Goal: Task Accomplishment & Management: Manage account settings

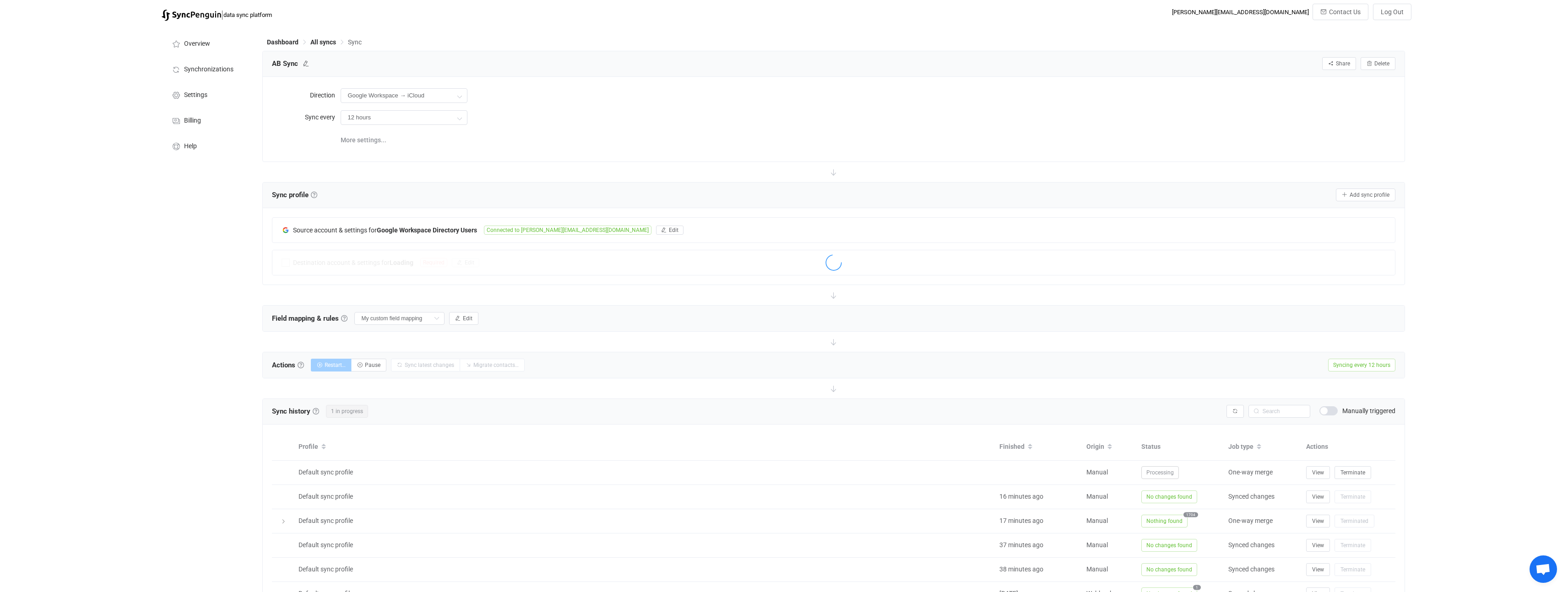
scroll to position [65, 0]
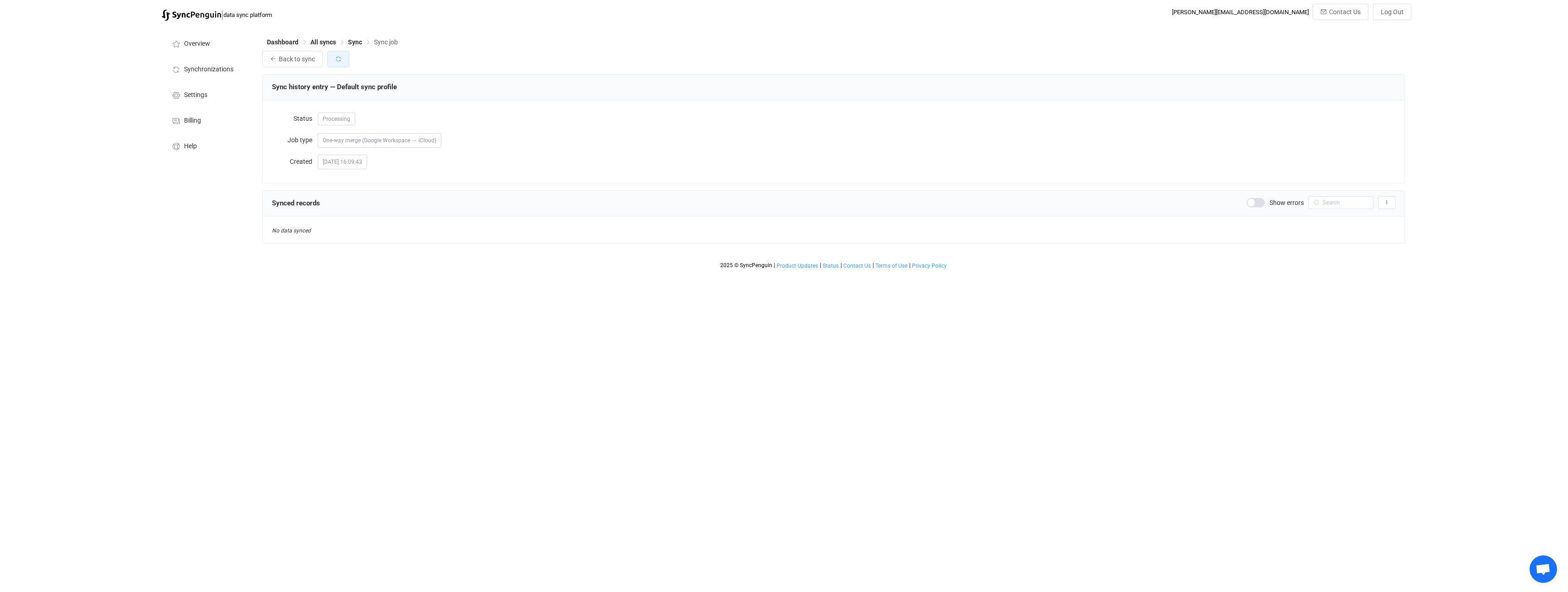
click at [336, 60] on icon "button" at bounding box center [339, 59] width 6 height 6
click at [341, 62] on button "button" at bounding box center [339, 58] width 22 height 16
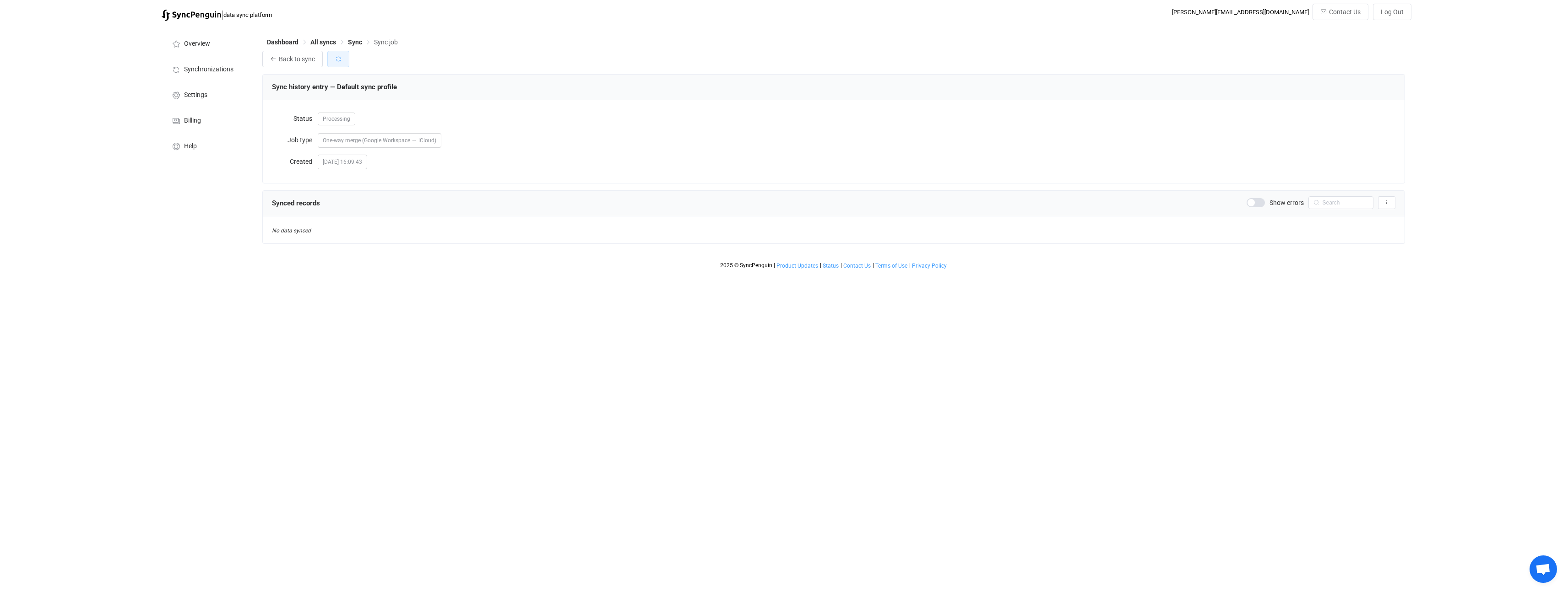
click at [341, 62] on button "button" at bounding box center [339, 58] width 22 height 16
click at [339, 59] on icon "button" at bounding box center [339, 59] width 6 height 6
click at [335, 62] on icon "button" at bounding box center [339, 59] width 6 height 6
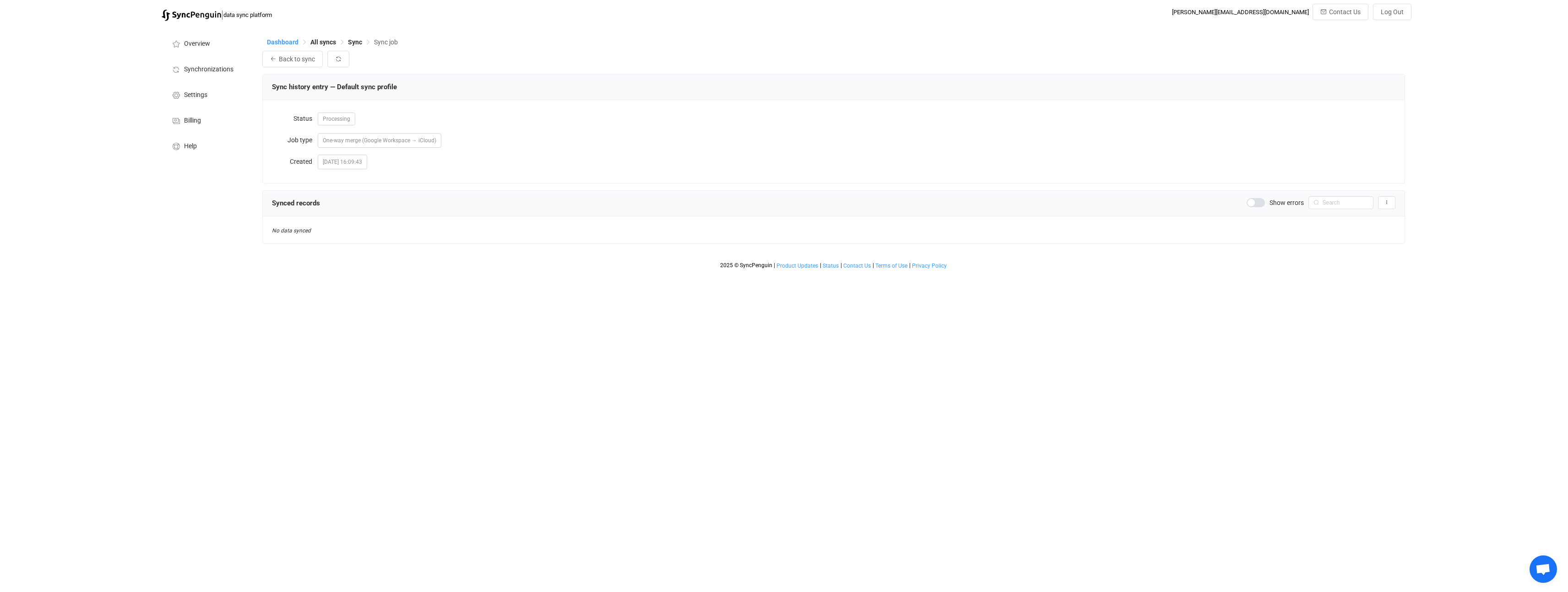
click at [288, 46] on div "Dashboard All syncs Sync Sync job" at bounding box center [833, 44] width 1143 height 14
click at [289, 44] on span "Dashboard" at bounding box center [282, 41] width 31 height 7
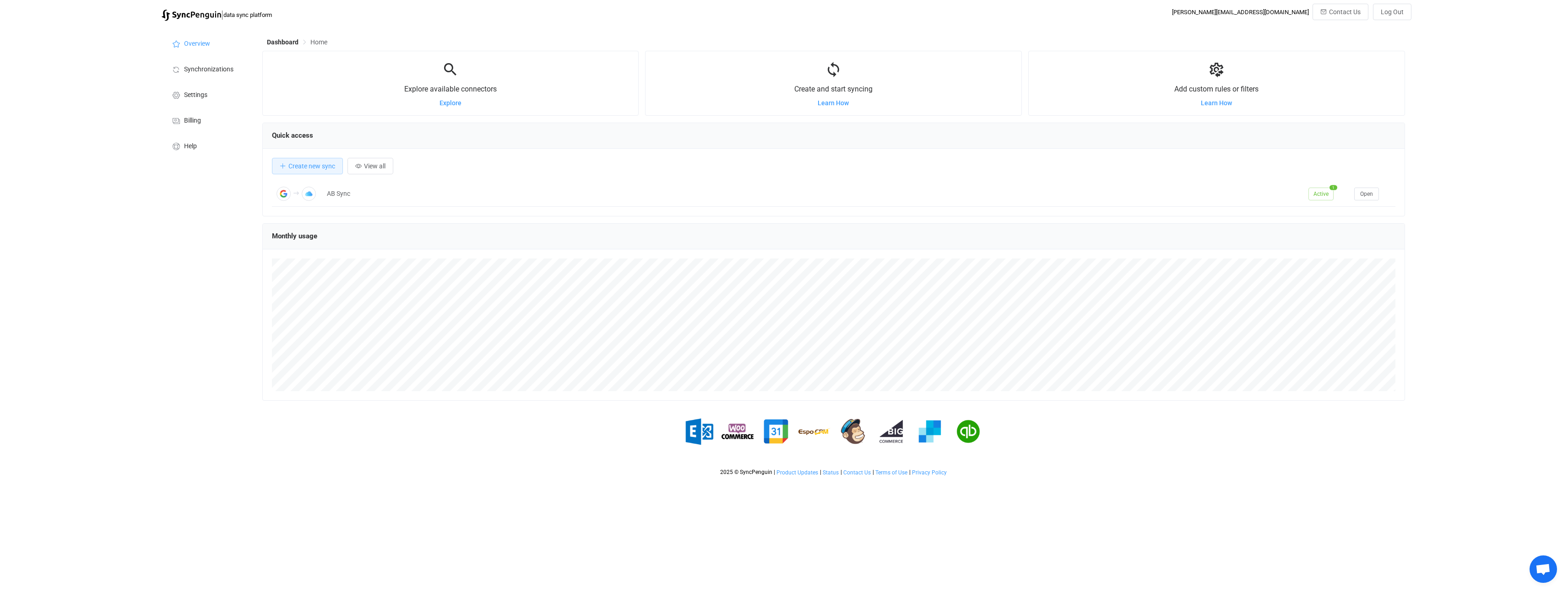
scroll to position [178, 1143]
click at [1369, 196] on span "Open" at bounding box center [1367, 194] width 12 height 6
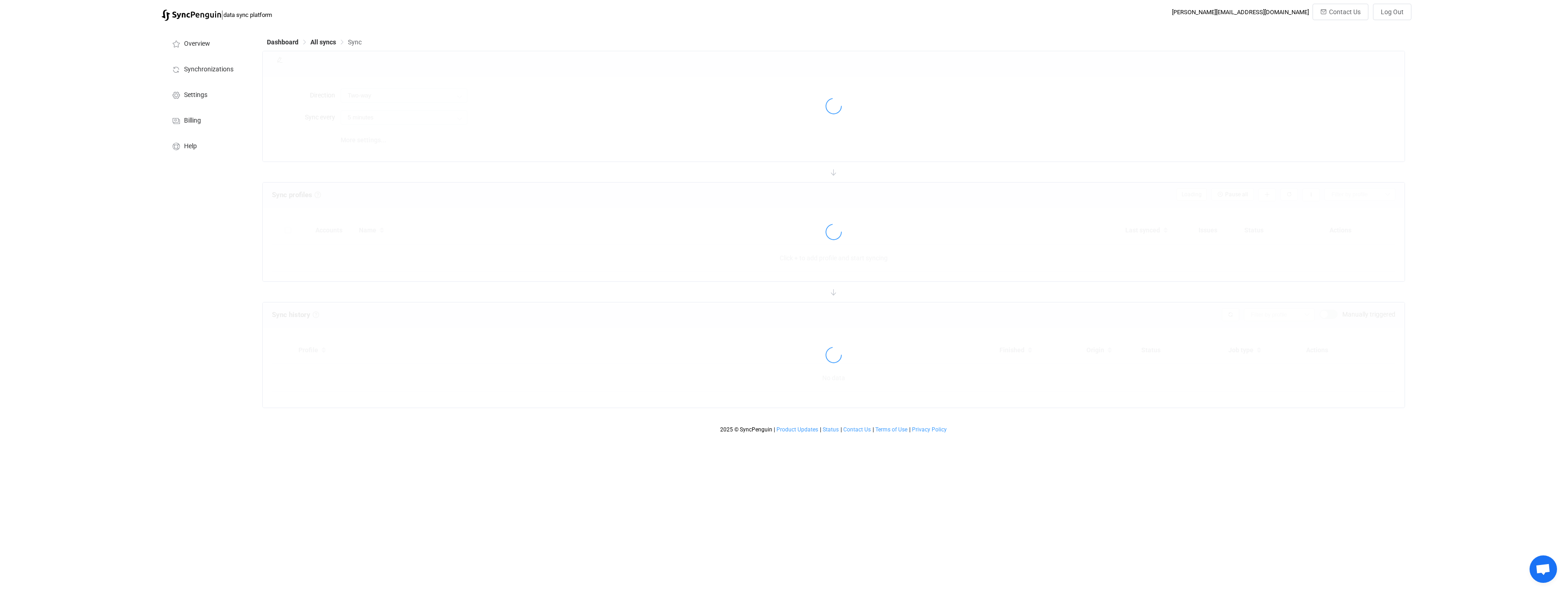
type input "Google Workspace → iCloud"
type input "12 hours"
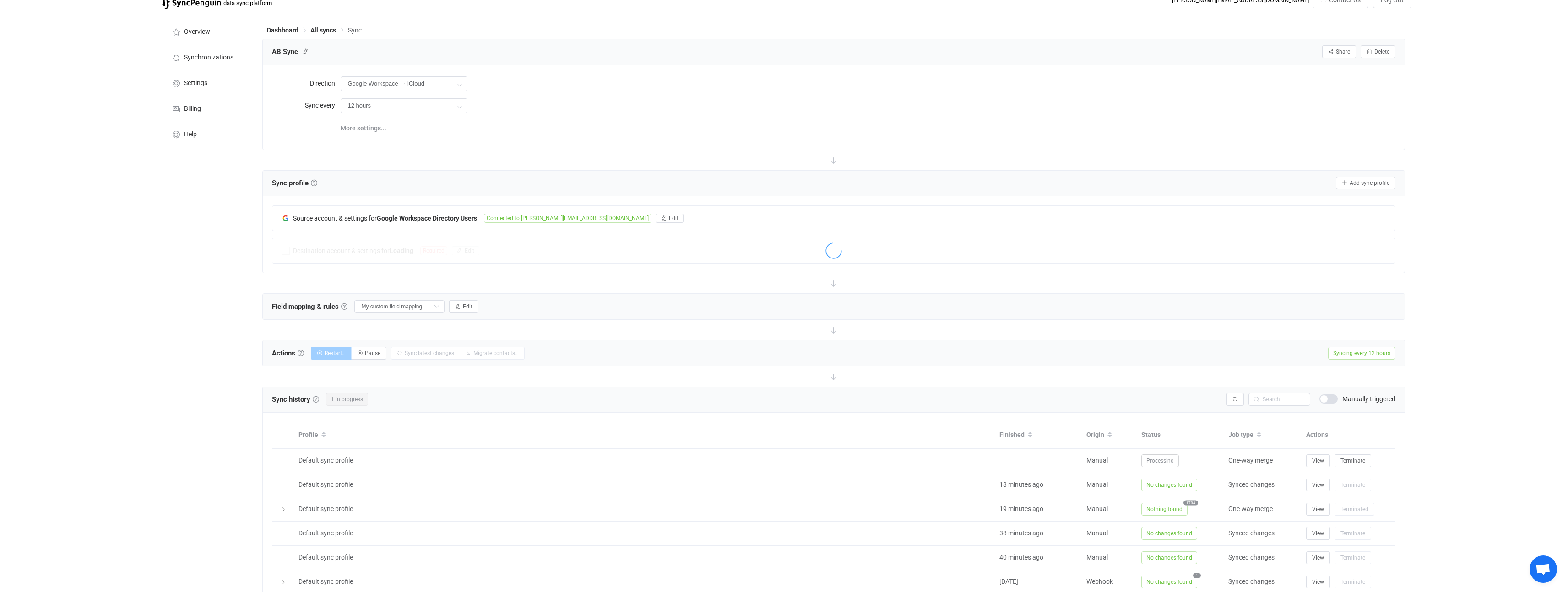
scroll to position [18, 0]
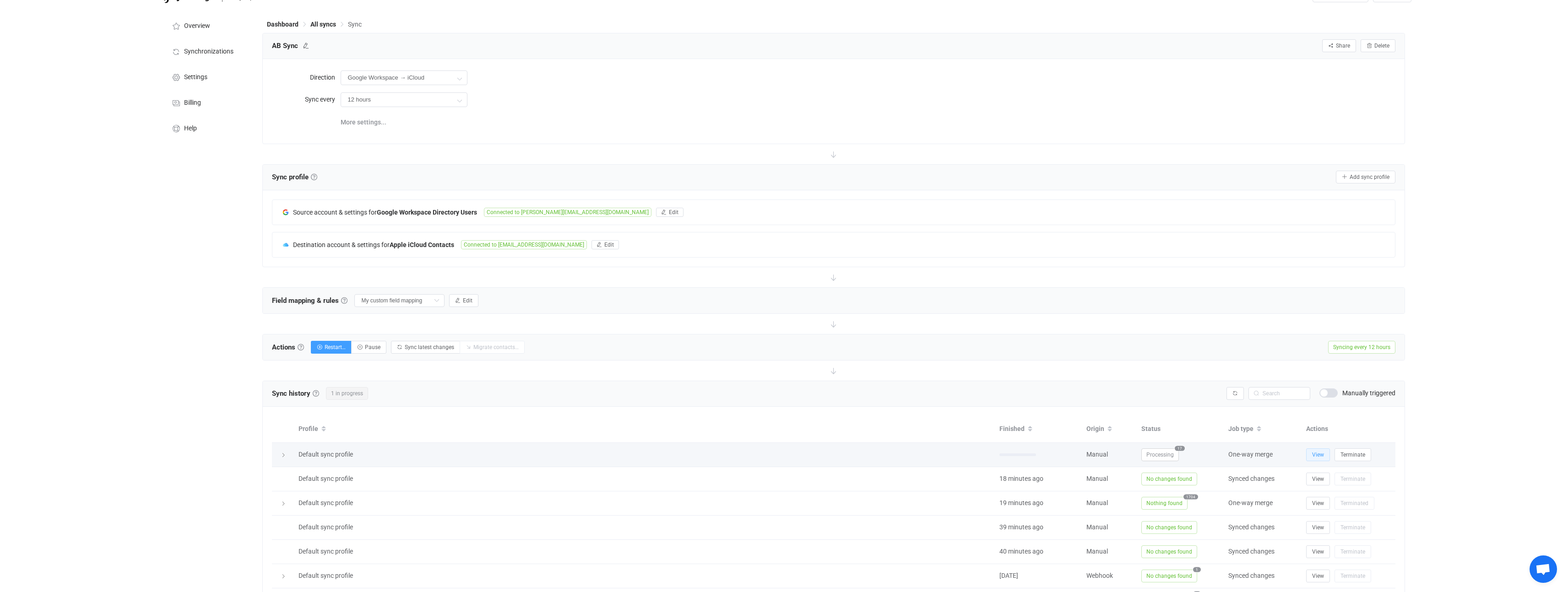
click at [1313, 454] on span "View" at bounding box center [1318, 455] width 12 height 6
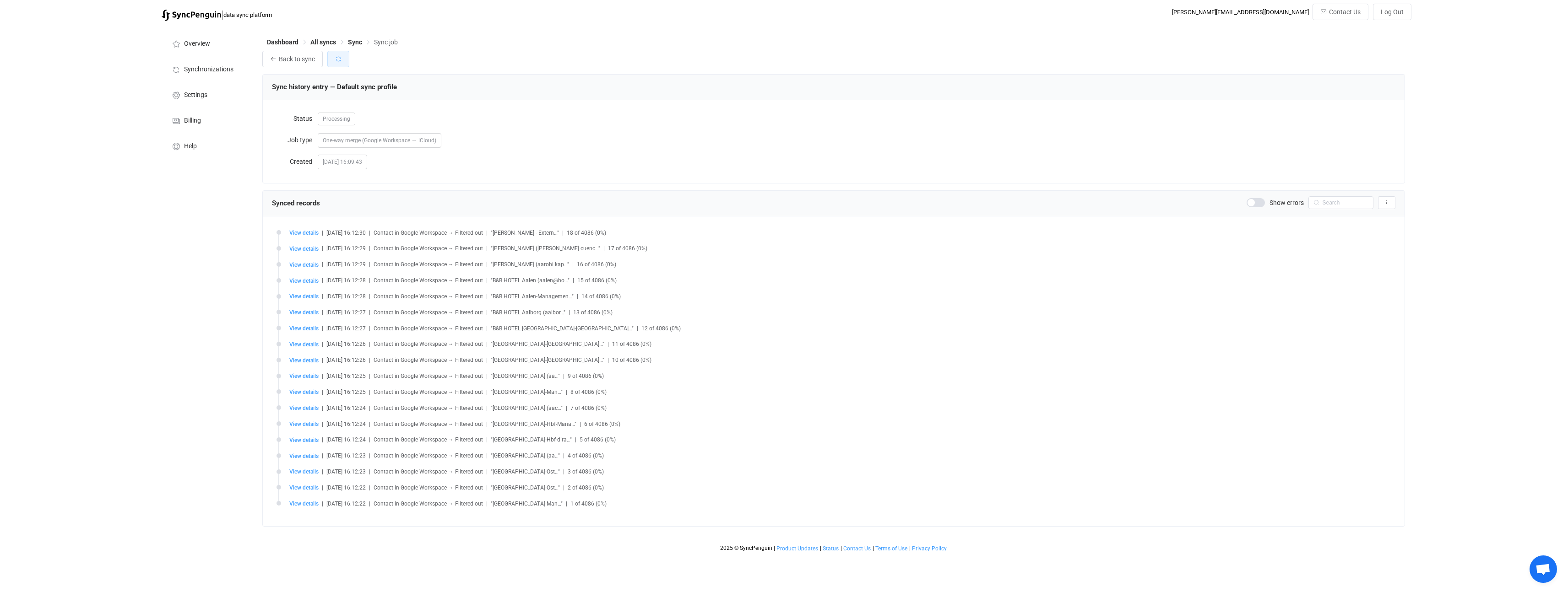
click at [335, 60] on icon "button" at bounding box center [339, 59] width 6 height 6
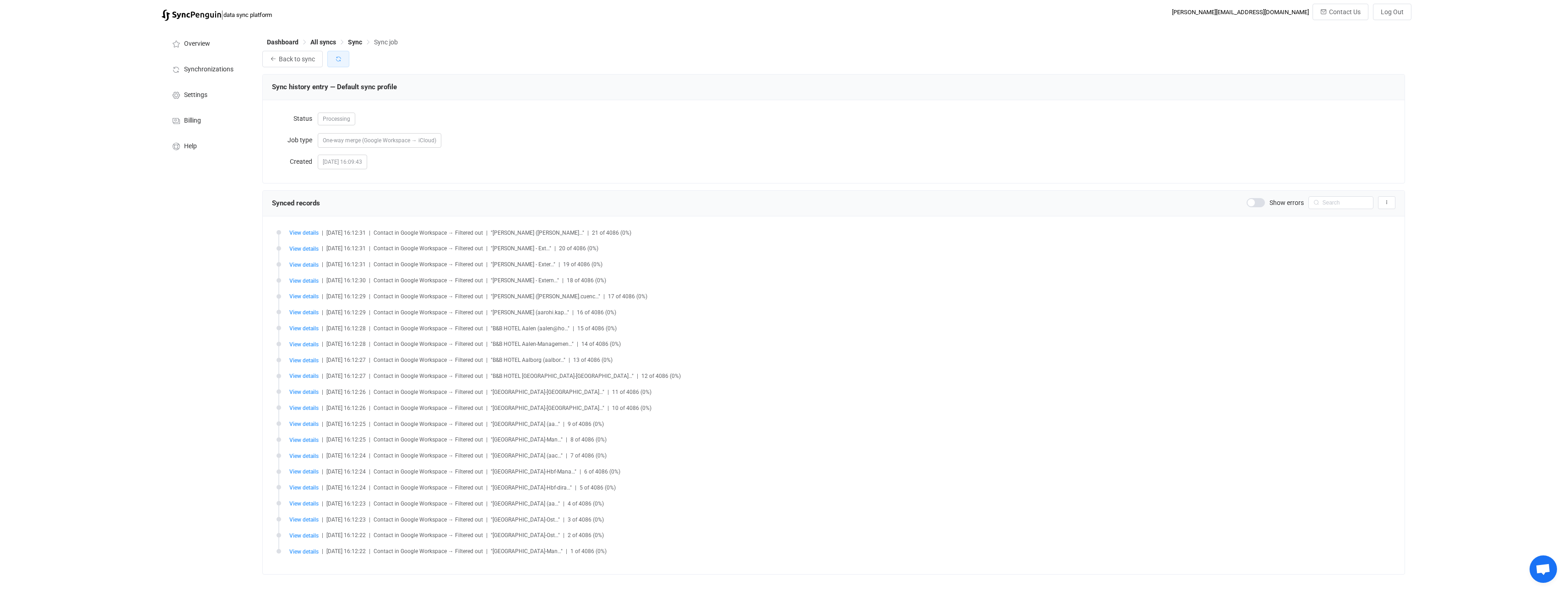
click at [334, 57] on button "button" at bounding box center [339, 58] width 22 height 16
click at [297, 62] on span "Back to sync" at bounding box center [296, 58] width 36 height 7
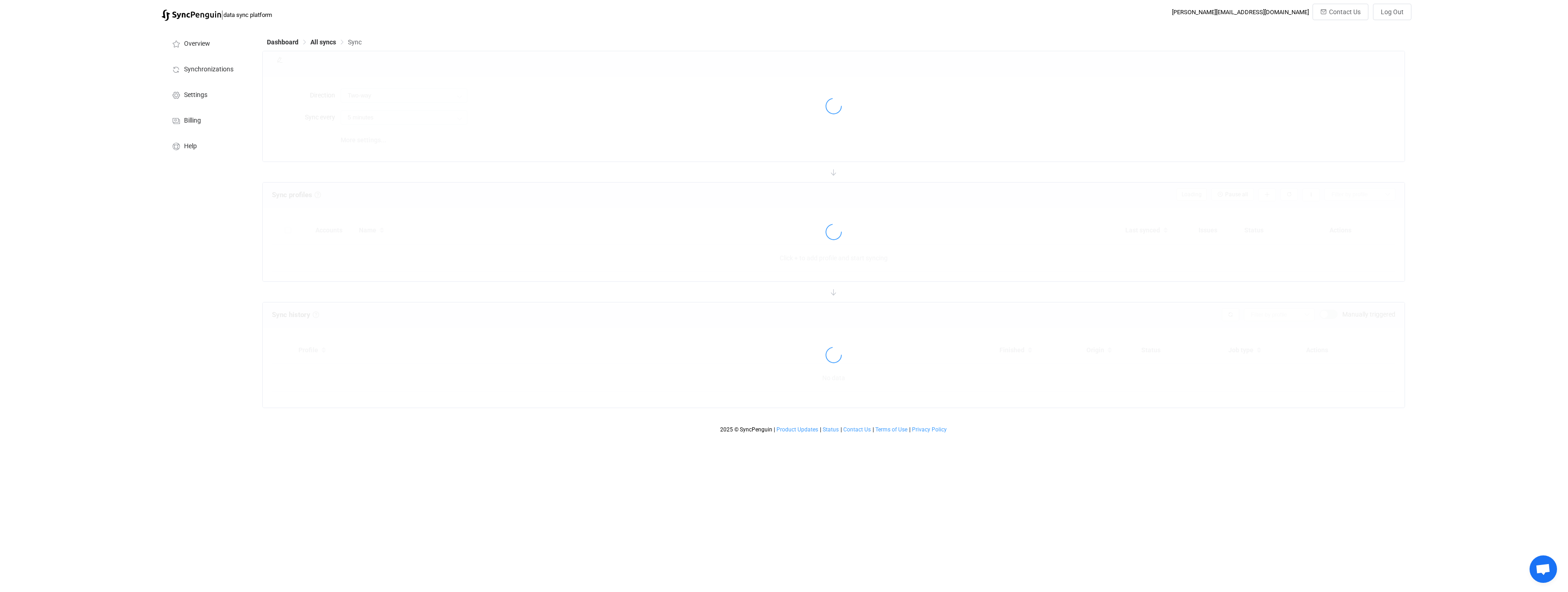
type input "Google Workspace → iCloud"
type input "12 hours"
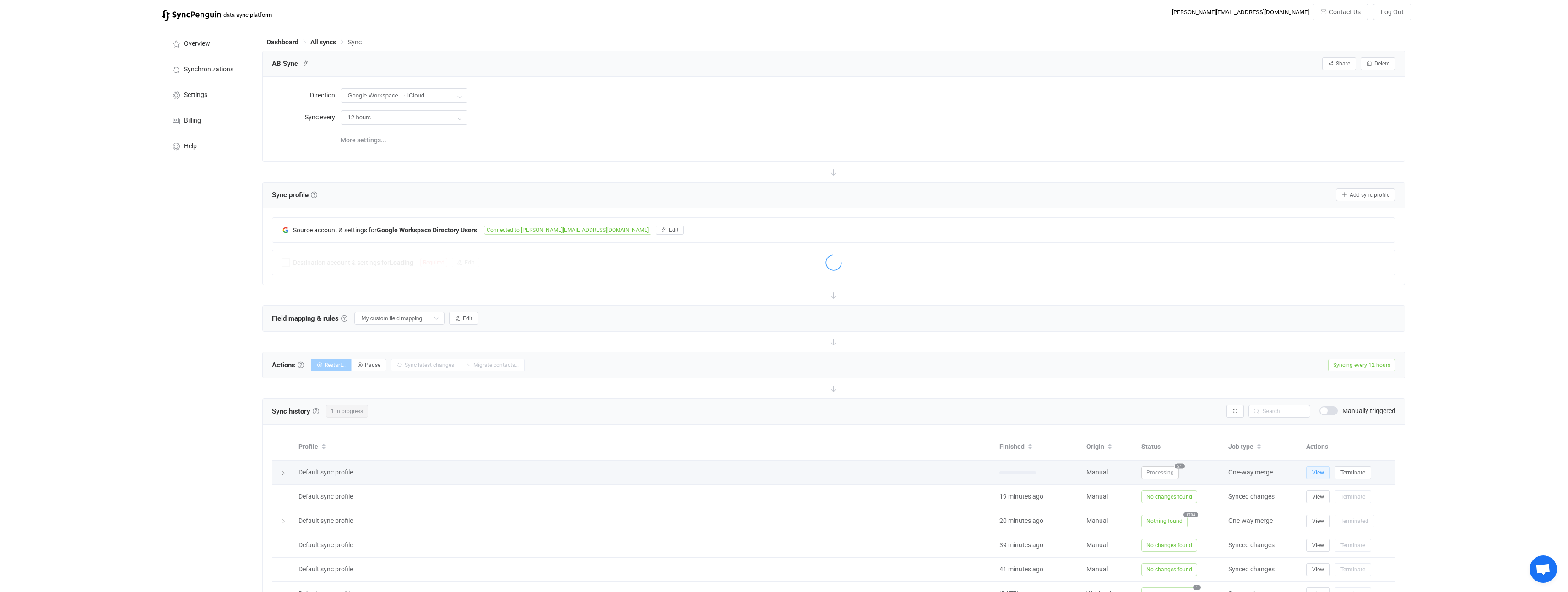
click at [1318, 476] on span "View" at bounding box center [1318, 473] width 12 height 6
click at [1313, 473] on span "View" at bounding box center [1318, 473] width 12 height 6
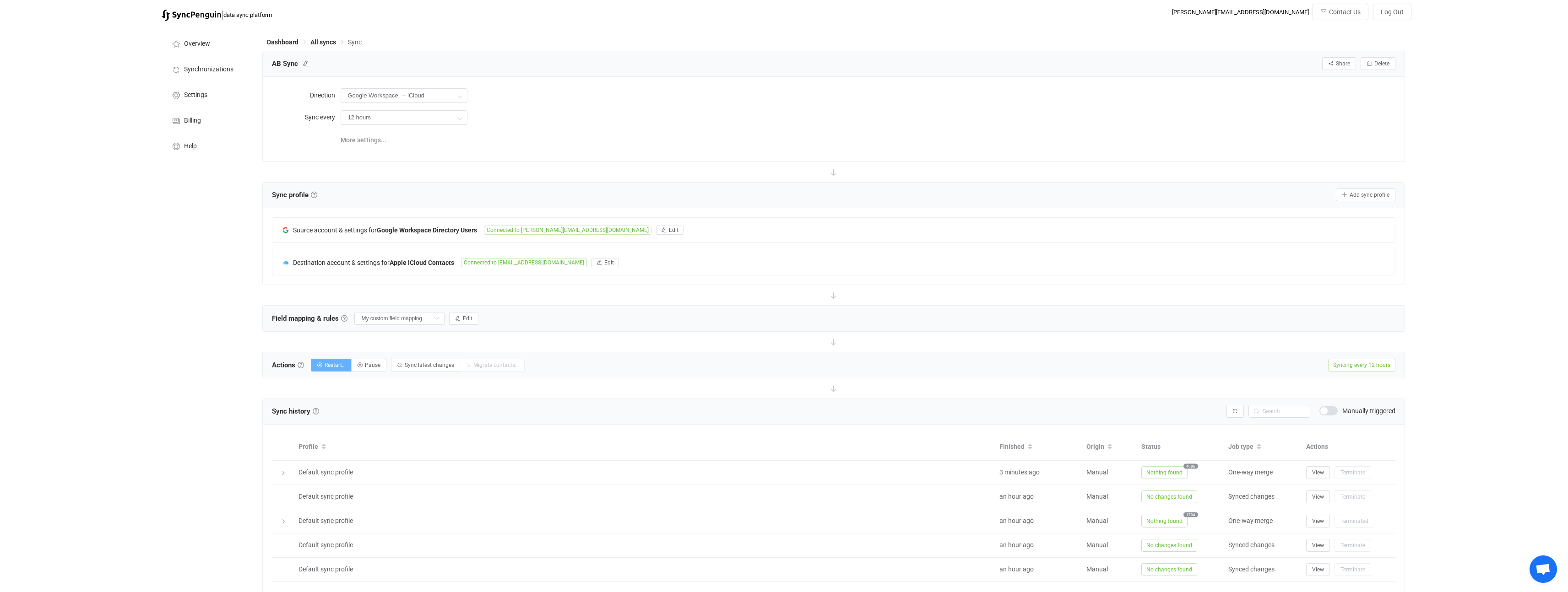
click at [341, 365] on span "Restart…" at bounding box center [335, 365] width 21 height 6
click at [424, 368] on button "Sync latest changes" at bounding box center [425, 365] width 69 height 12
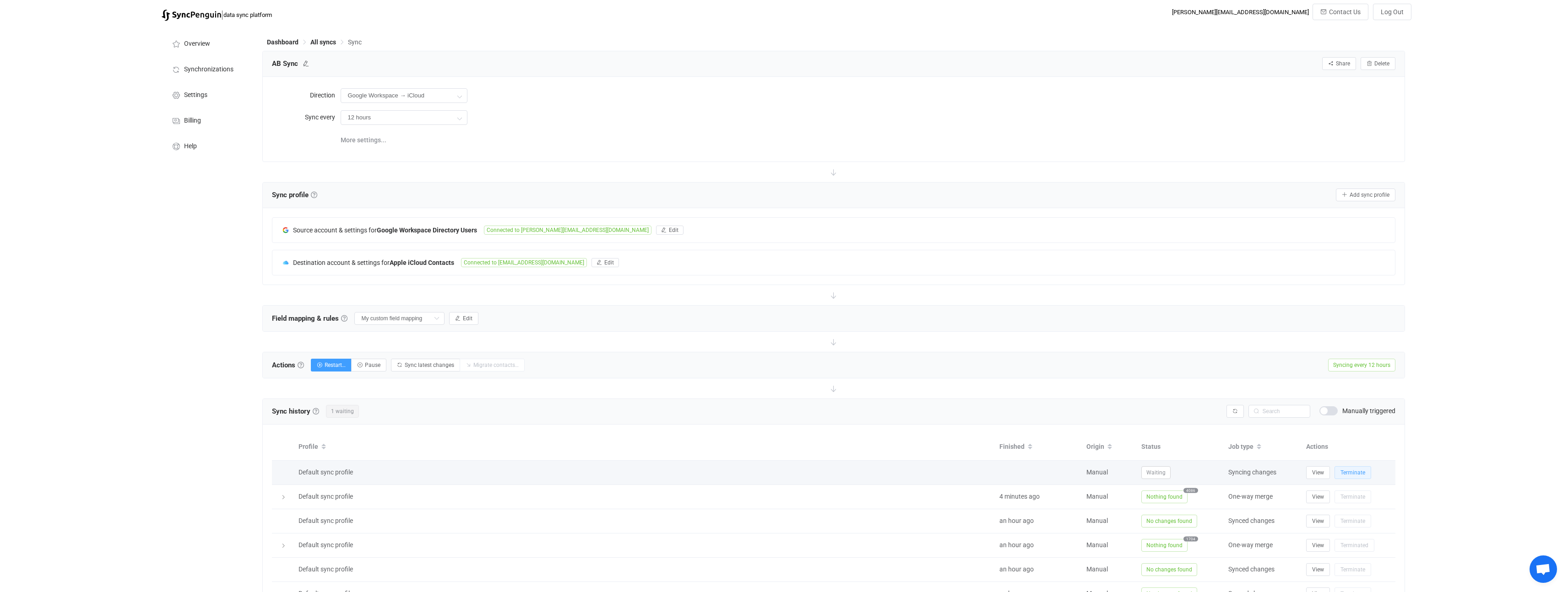
click at [1358, 475] on span "Terminate" at bounding box center [1353, 473] width 25 height 6
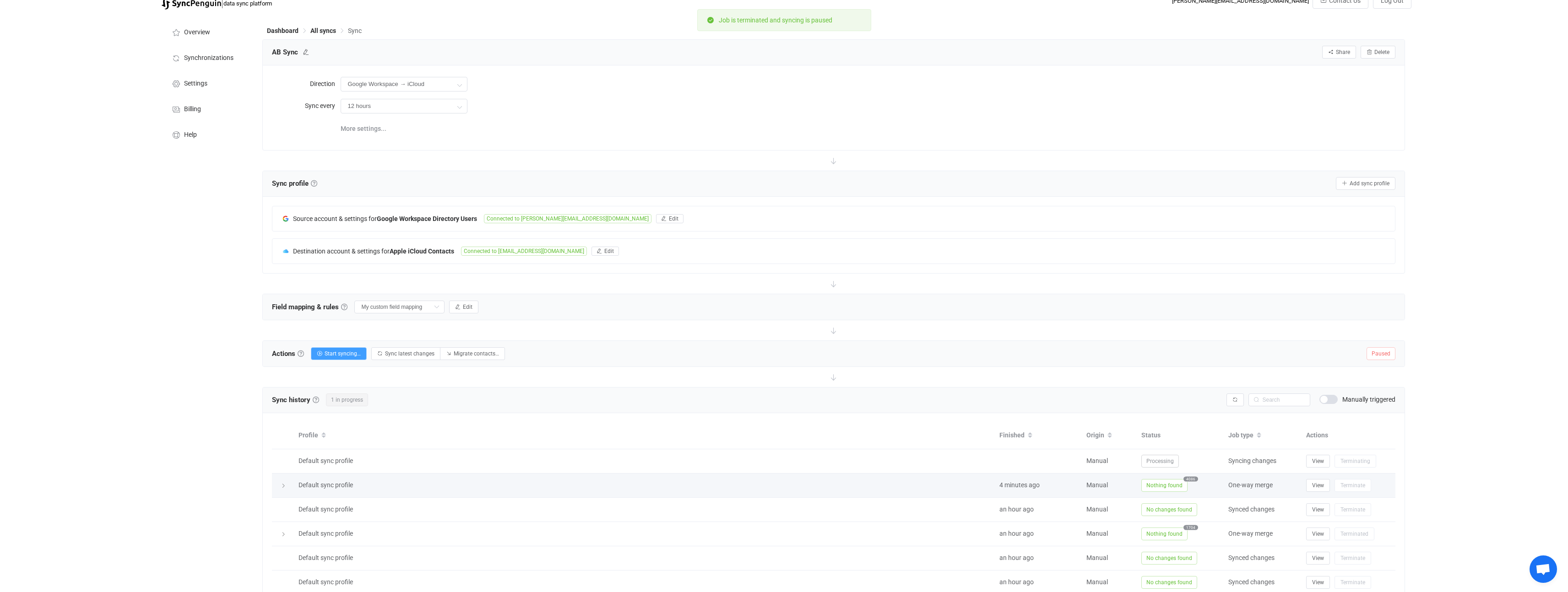
scroll to position [23, 0]
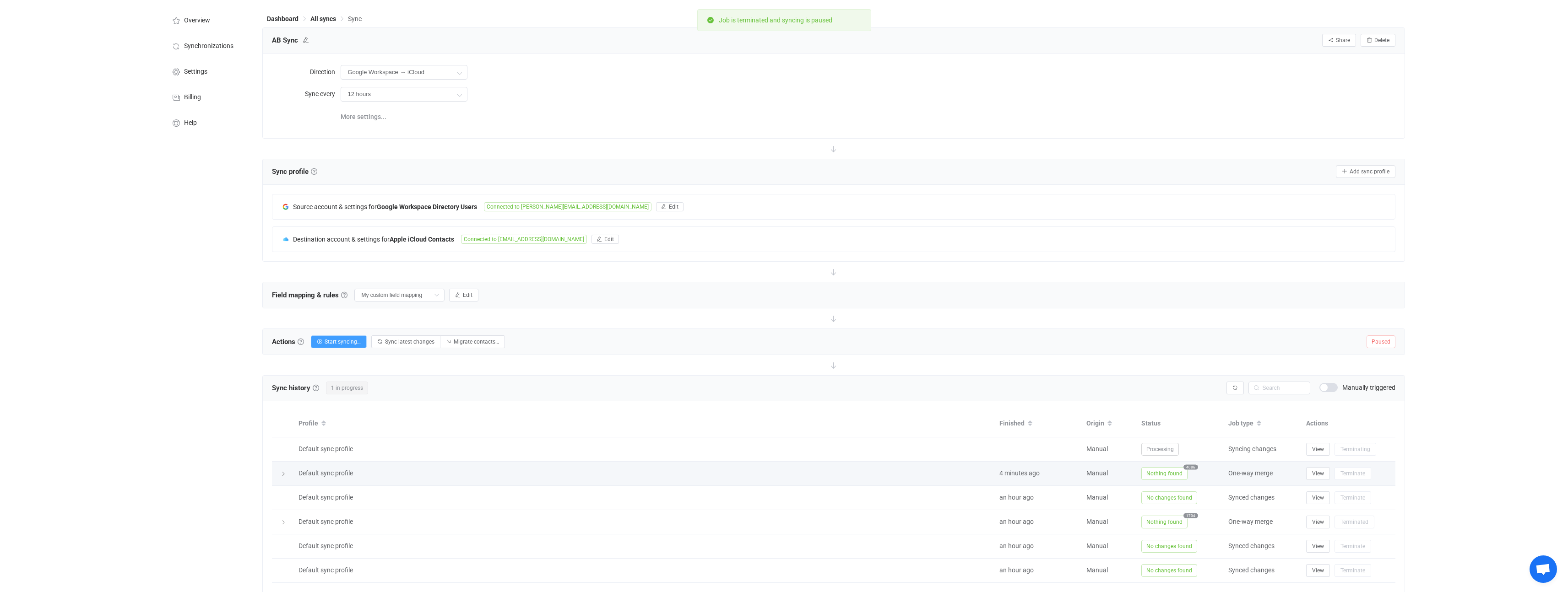
click at [281, 475] on icon at bounding box center [283, 473] width 5 height 5
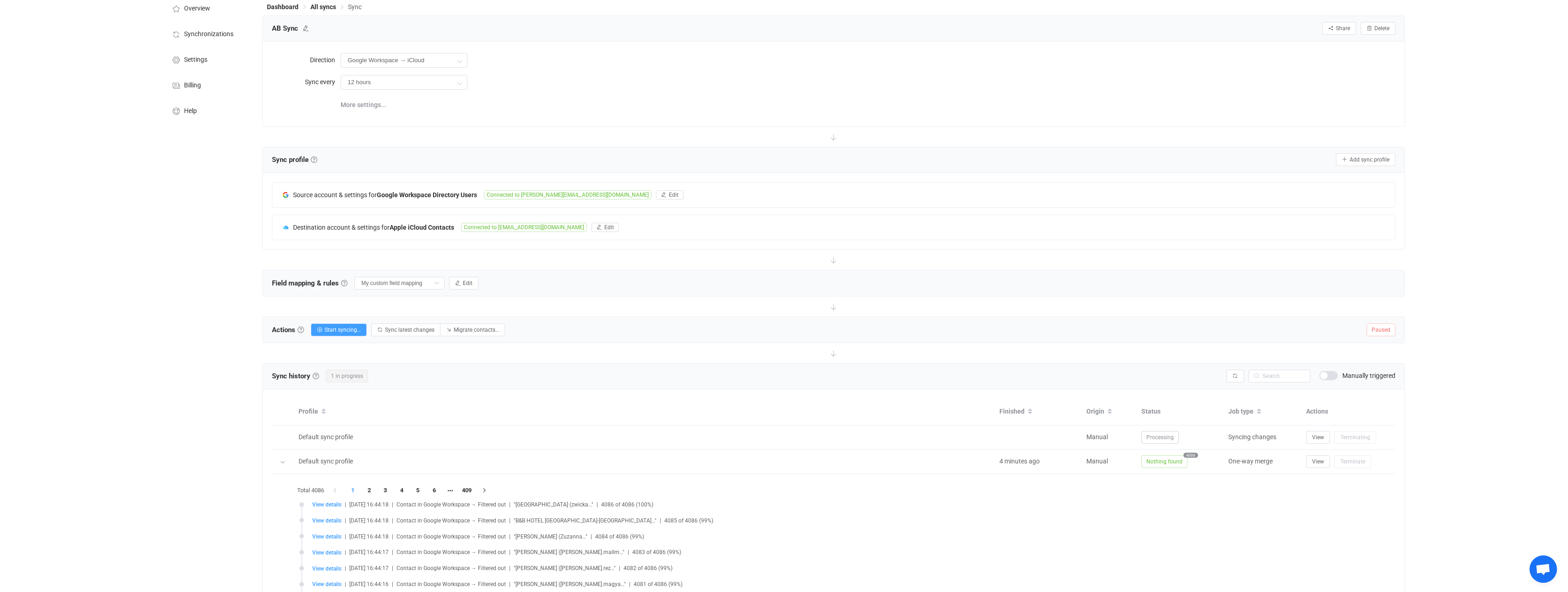
scroll to position [151, 0]
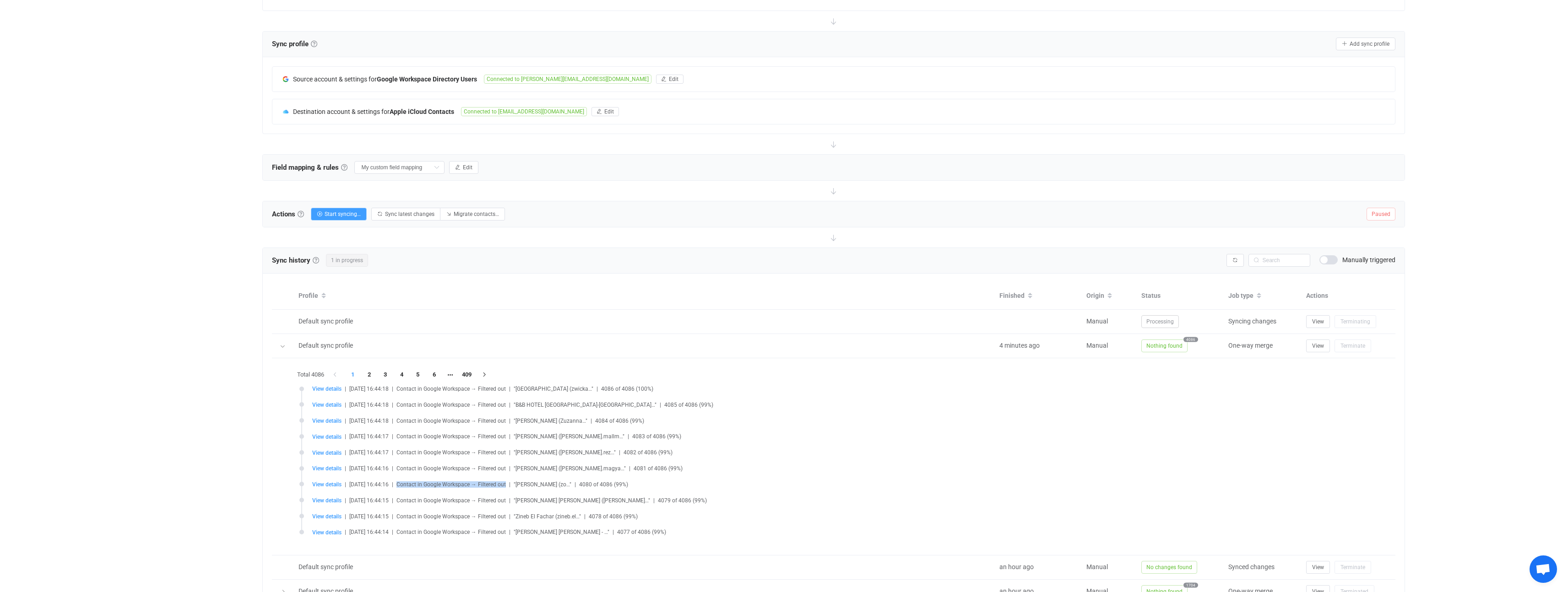
drag, startPoint x: 408, startPoint y: 484, endPoint x: 516, endPoint y: 484, distance: 108.0
click at [516, 484] on div "View details | 2025-09-30 16:44:16 | Contact in Google Workspace → Filtered out…" at bounding box center [842, 484] width 1060 height 7
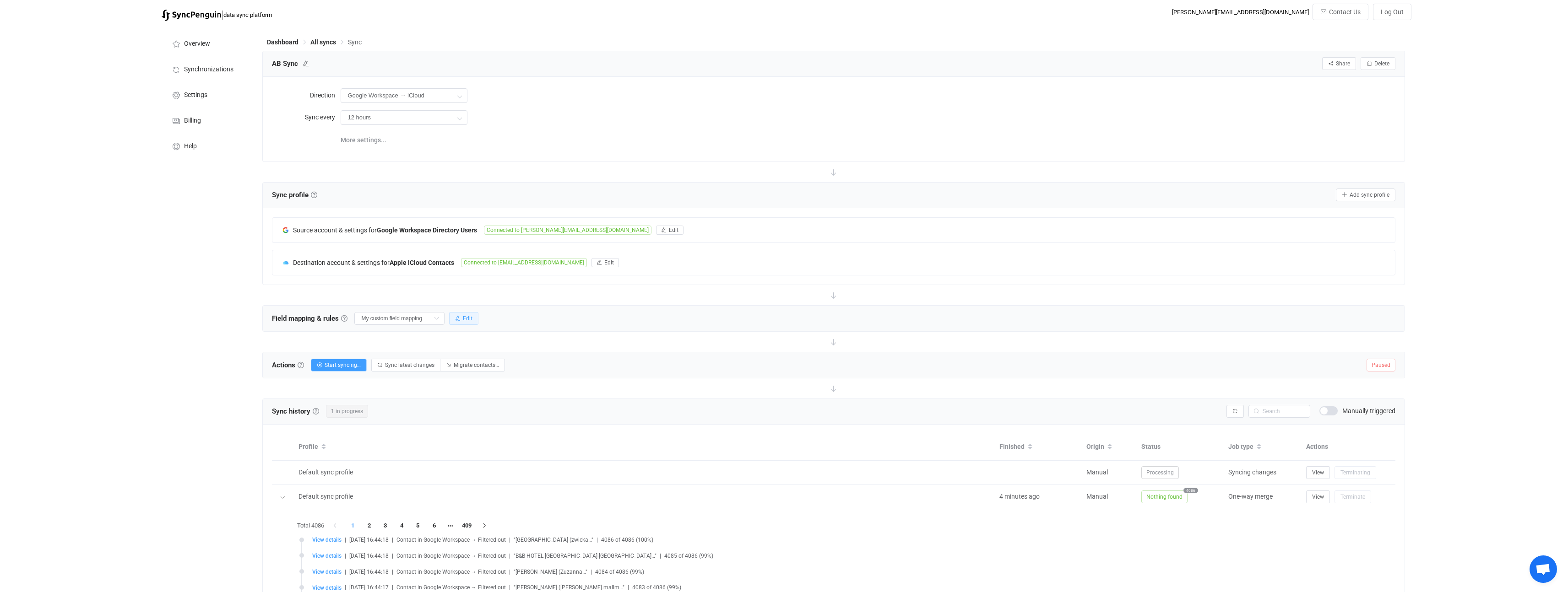
click at [463, 321] on span "Edit" at bounding box center [467, 318] width 9 height 6
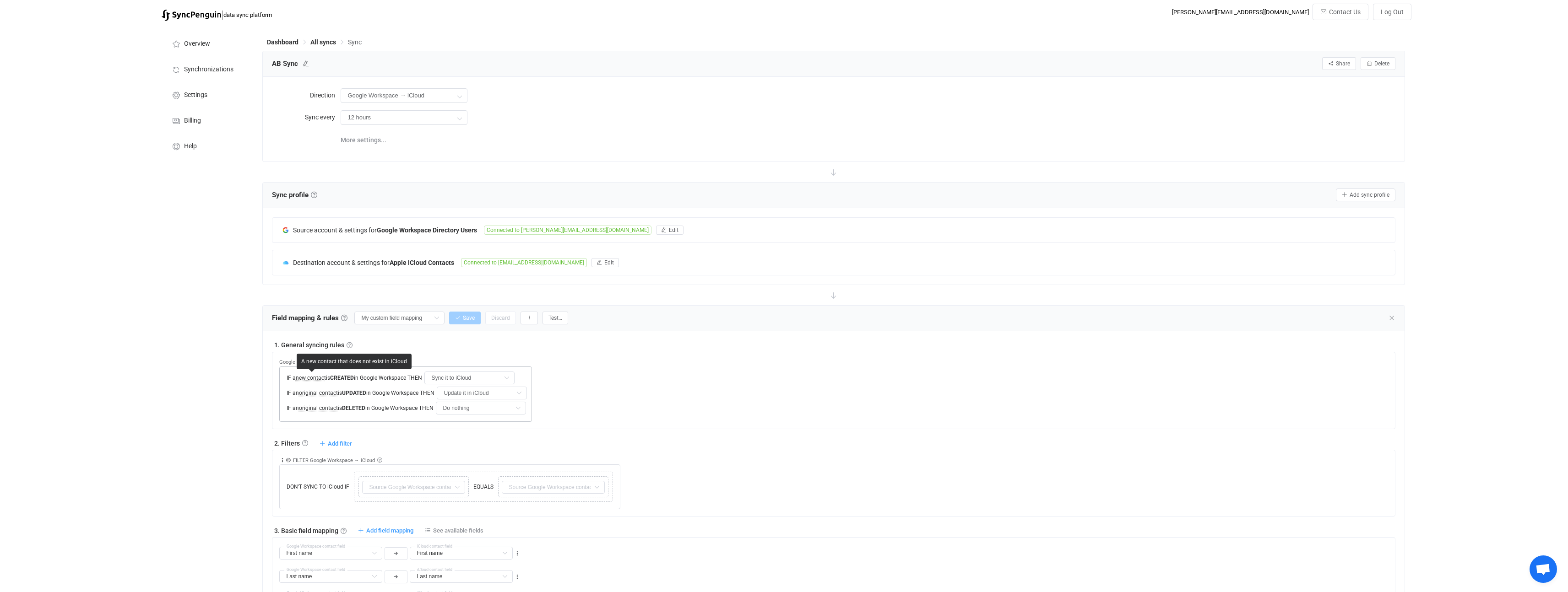
scroll to position [12, 0]
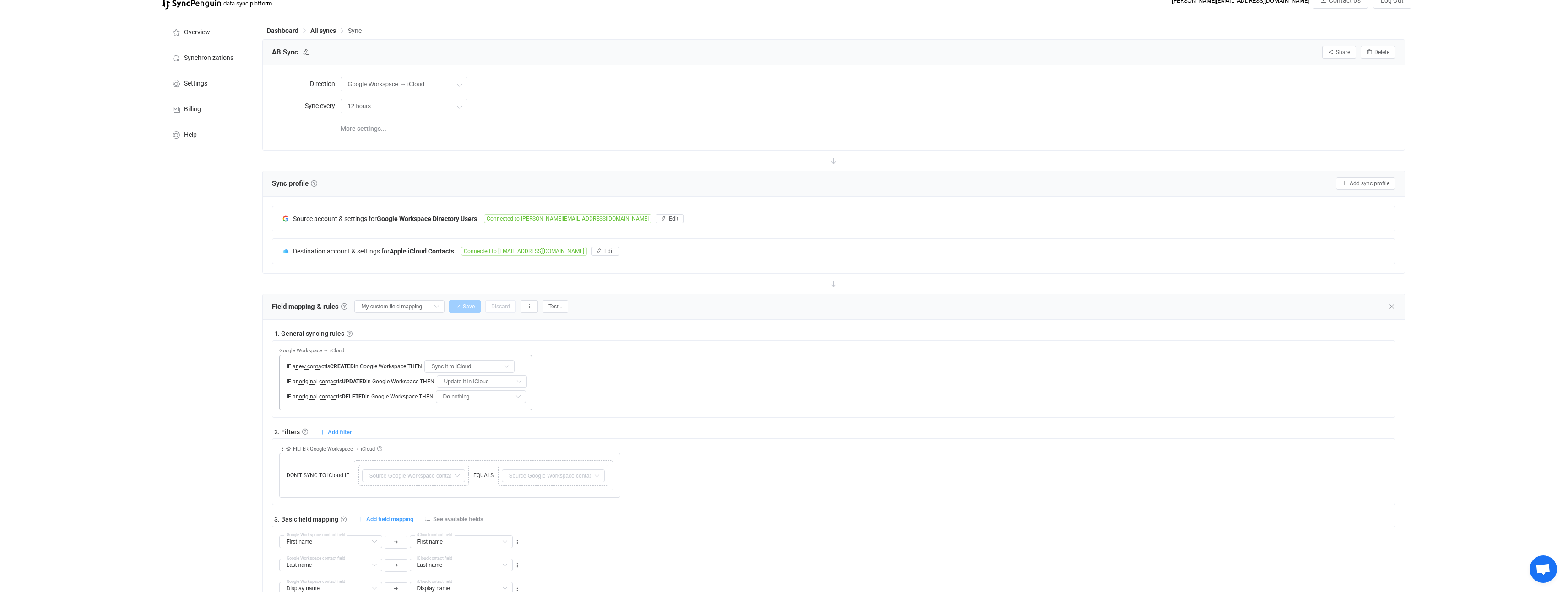
click at [318, 368] on span "new contact" at bounding box center [310, 367] width 30 height 6
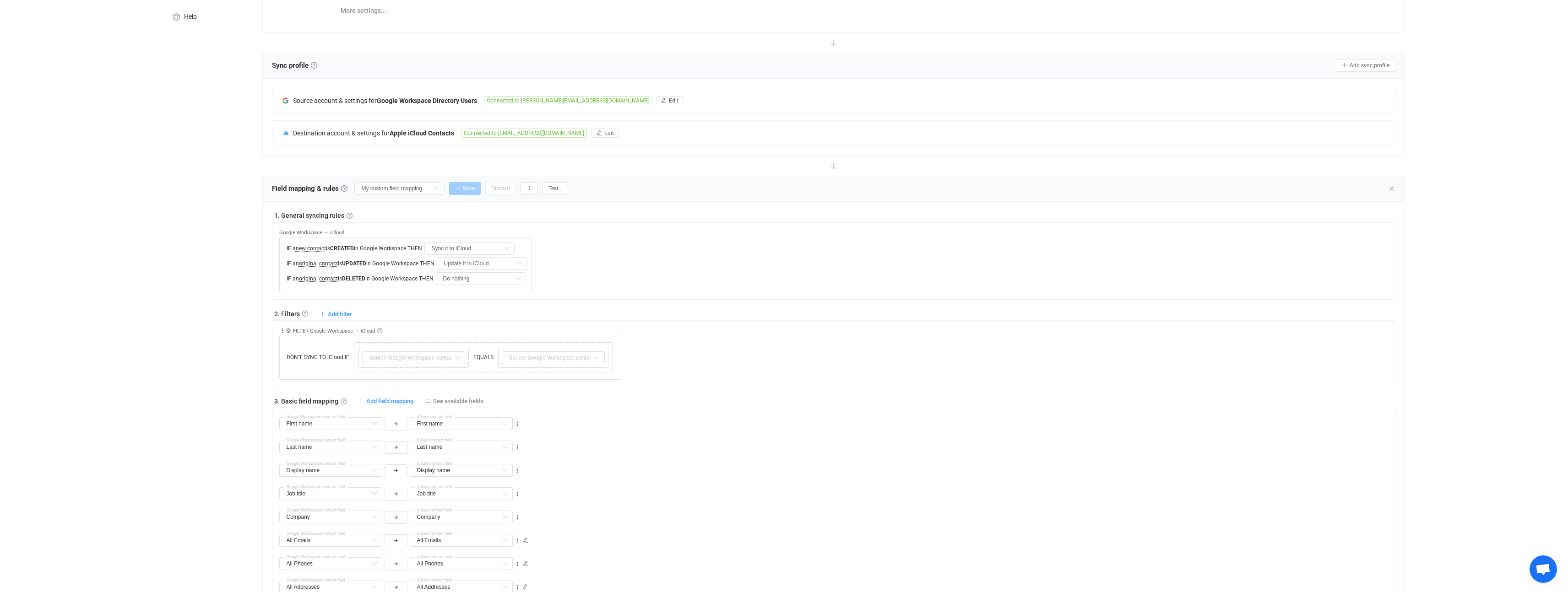
scroll to position [217, 0]
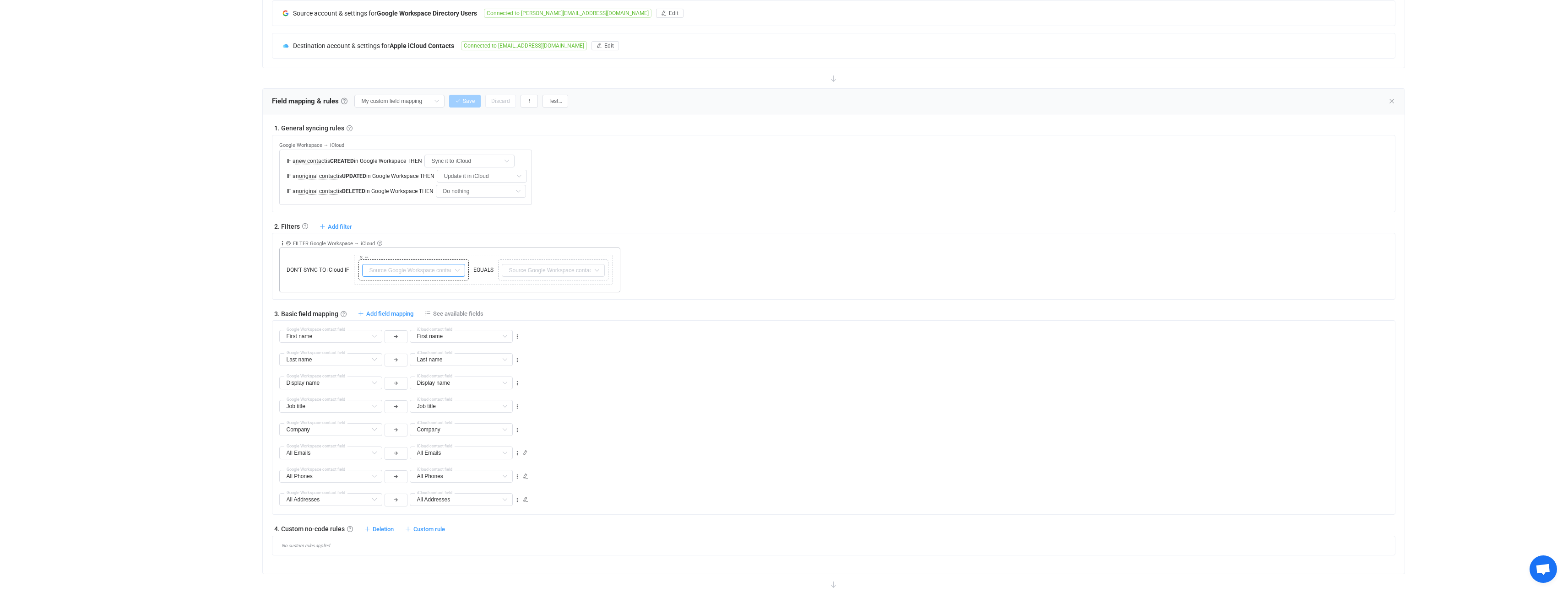
click at [423, 273] on input "text" at bounding box center [413, 271] width 103 height 12
click at [335, 282] on div "DON'T SYNC TO iCloud IF Copy Cut Replace TYPE MISMATCH Copy Cut Replace TYPE MI…" at bounding box center [449, 271] width 341 height 45
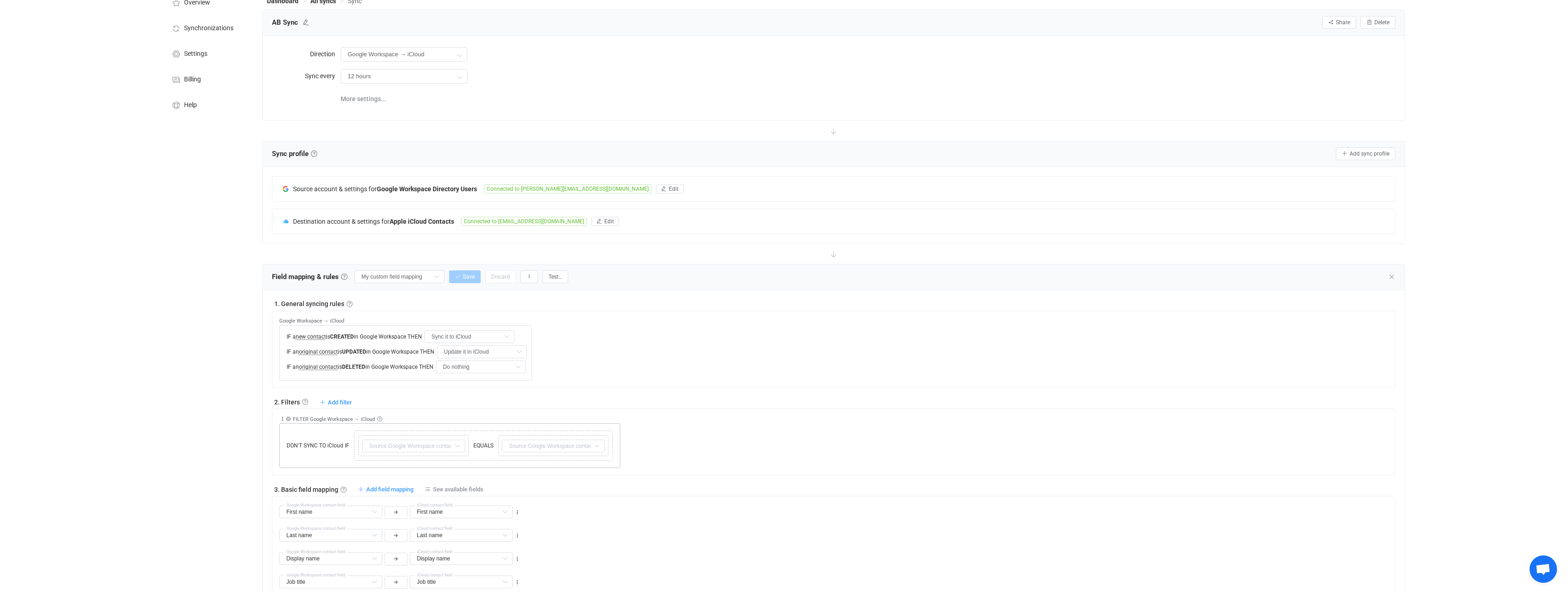
scroll to position [0, 0]
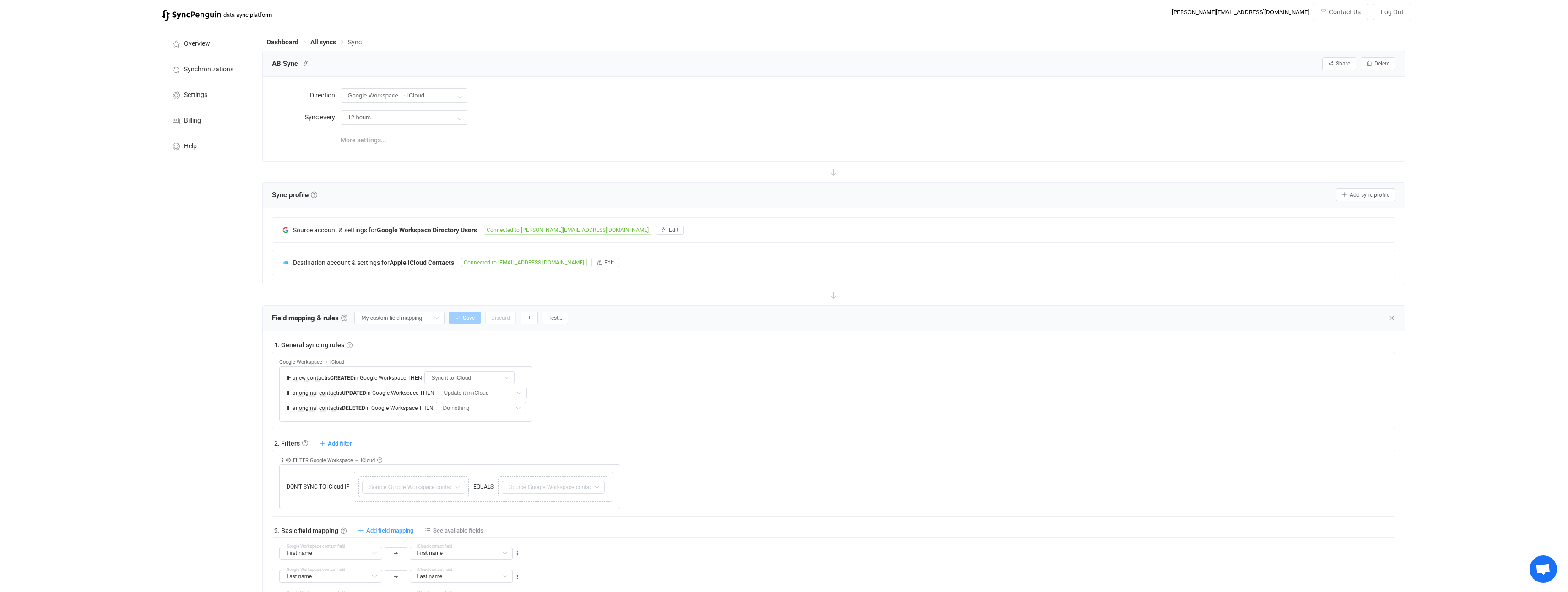
click at [362, 136] on span "More settings..." at bounding box center [364, 140] width 46 height 18
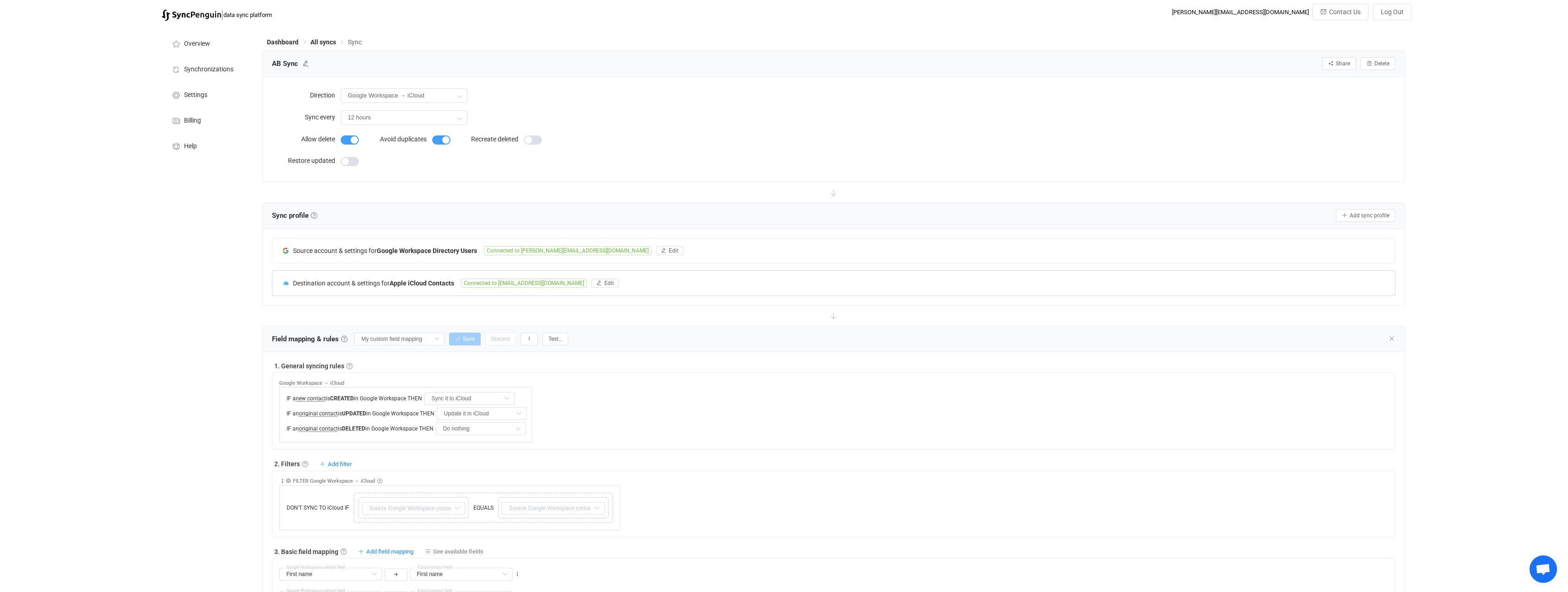
click at [407, 286] on b "Apple iCloud Contacts" at bounding box center [421, 283] width 65 height 7
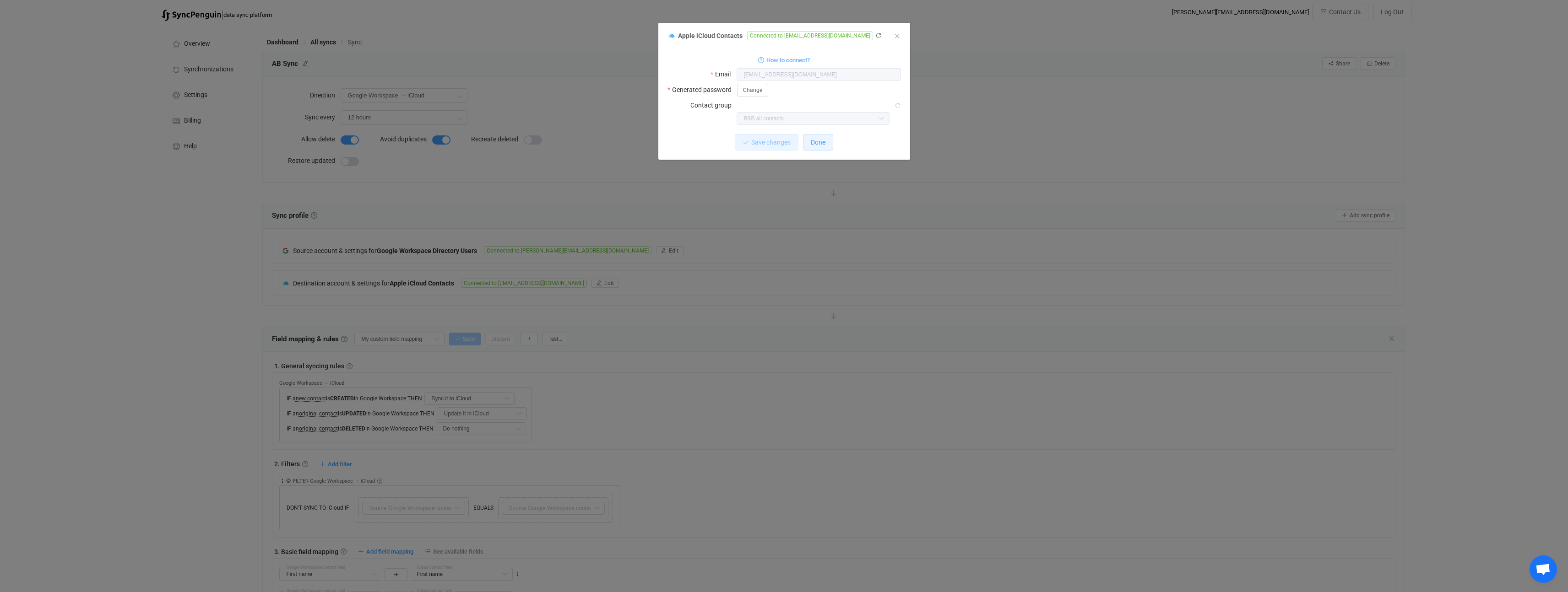
click at [816, 134] on button "Done" at bounding box center [818, 142] width 30 height 16
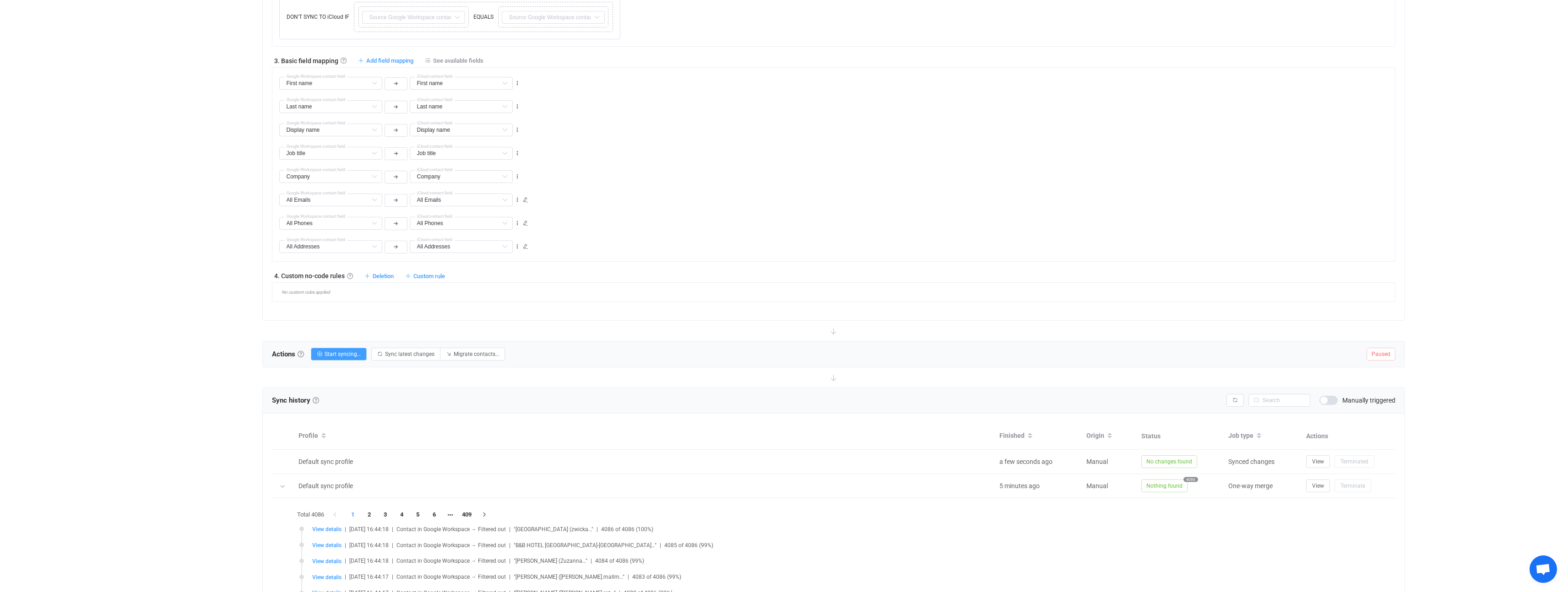
scroll to position [445, 0]
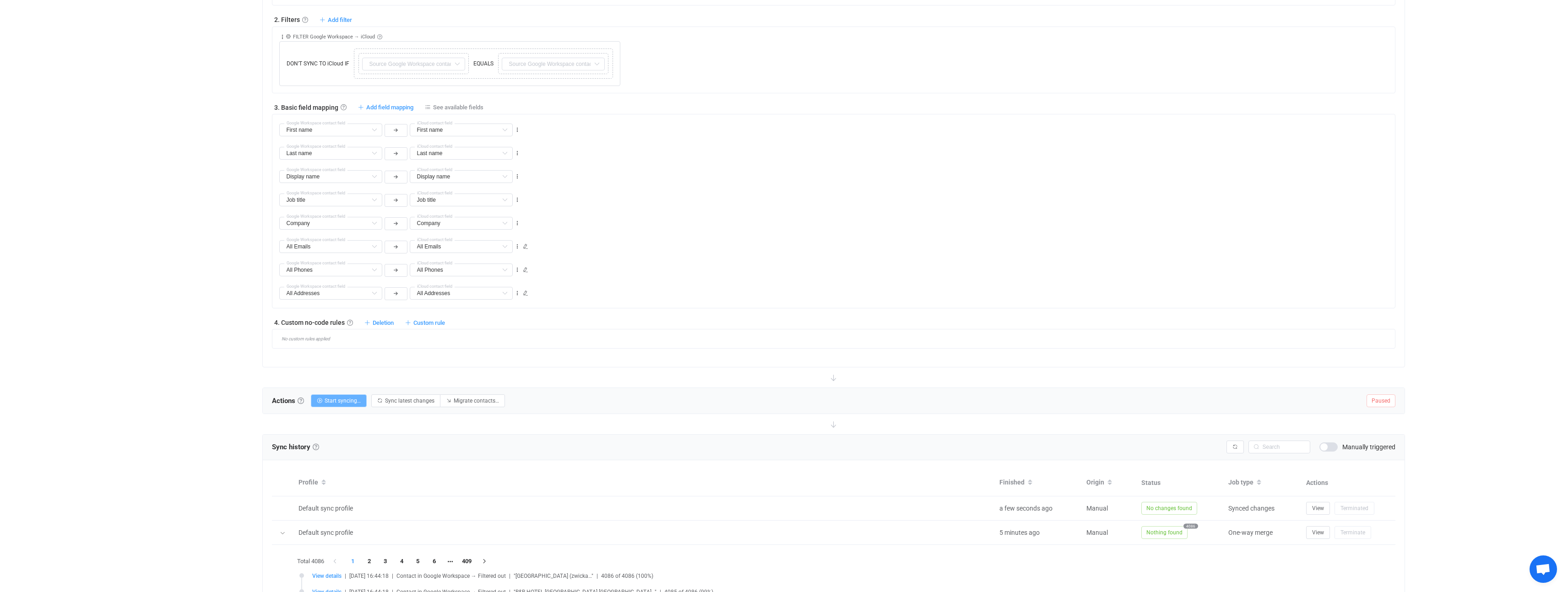
click at [339, 401] on span "Start syncing…" at bounding box center [342, 401] width 36 height 6
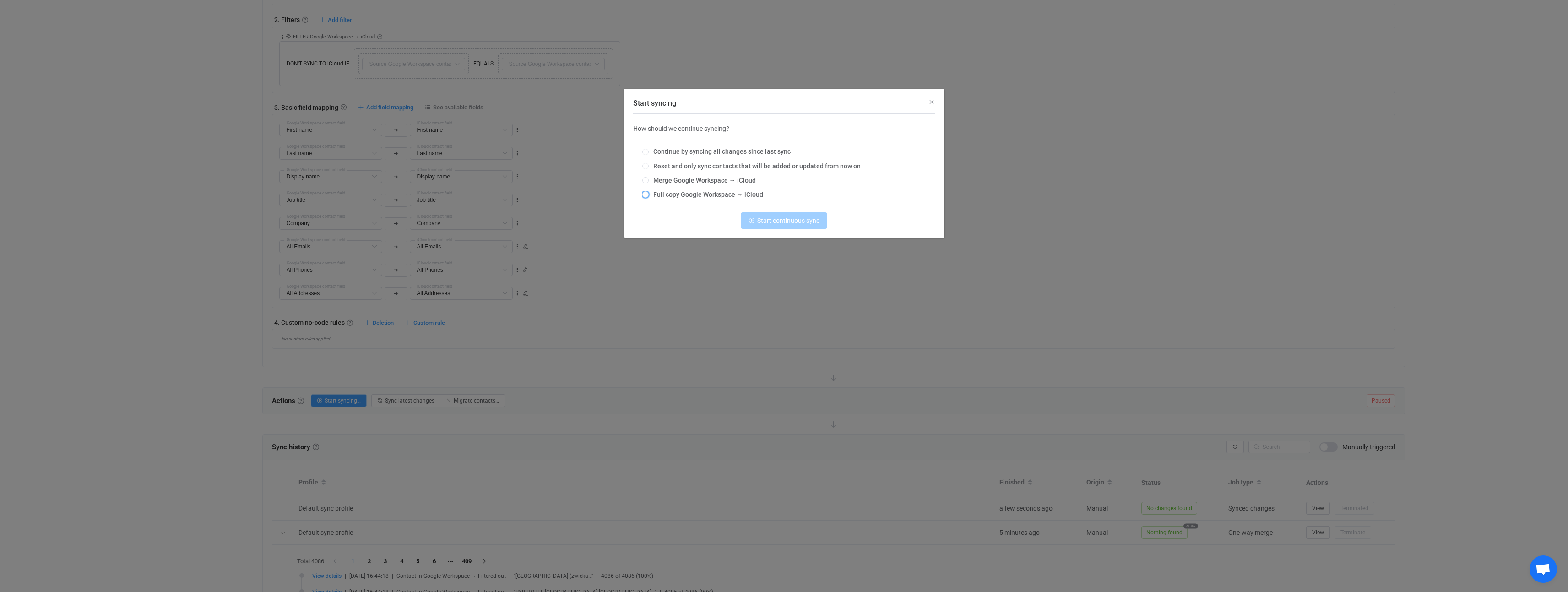
click at [693, 197] on span "Full copy Google Workspace → iCloud" at bounding box center [706, 194] width 115 height 7
click at [649, 197] on input "Full copy Google Workspace → iCloud" at bounding box center [645, 194] width 6 height 7
radio input "true"
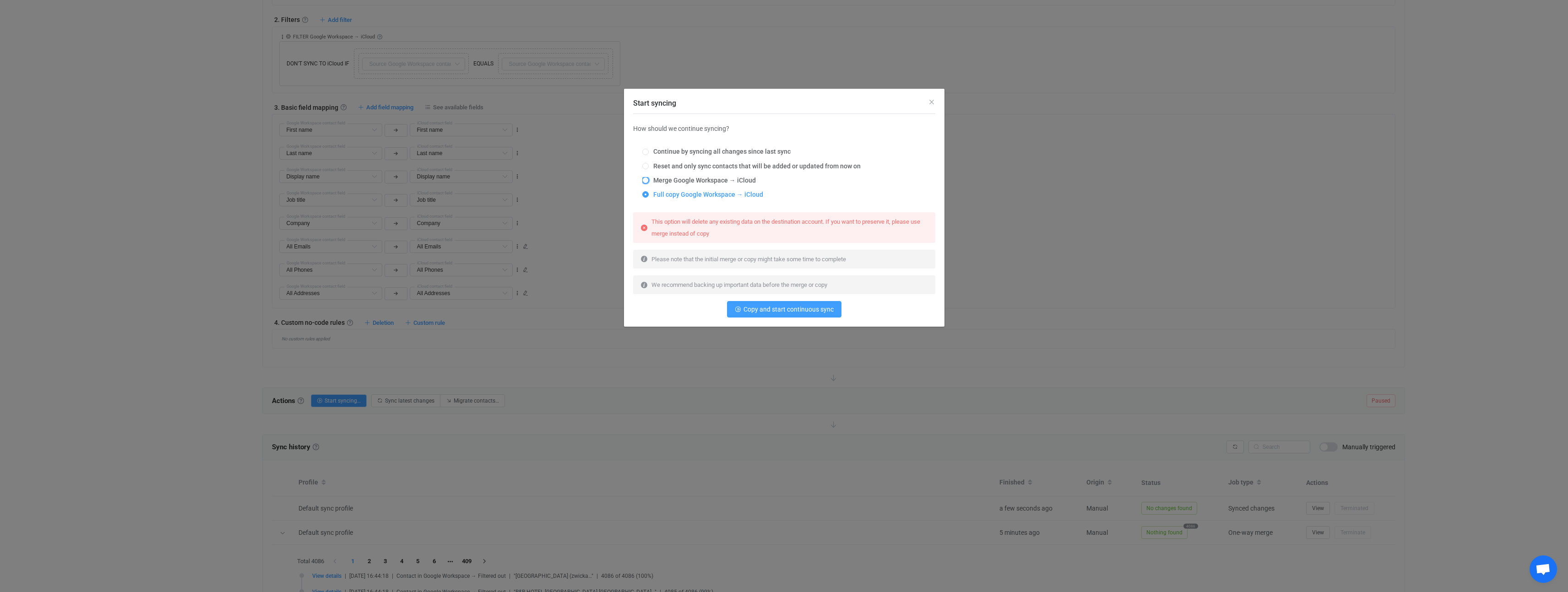
click at [646, 183] on span "Start syncing" at bounding box center [645, 180] width 6 height 6
click at [646, 183] on input "Merge Google Workspace → iCloud" at bounding box center [645, 180] width 6 height 7
radio input "true"
radio input "false"
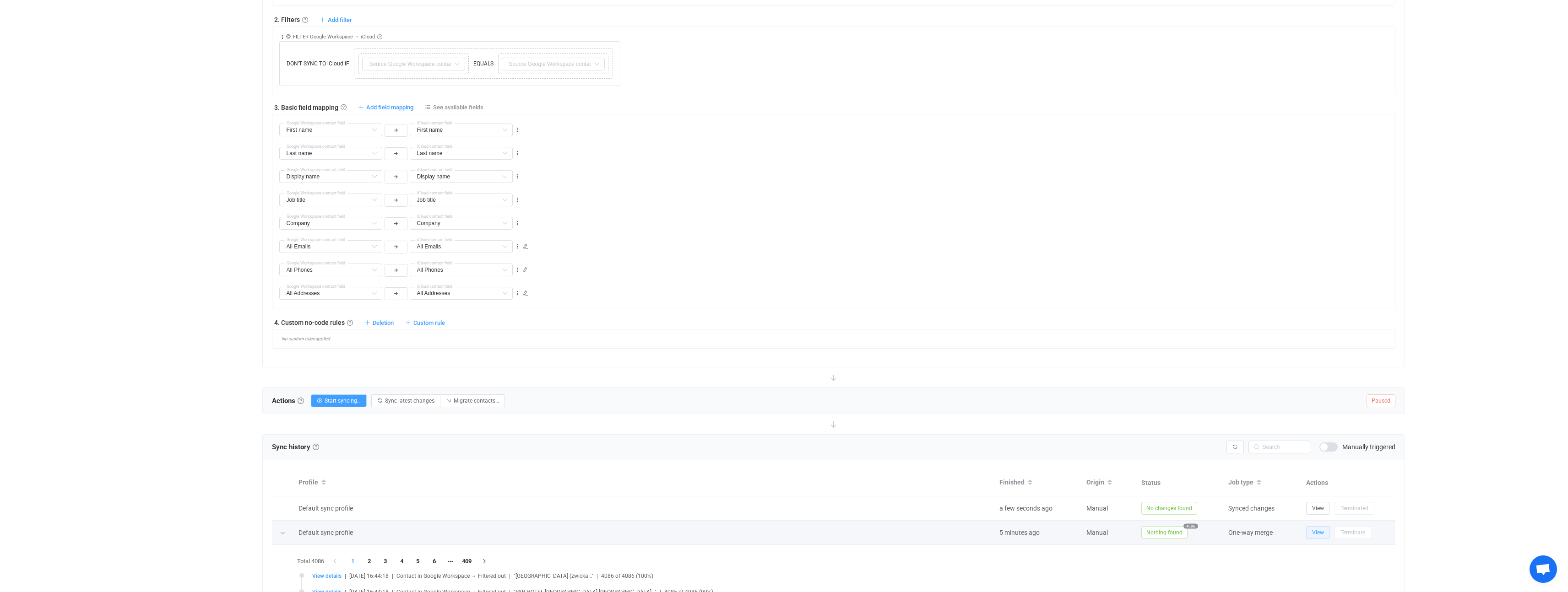
click at [1319, 534] on span "View" at bounding box center [1318, 533] width 12 height 6
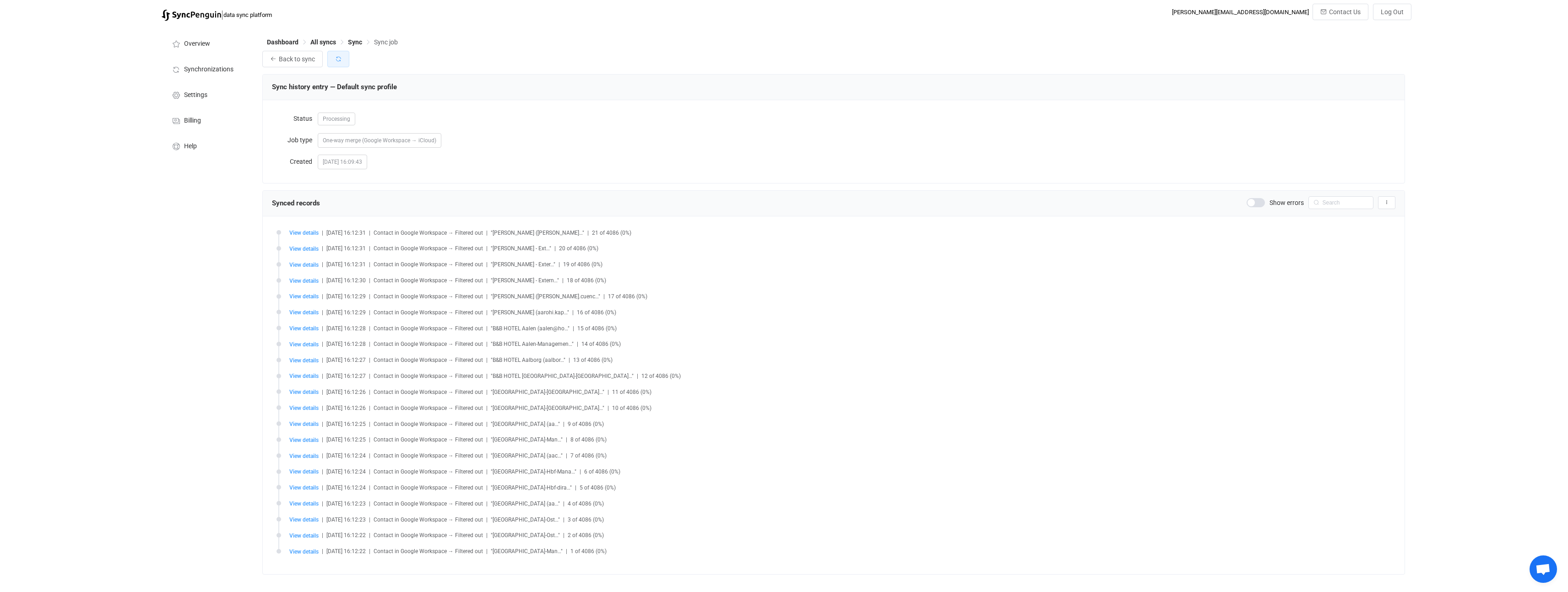
click at [340, 60] on icon "button" at bounding box center [339, 59] width 6 height 6
click at [1332, 203] on input "text" at bounding box center [1340, 203] width 65 height 12
type input "denie"
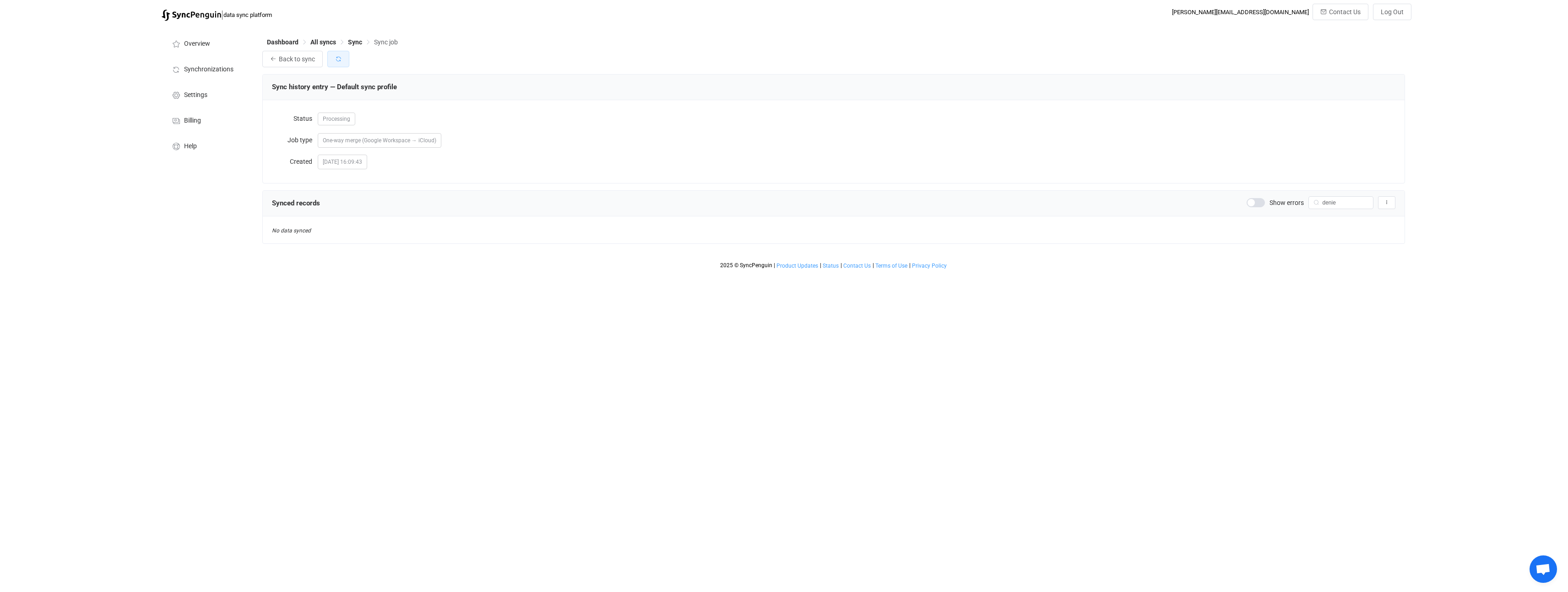
click at [332, 61] on button "button" at bounding box center [339, 58] width 22 height 16
drag, startPoint x: 1337, startPoint y: 204, endPoint x: 1306, endPoint y: 205, distance: 31.0
click at [1306, 205] on div "Show errors denie Export records to CSV" at bounding box center [1321, 203] width 149 height 12
click at [1365, 204] on icon at bounding box center [1365, 203] width 12 height 12
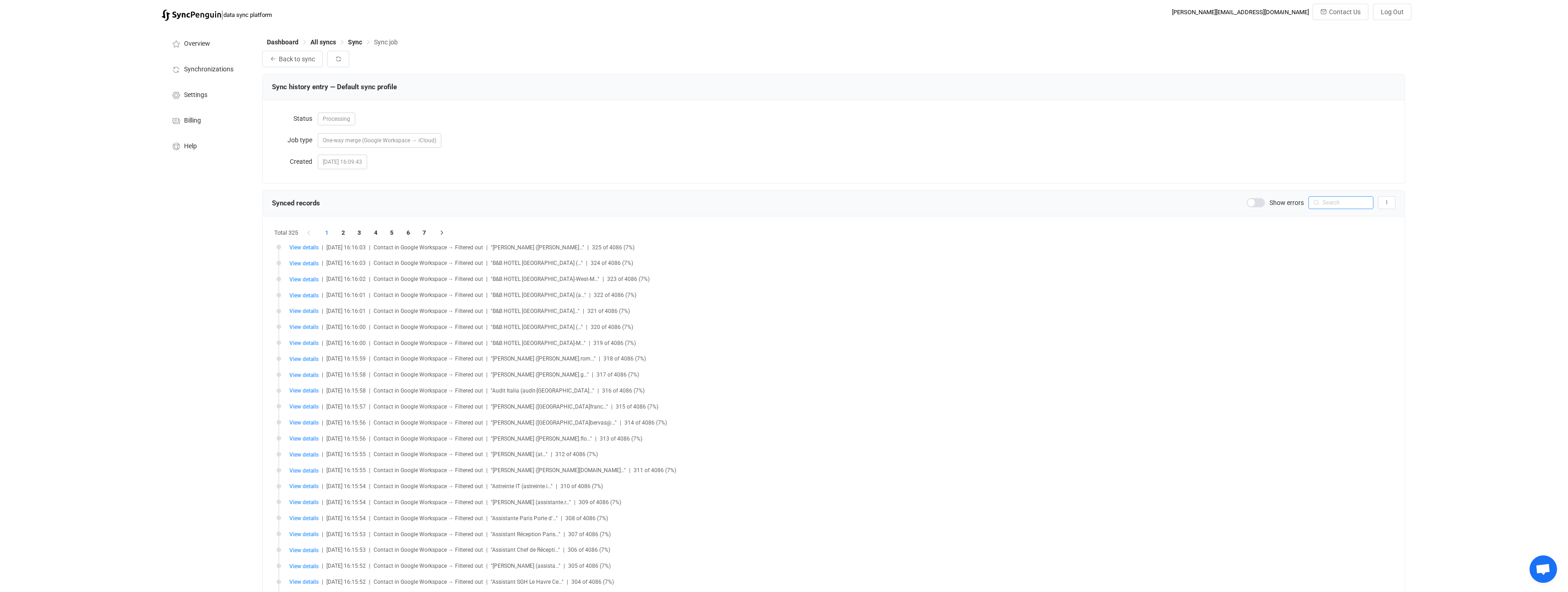
click at [1330, 204] on input "text" at bounding box center [1340, 203] width 65 height 12
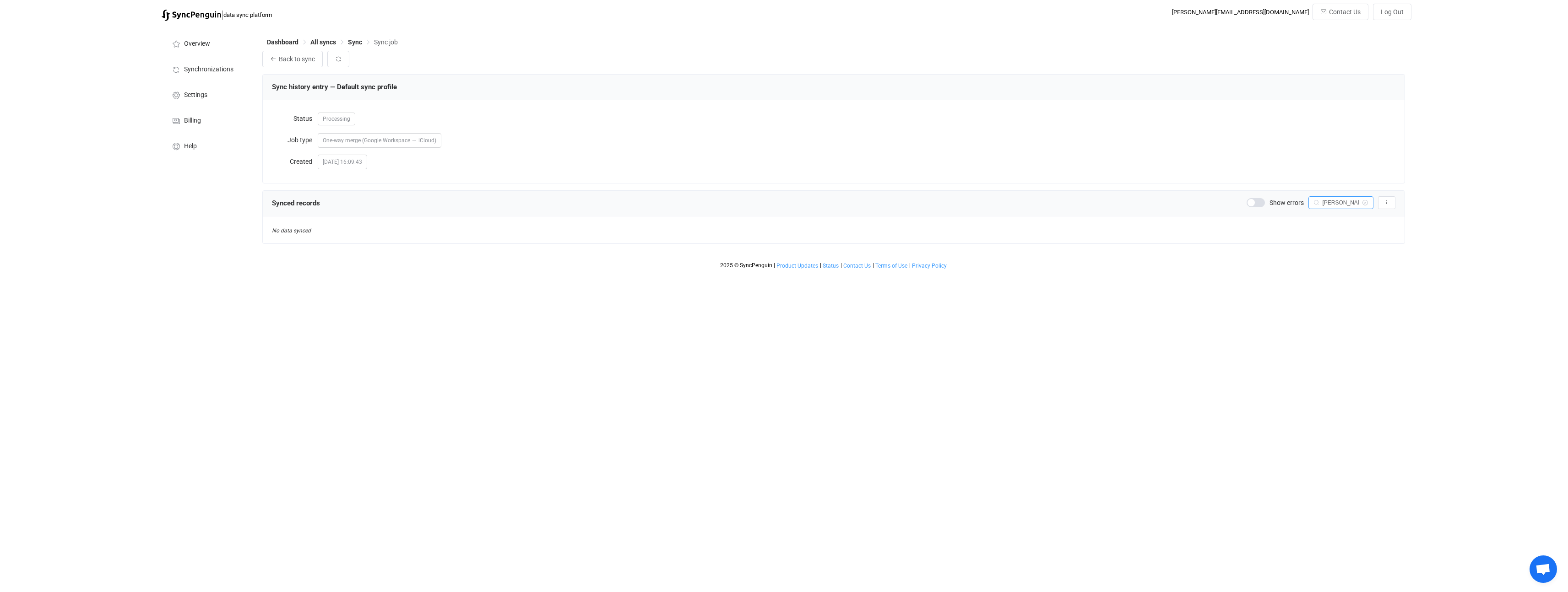
type input "frey*qqqqq"
click at [339, 59] on icon "button" at bounding box center [339, 59] width 6 height 6
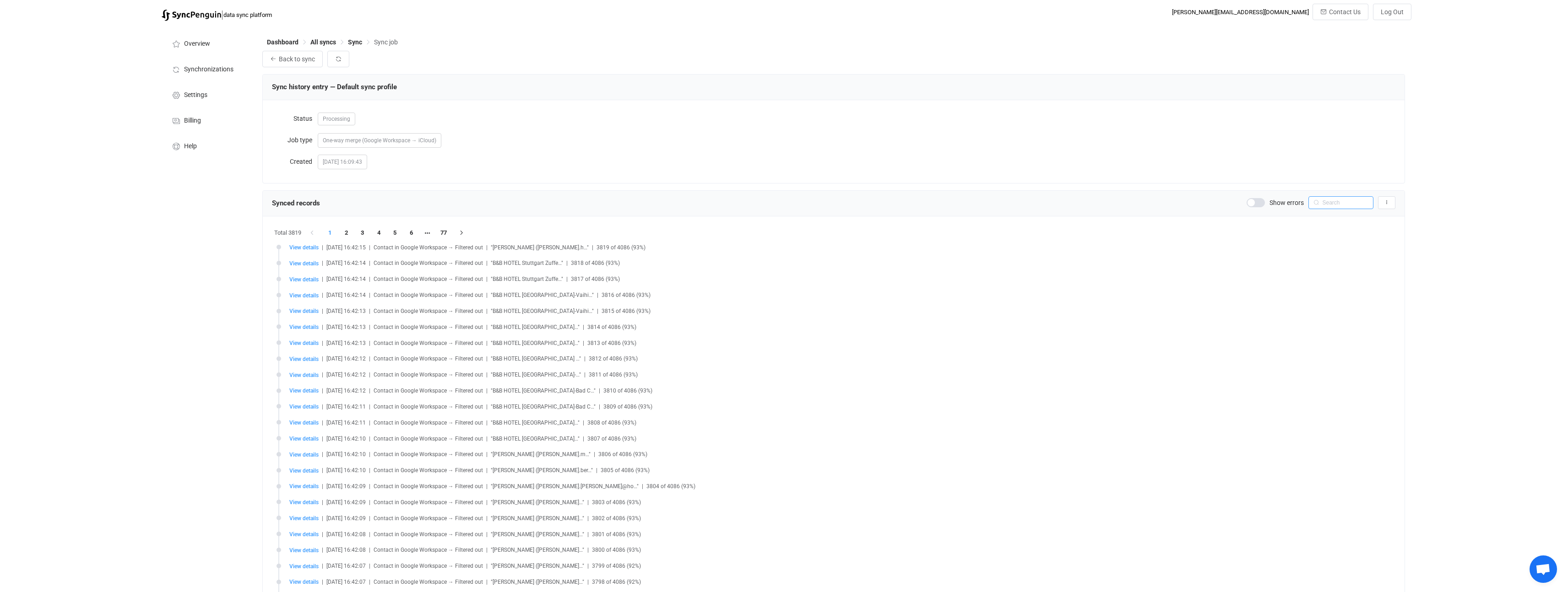
click at [1332, 202] on input "text" at bounding box center [1340, 203] width 65 height 12
type input "[PERSON_NAME]"
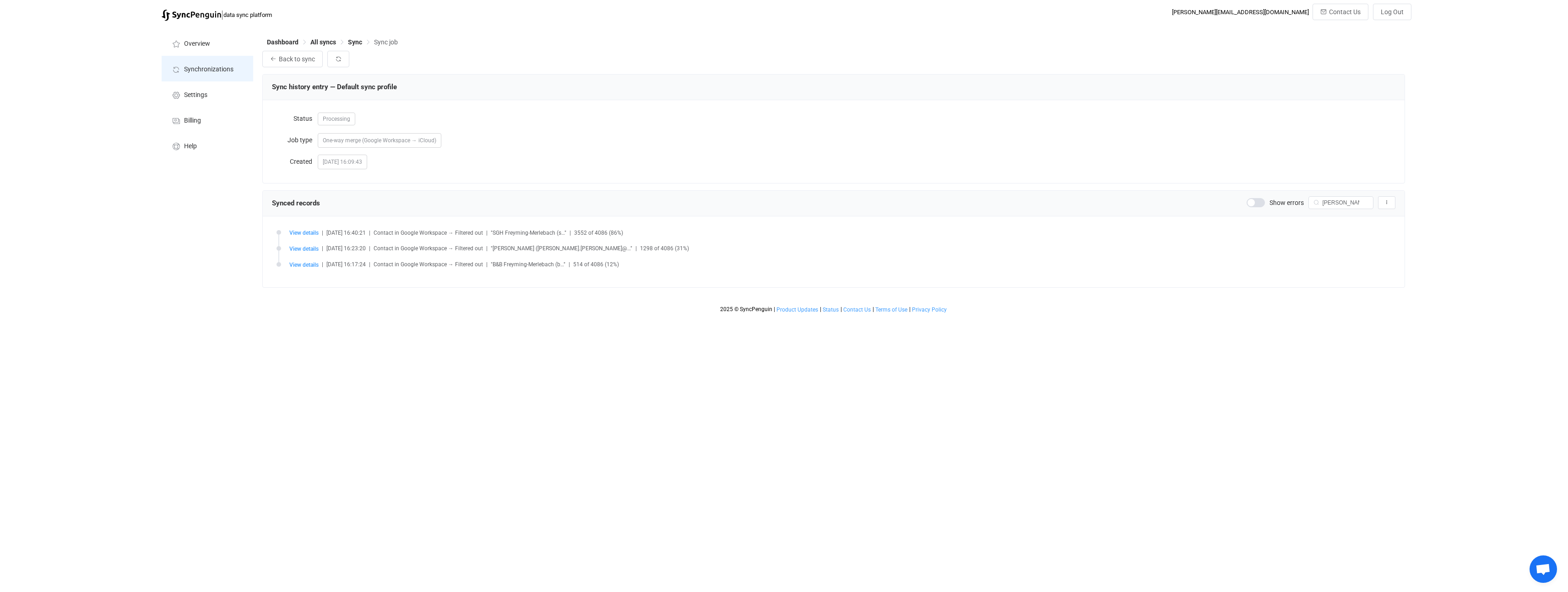
click at [208, 70] on span "Synchronizations" at bounding box center [208, 69] width 49 height 7
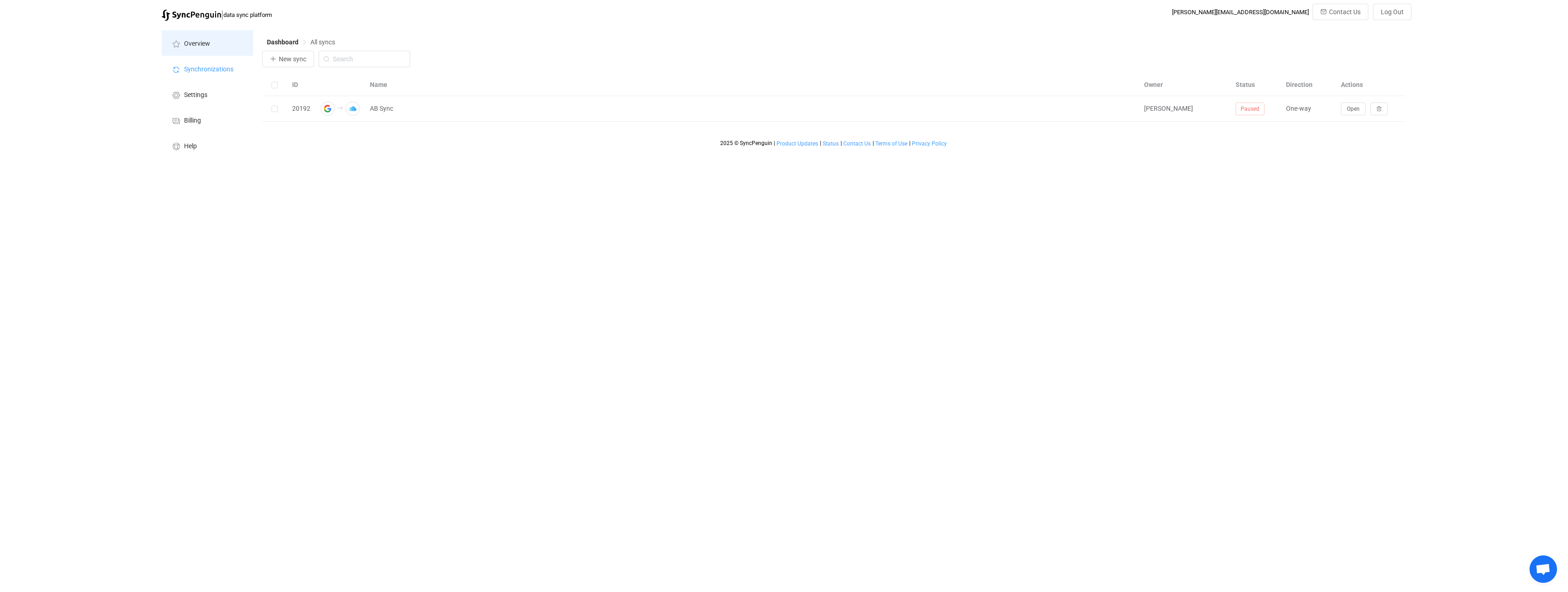
click at [212, 48] on li "Overview" at bounding box center [207, 43] width 91 height 26
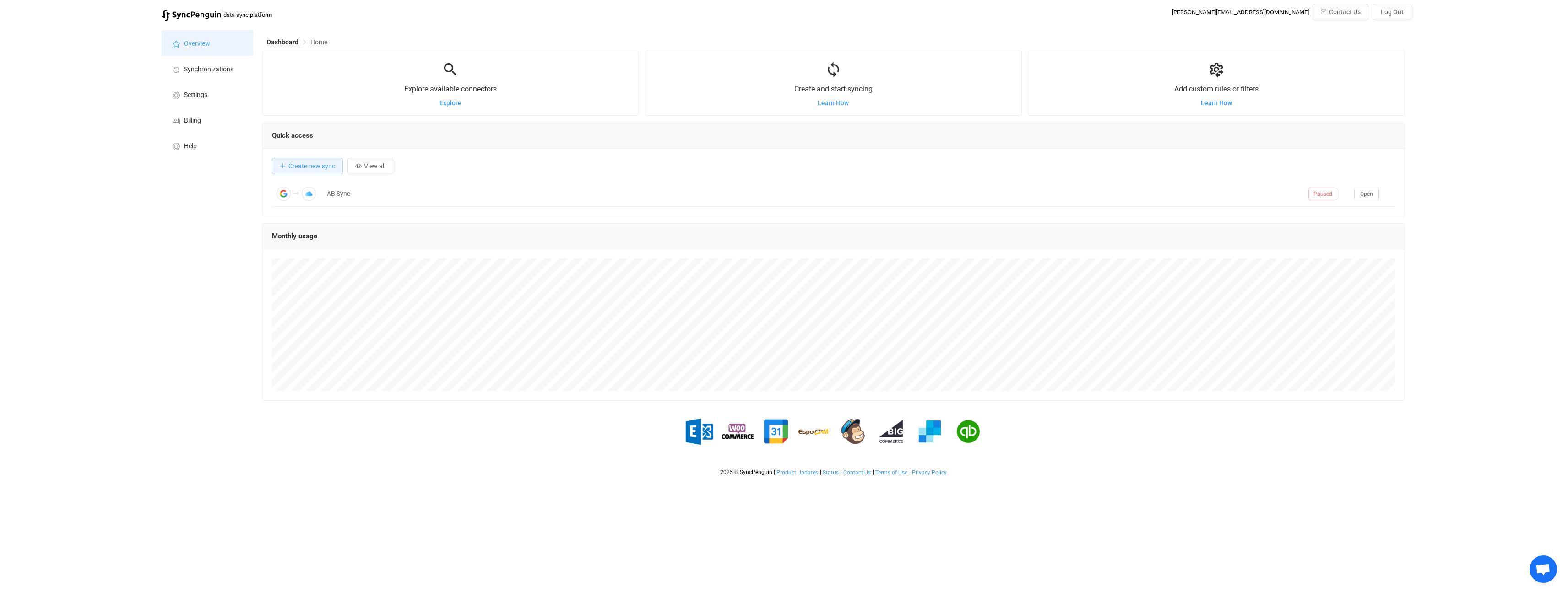
scroll to position [178, 1143]
click at [1219, 72] on icon at bounding box center [1217, 70] width 17 height 17
click at [1371, 194] on span "Open" at bounding box center [1367, 194] width 12 height 6
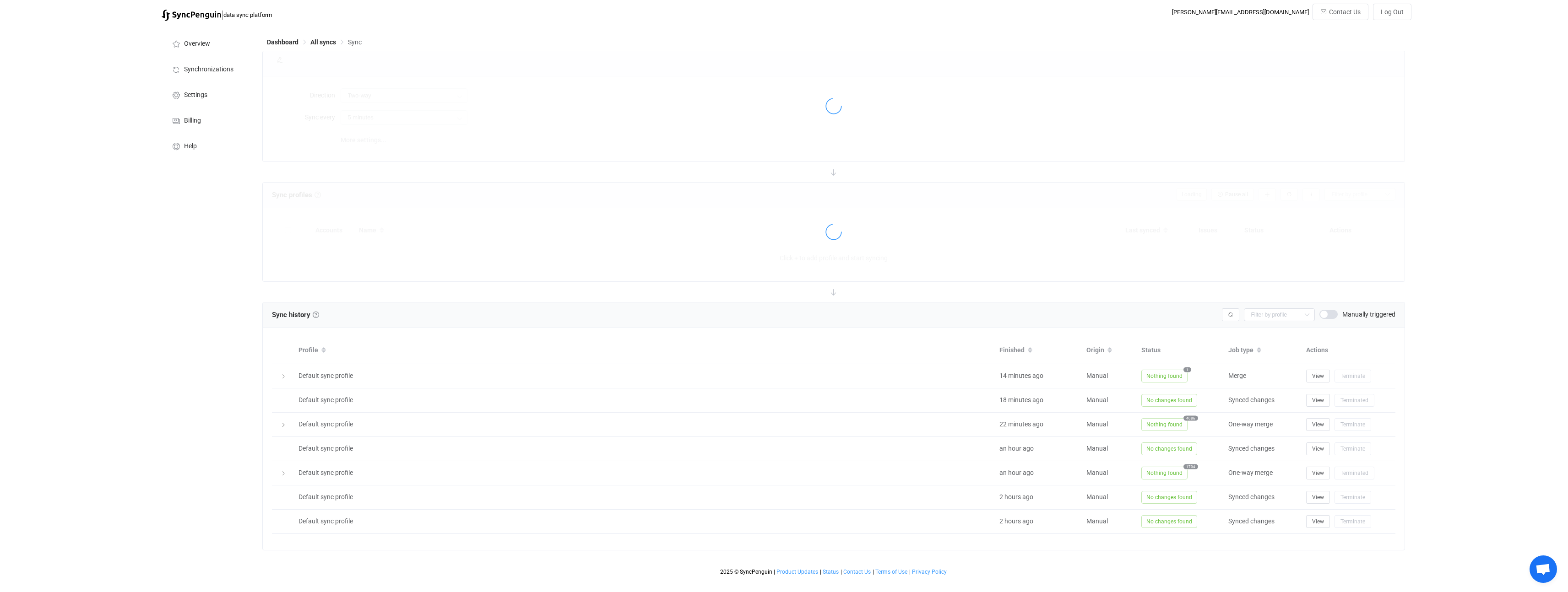
type input "Google Workspace → iCloud"
type input "12 hours"
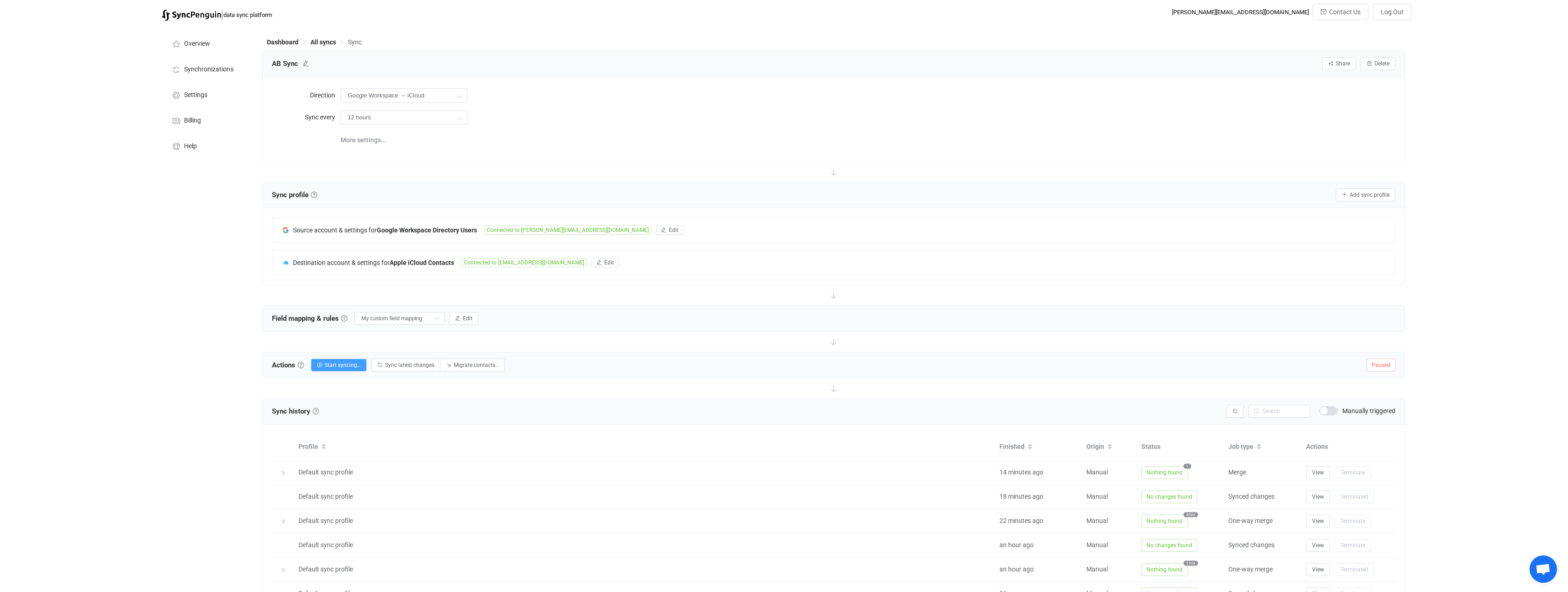
click at [1385, 366] on span "Paused" at bounding box center [1381, 365] width 29 height 12
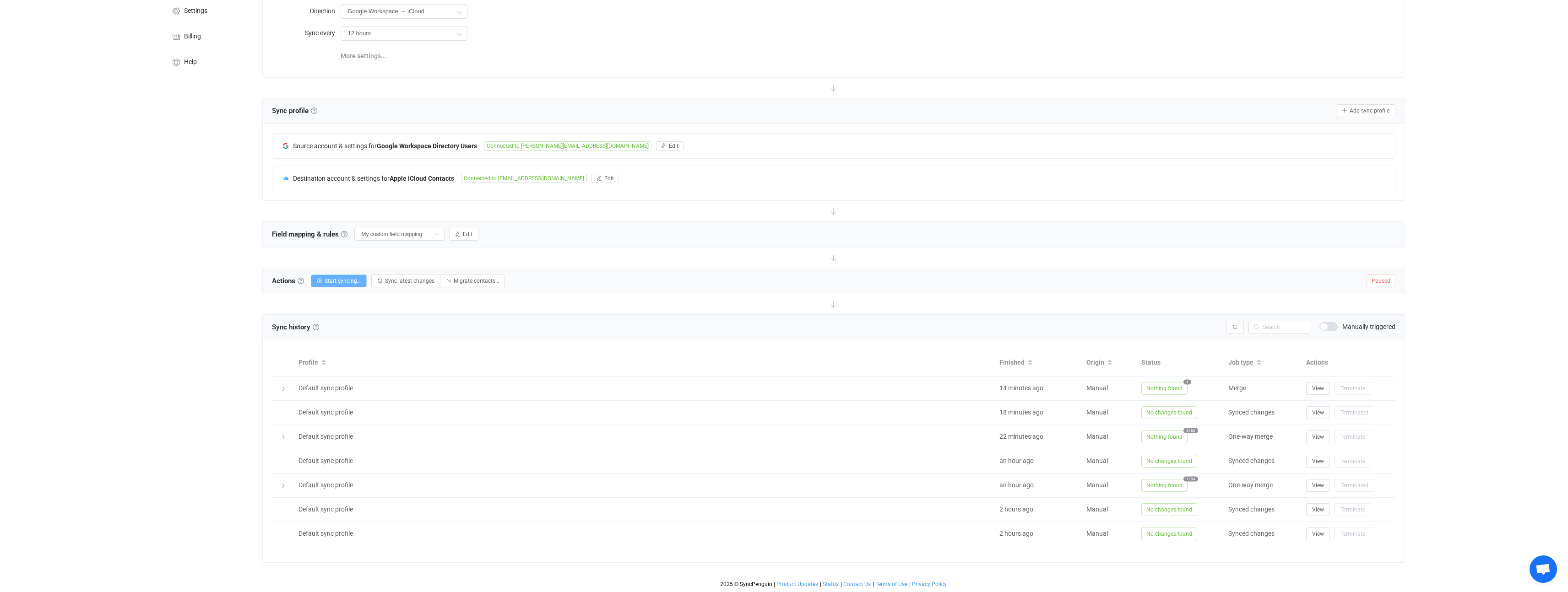
click at [334, 280] on span "Start syncing…" at bounding box center [342, 281] width 36 height 6
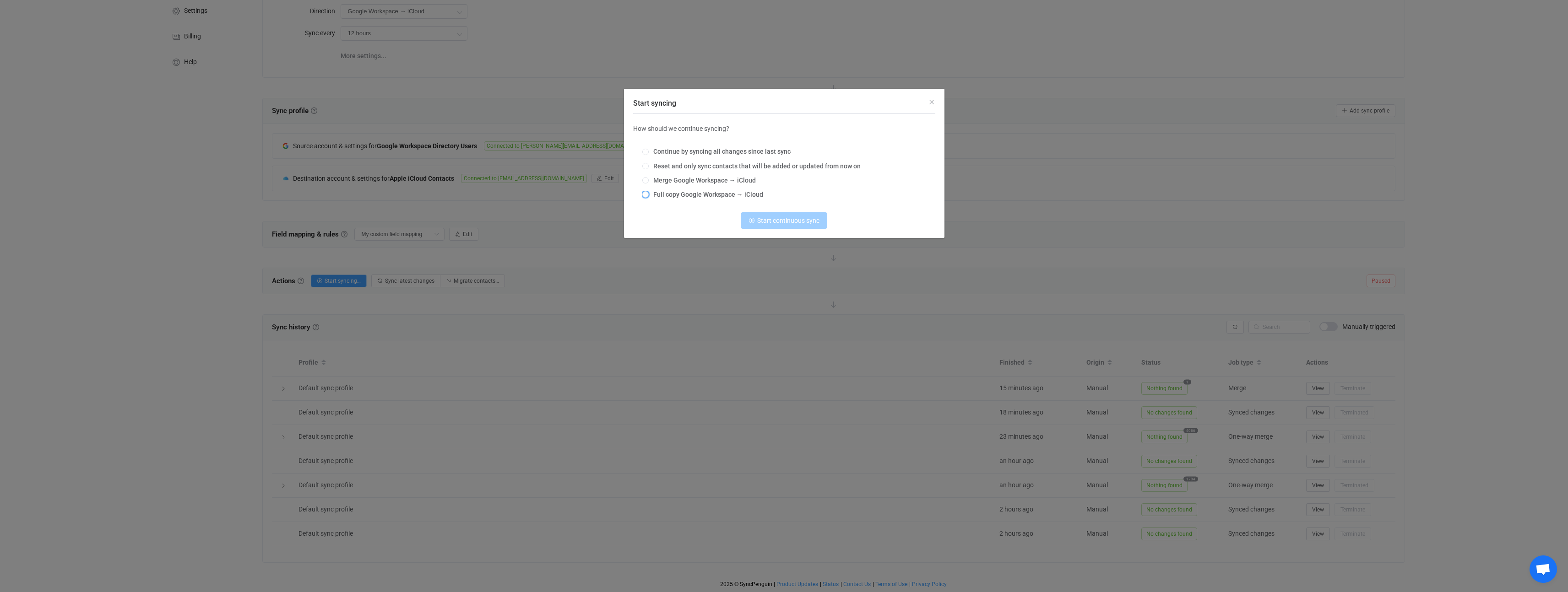
click at [673, 193] on span "Full copy Google Workspace → iCloud" at bounding box center [706, 194] width 115 height 7
click at [649, 193] on input "Full copy Google Workspace → iCloud" at bounding box center [645, 194] width 6 height 7
radio input "true"
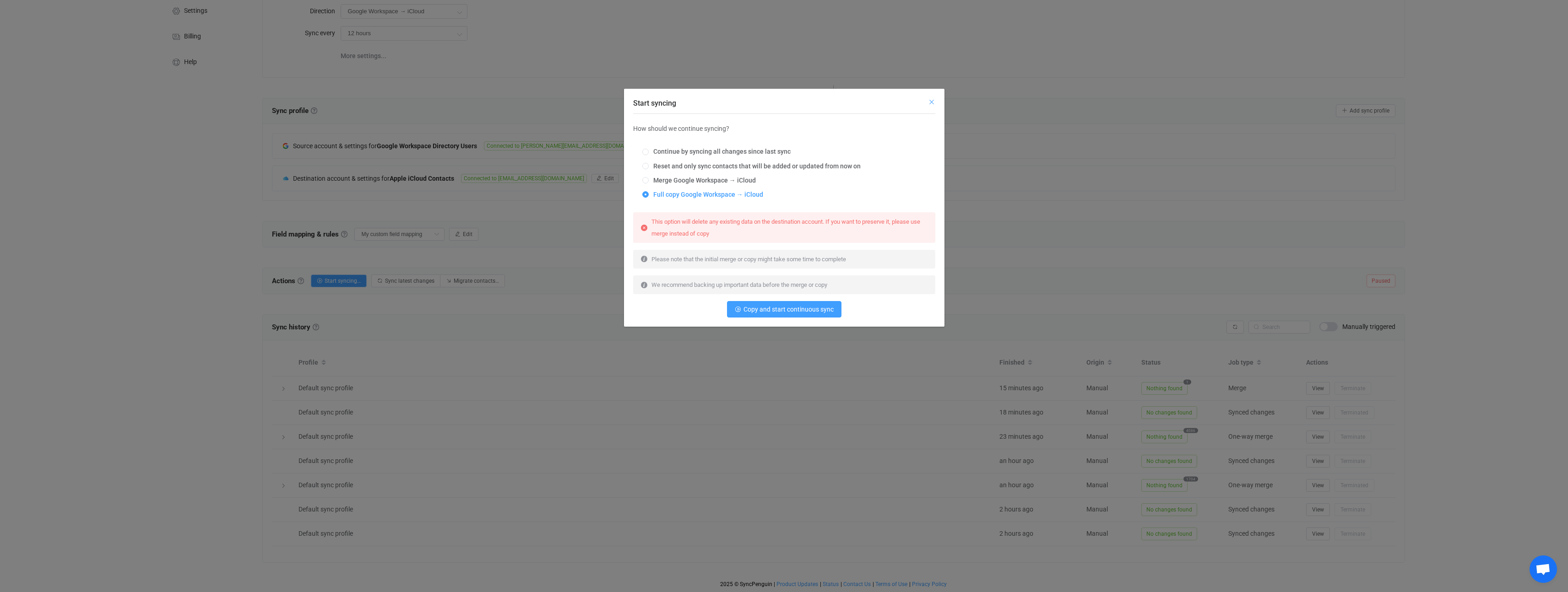
click at [932, 104] on icon "Close" at bounding box center [931, 101] width 7 height 7
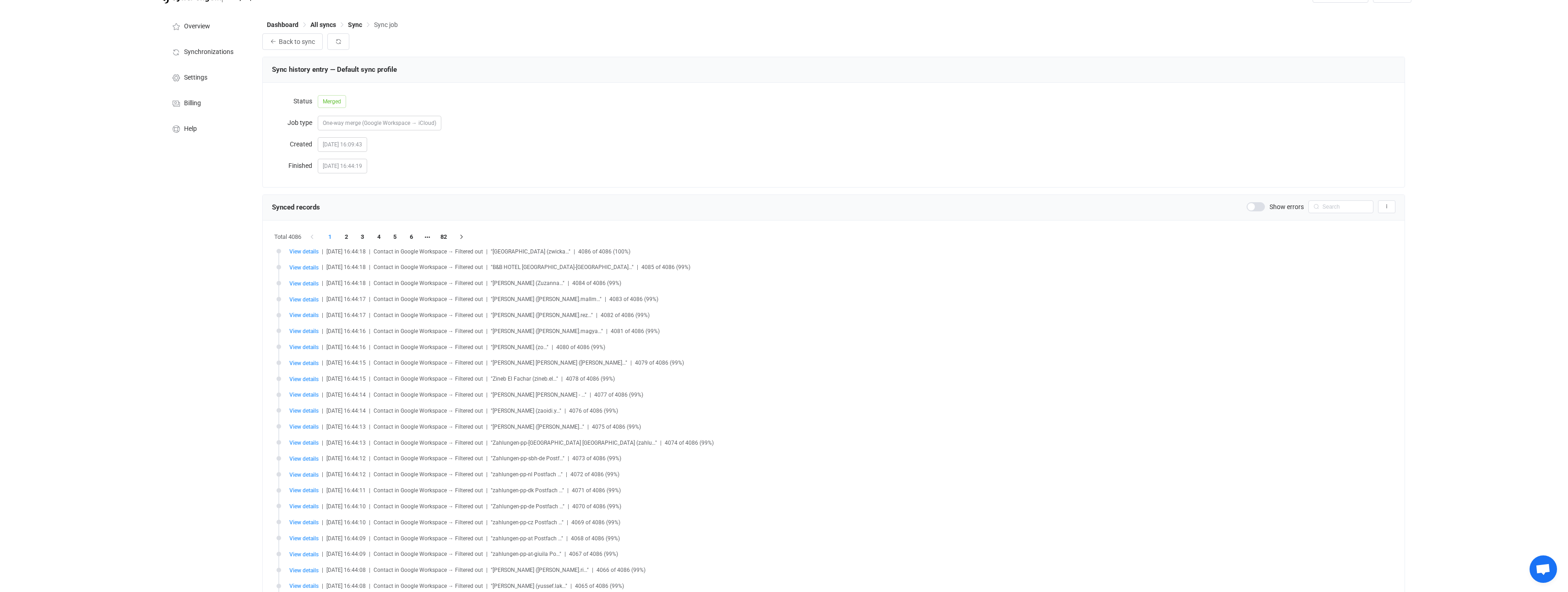
scroll to position [23, 0]
click at [1329, 202] on input "text" at bounding box center [1340, 200] width 65 height 12
type input "tremm"
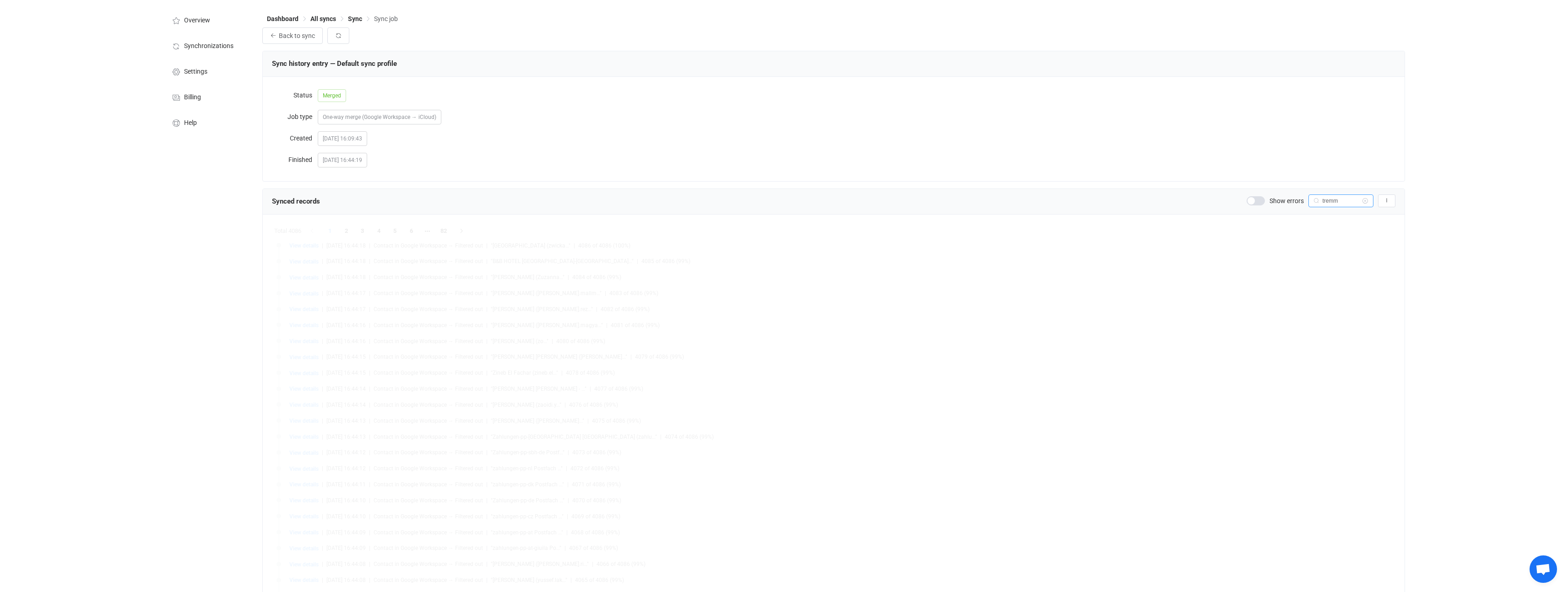
scroll to position [0, 0]
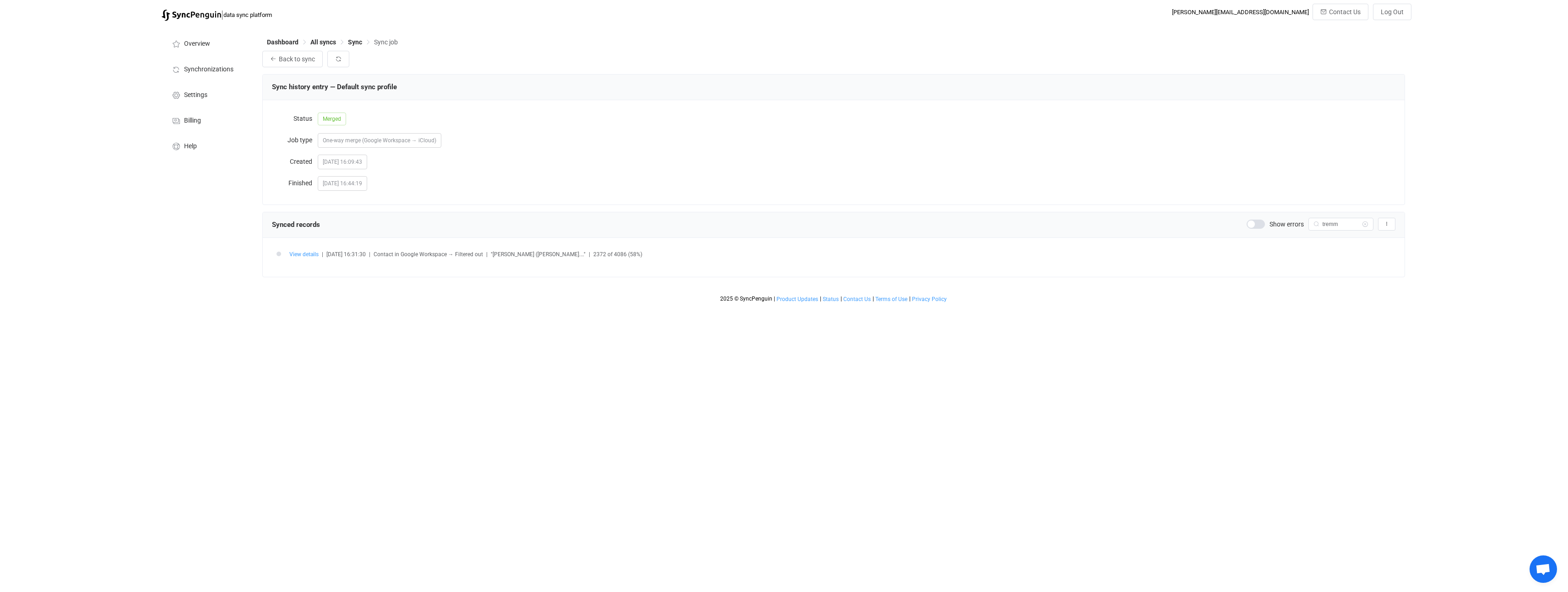
click at [310, 255] on span "View details" at bounding box center [304, 254] width 30 height 6
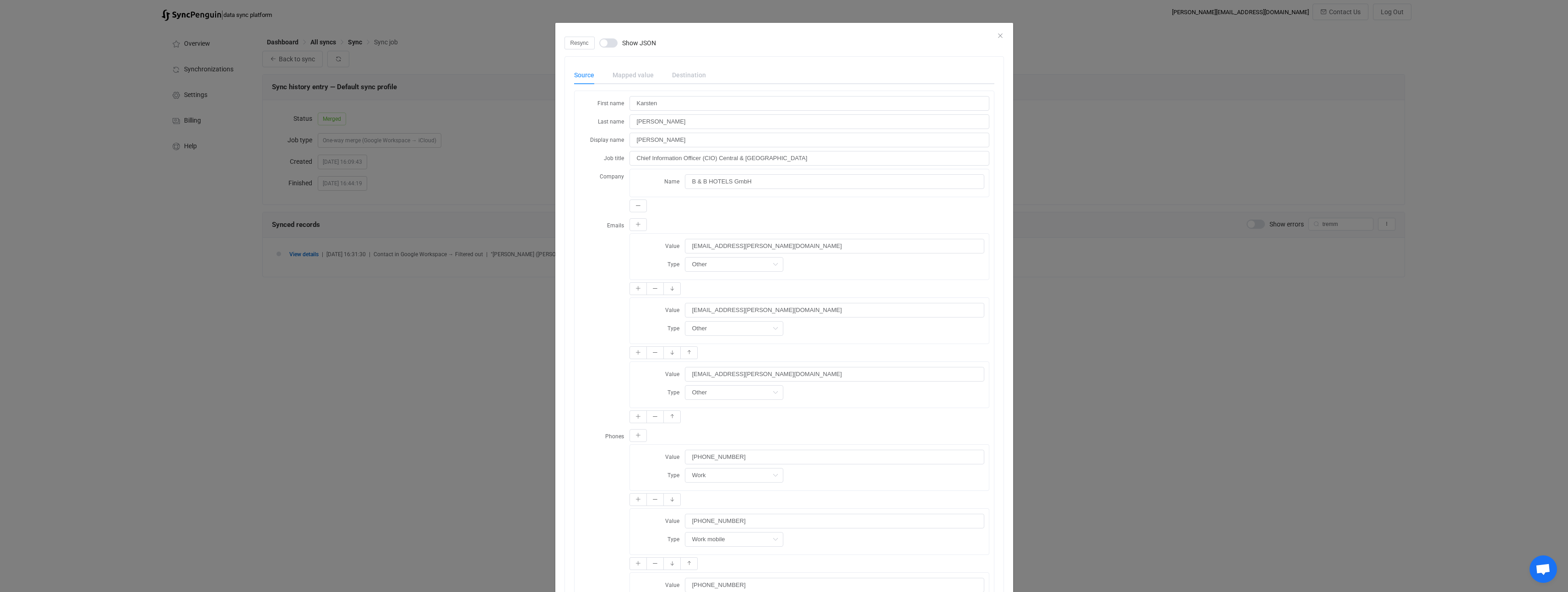
click at [630, 75] on div "Mapped value" at bounding box center [633, 75] width 59 height 18
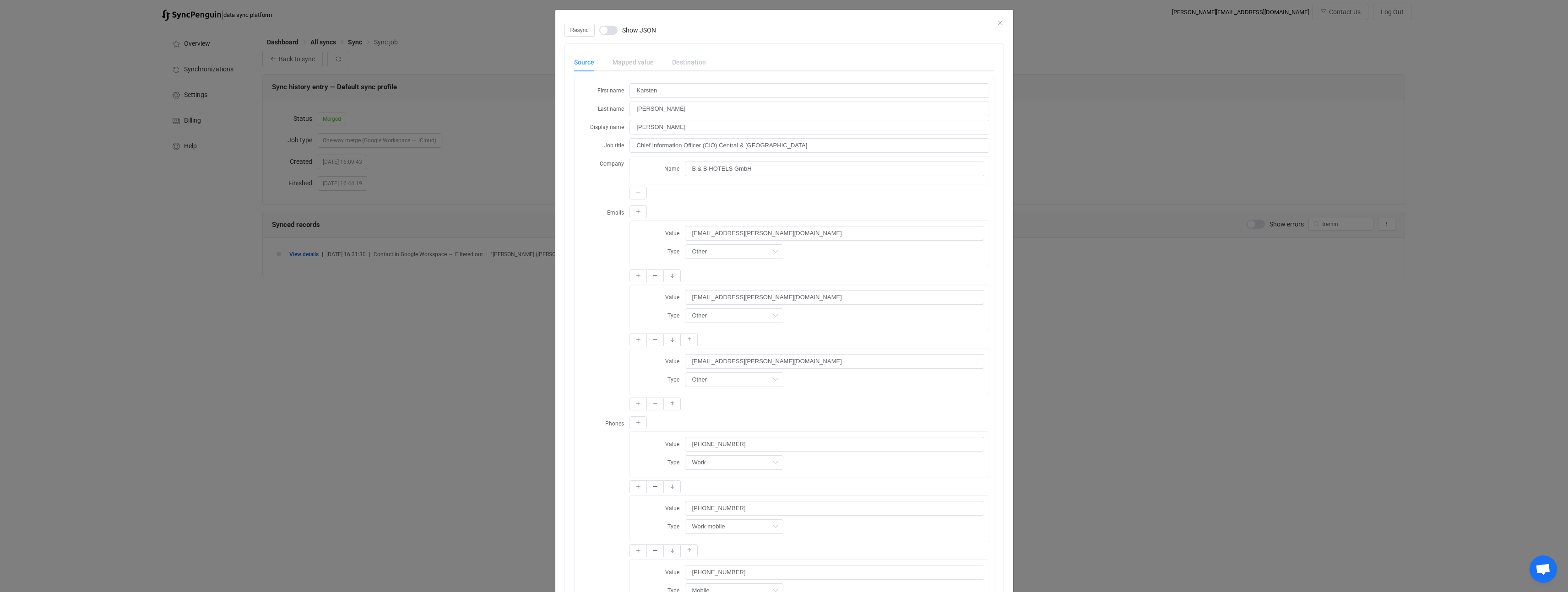
scroll to position [7, 0]
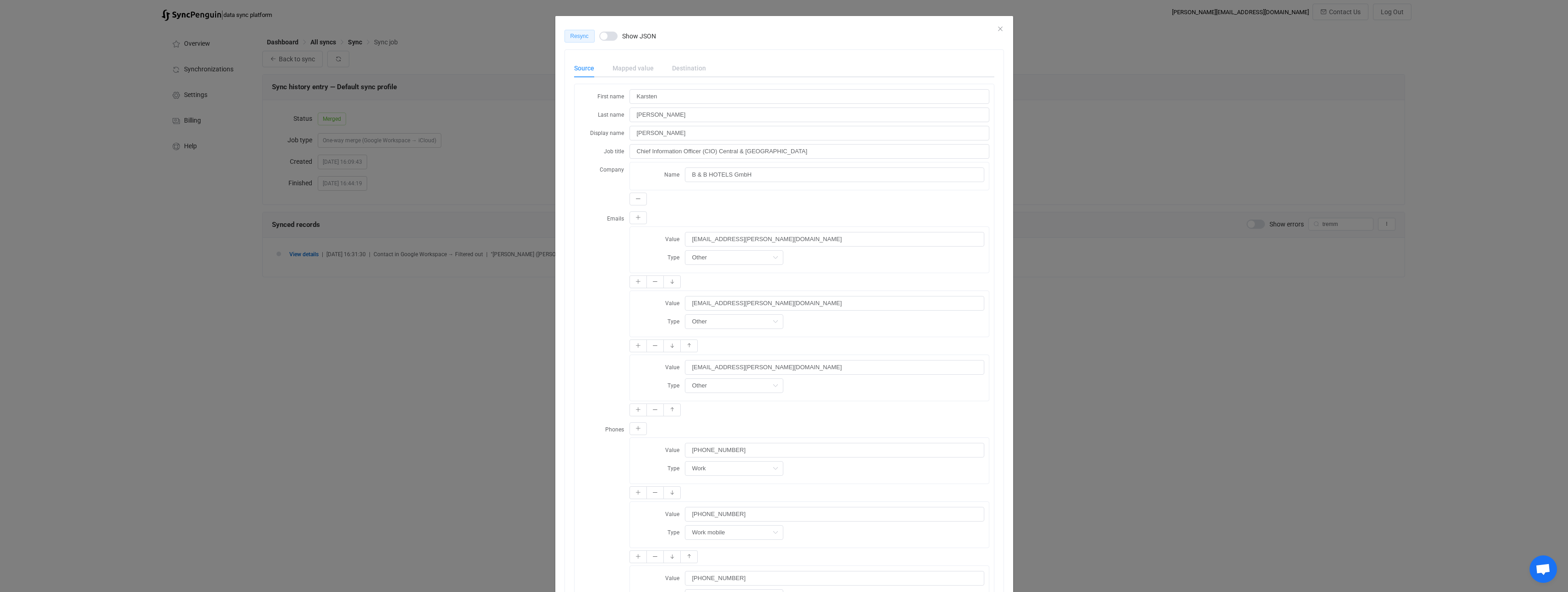
click at [578, 41] on button "Resync" at bounding box center [580, 36] width 30 height 12
click at [998, 30] on div "Queued Show JSON" at bounding box center [784, 36] width 439 height 12
click at [997, 28] on icon "Close" at bounding box center [1000, 28] width 7 height 7
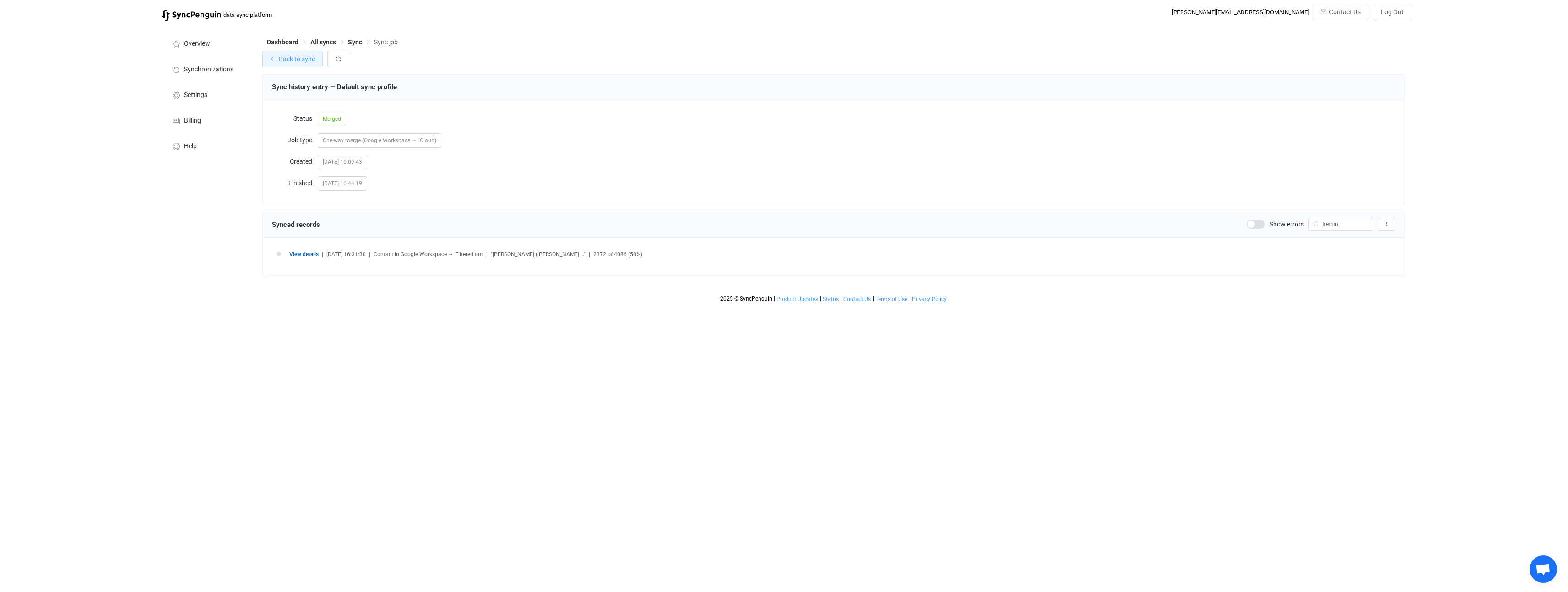
click at [299, 58] on span "Back to sync" at bounding box center [296, 58] width 36 height 7
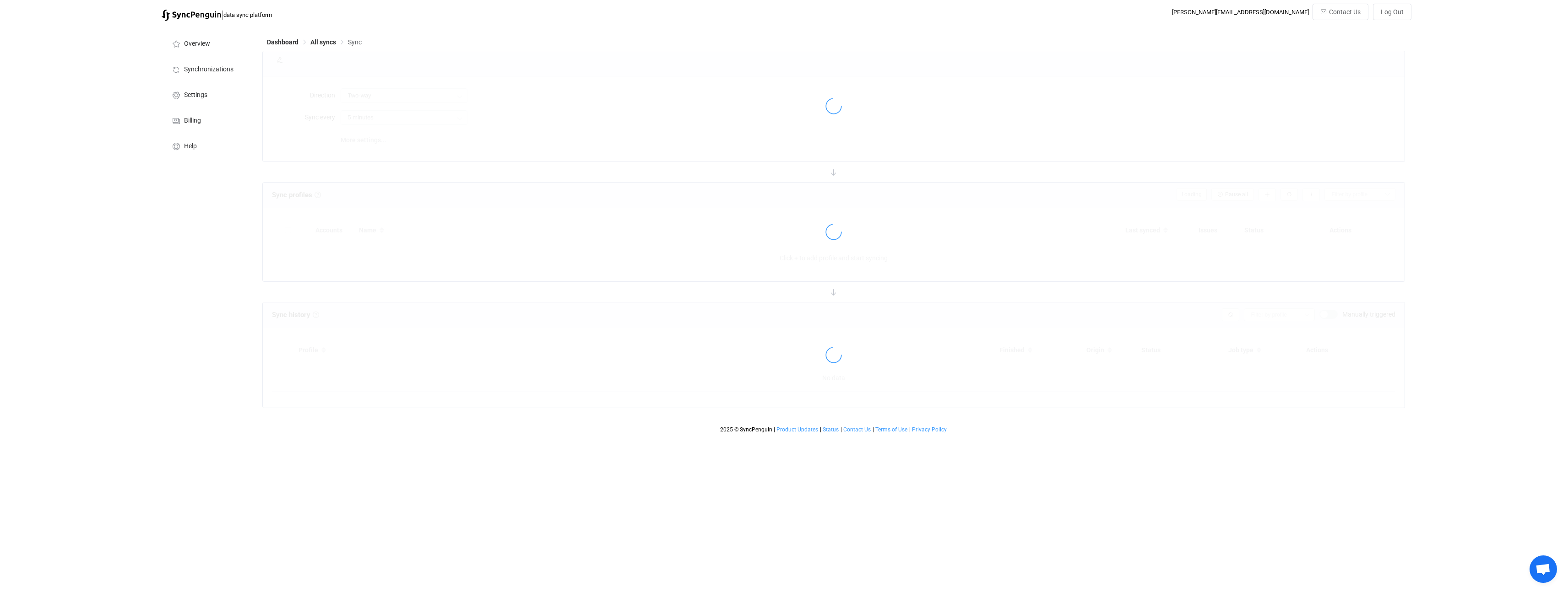
type input "Google Workspace → iCloud"
type input "12 hours"
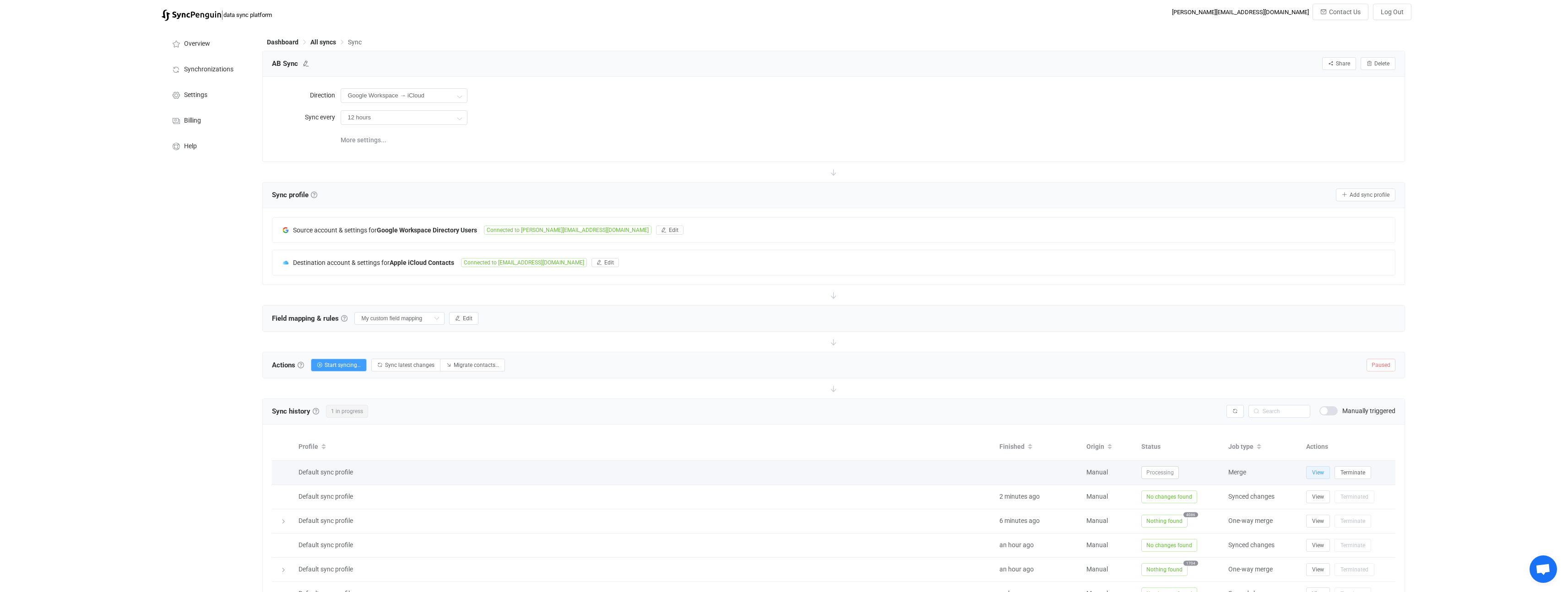
click at [1315, 473] on span "View" at bounding box center [1318, 473] width 12 height 6
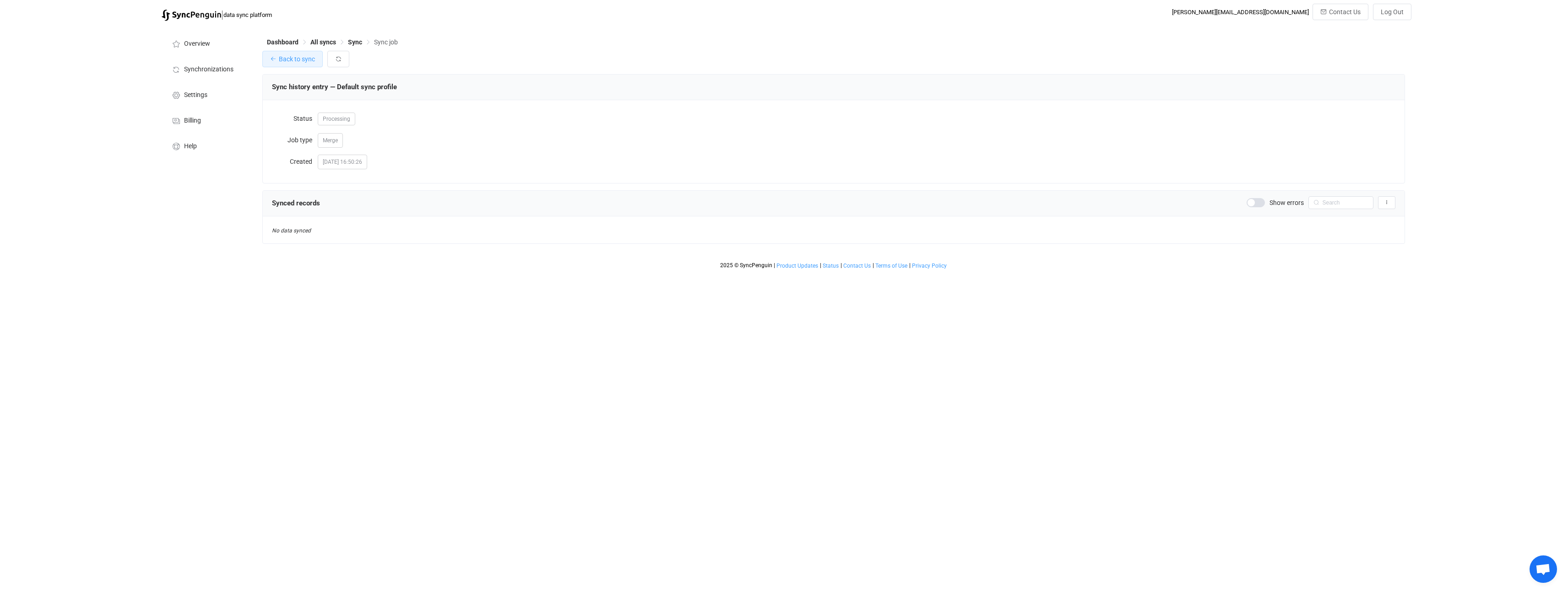
click at [282, 55] on span "Back to sync" at bounding box center [296, 58] width 36 height 7
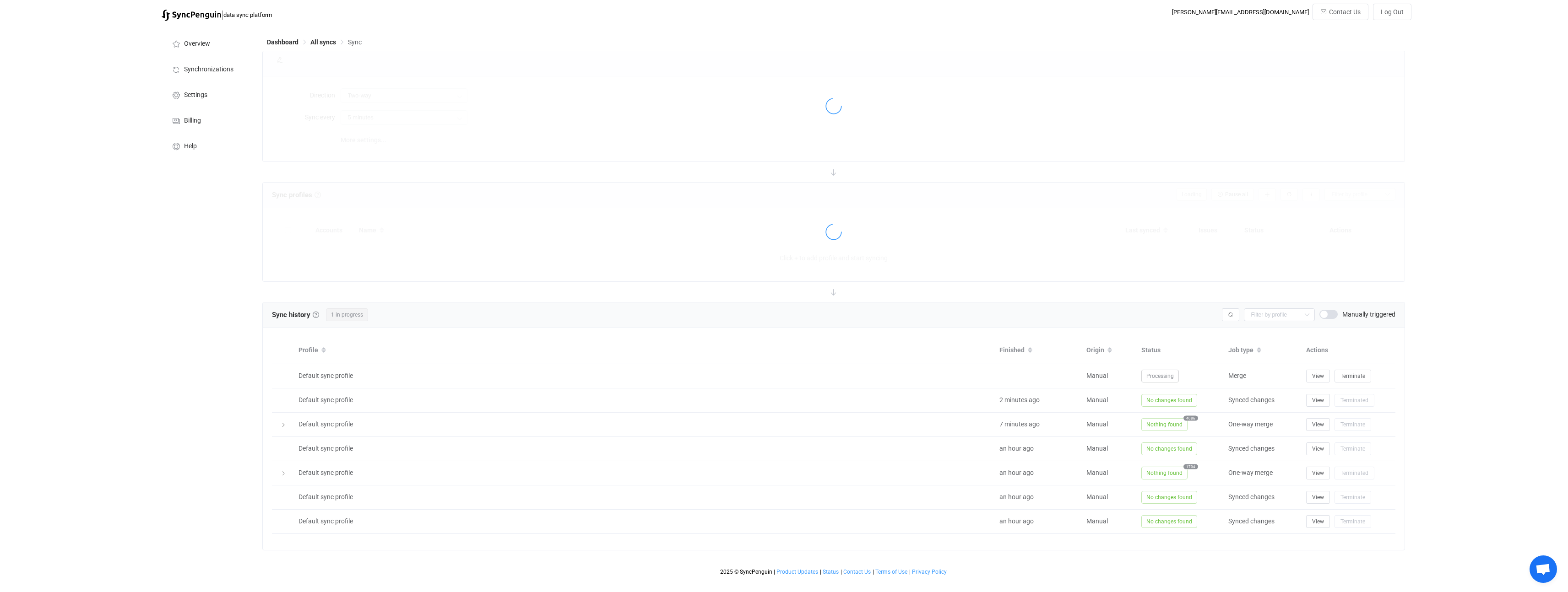
type input "Google Workspace → iCloud"
type input "12 hours"
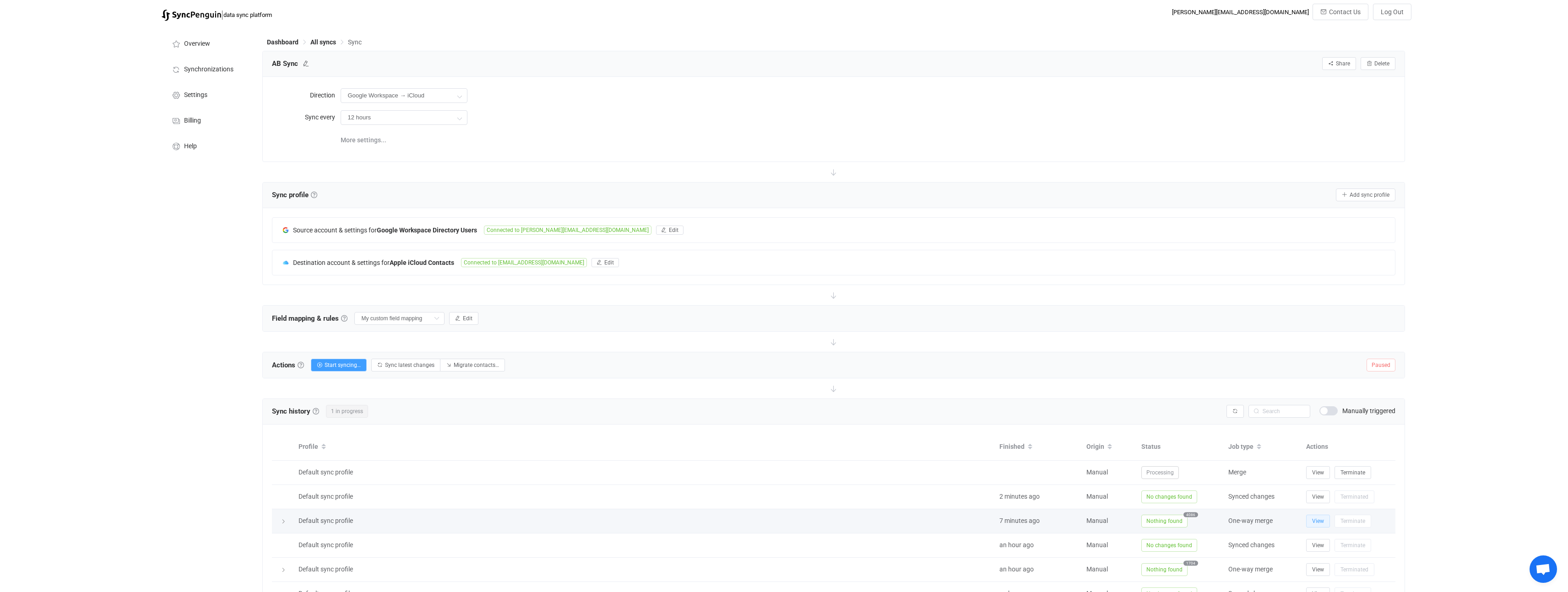
click at [1315, 518] on span "View" at bounding box center [1318, 521] width 12 height 6
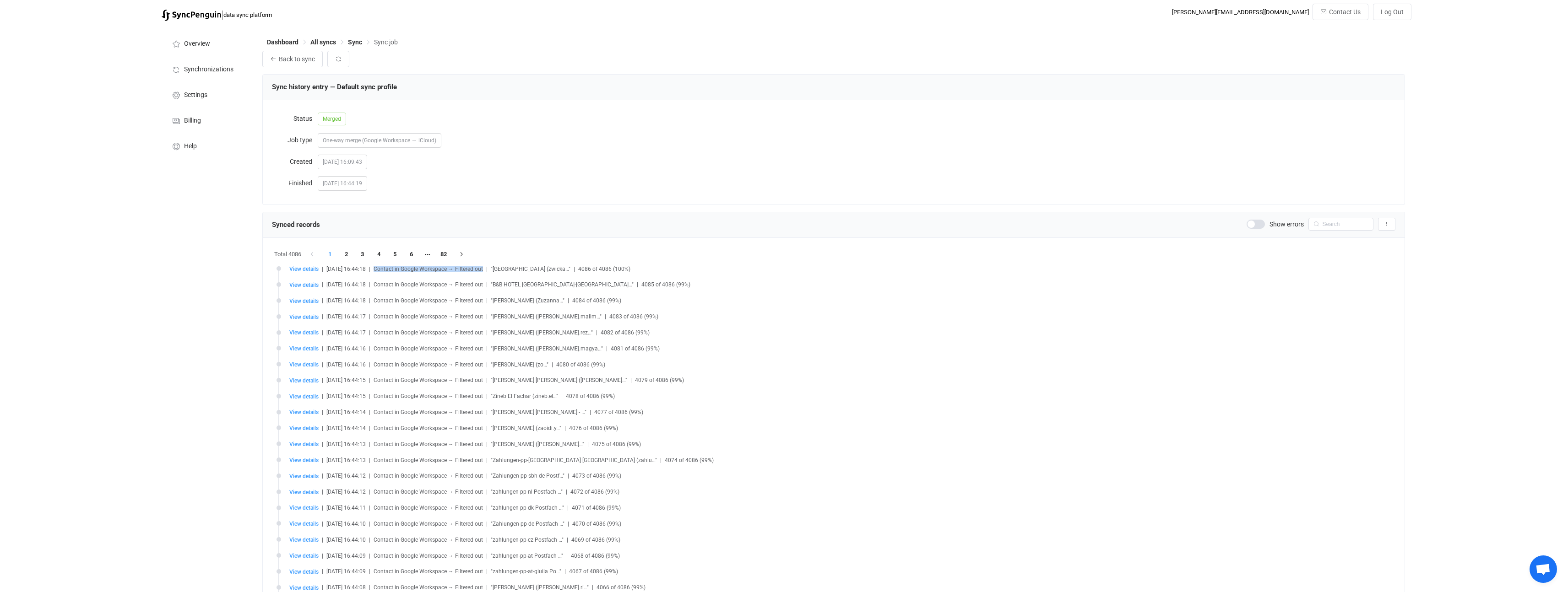
drag, startPoint x: 385, startPoint y: 269, endPoint x: 486, endPoint y: 273, distance: 101.1
click at [486, 273] on li "View details | [DATE] 16:44:18 | Contact in Google Workspace → Filtered out | "…" at bounding box center [835, 275] width 1119 height 16
click at [309, 271] on span "View details" at bounding box center [304, 269] width 30 height 6
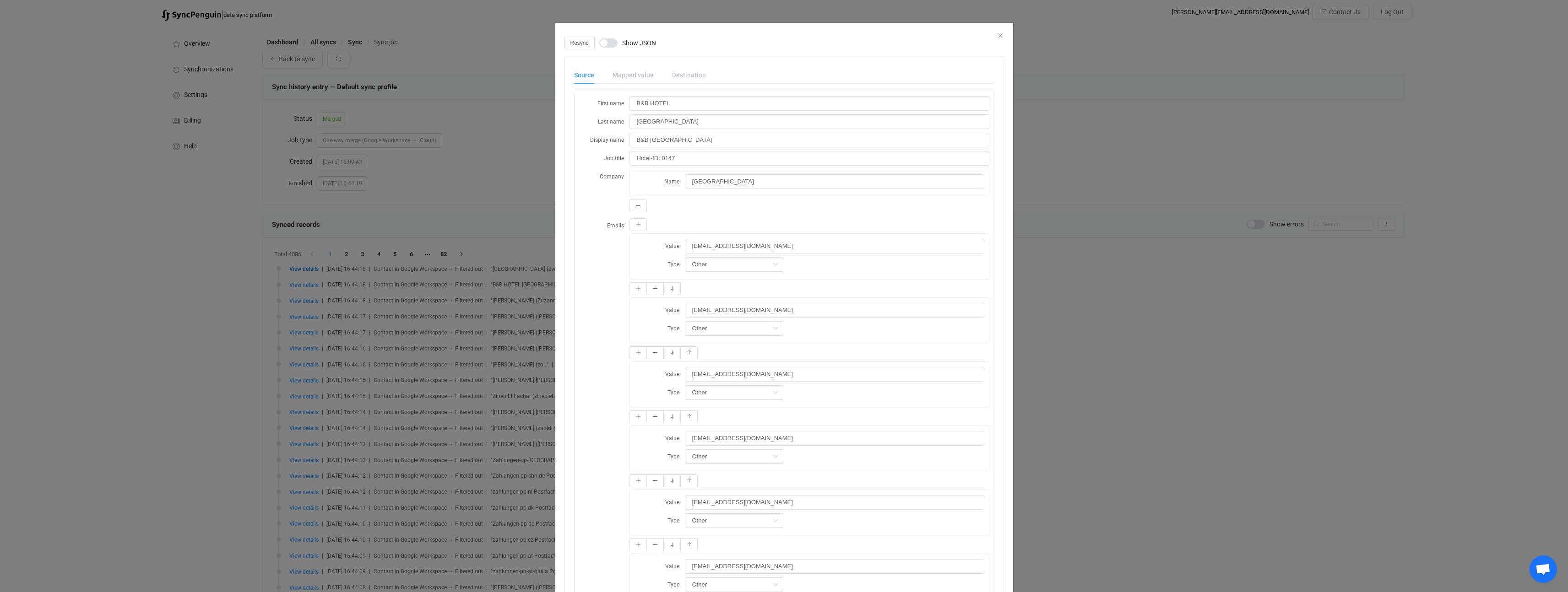
click at [604, 42] on span "dialog" at bounding box center [608, 43] width 18 height 9
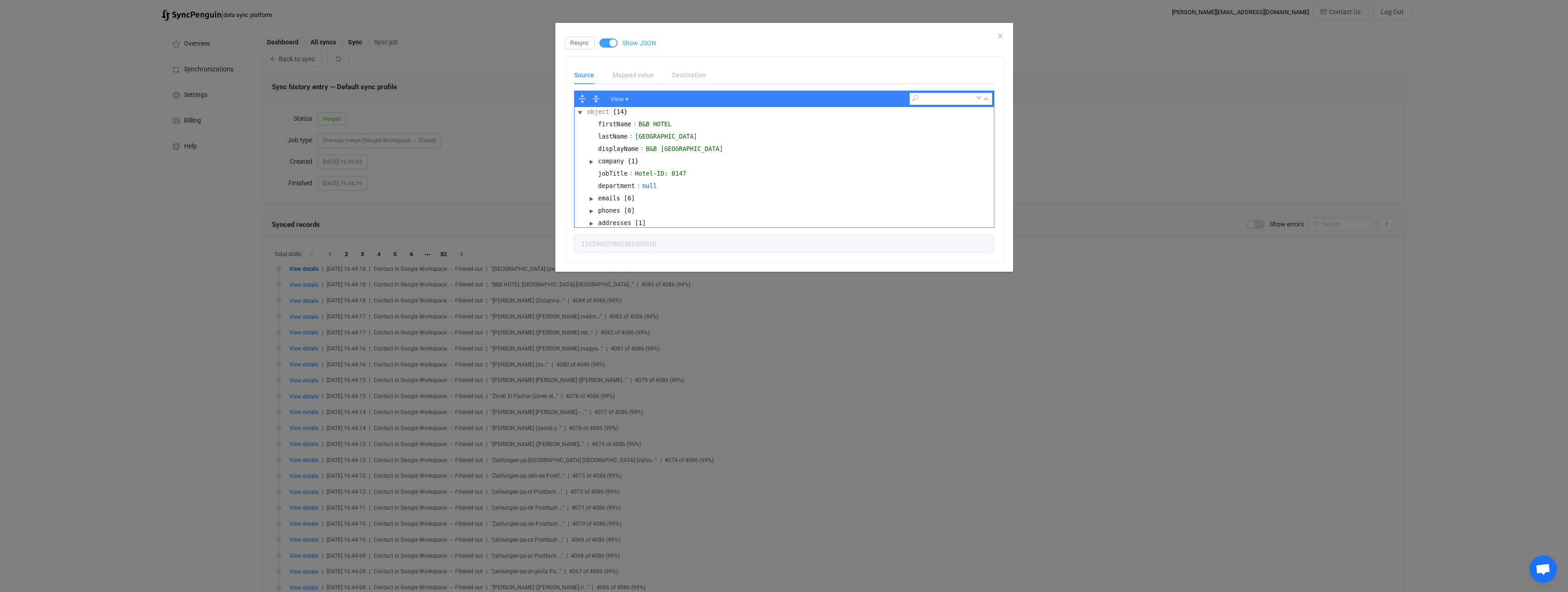
click at [605, 44] on span "dialog" at bounding box center [608, 43] width 18 height 9
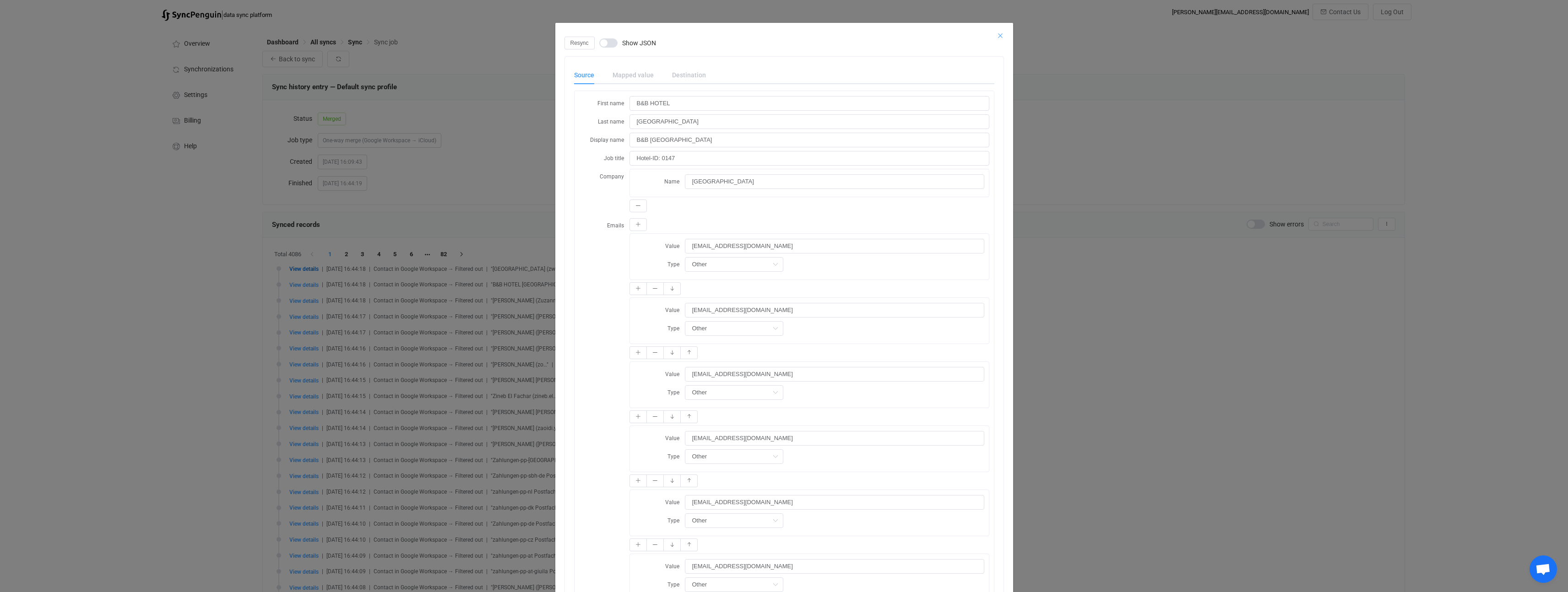
click at [997, 36] on icon "Close" at bounding box center [1000, 35] width 7 height 7
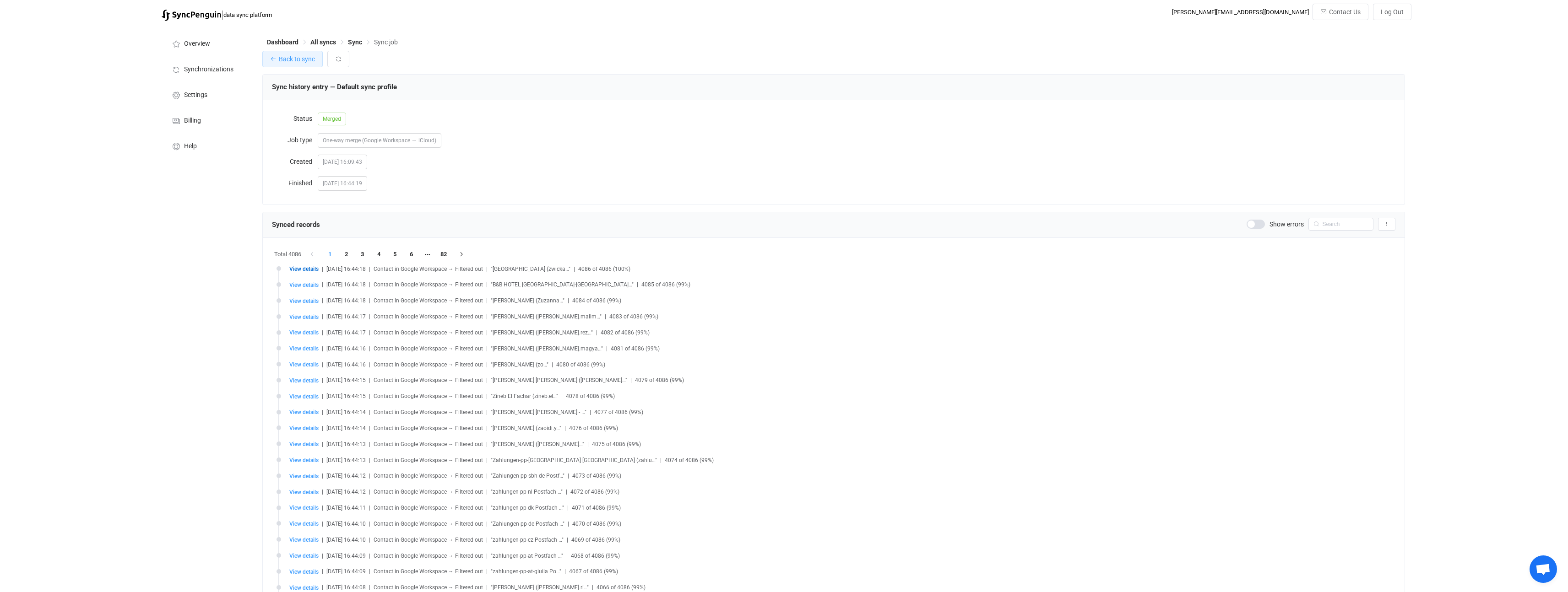
click at [305, 55] on span "Back to sync" at bounding box center [296, 58] width 36 height 7
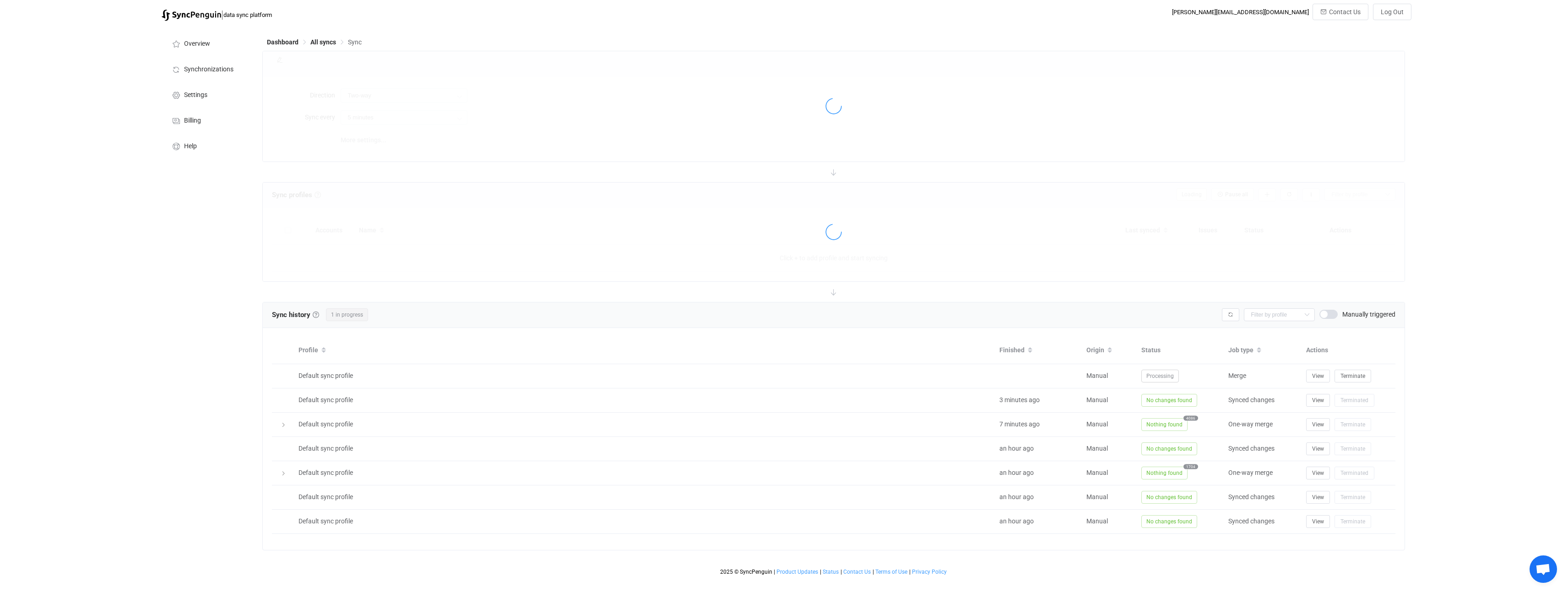
type input "Google Workspace → iCloud"
type input "12 hours"
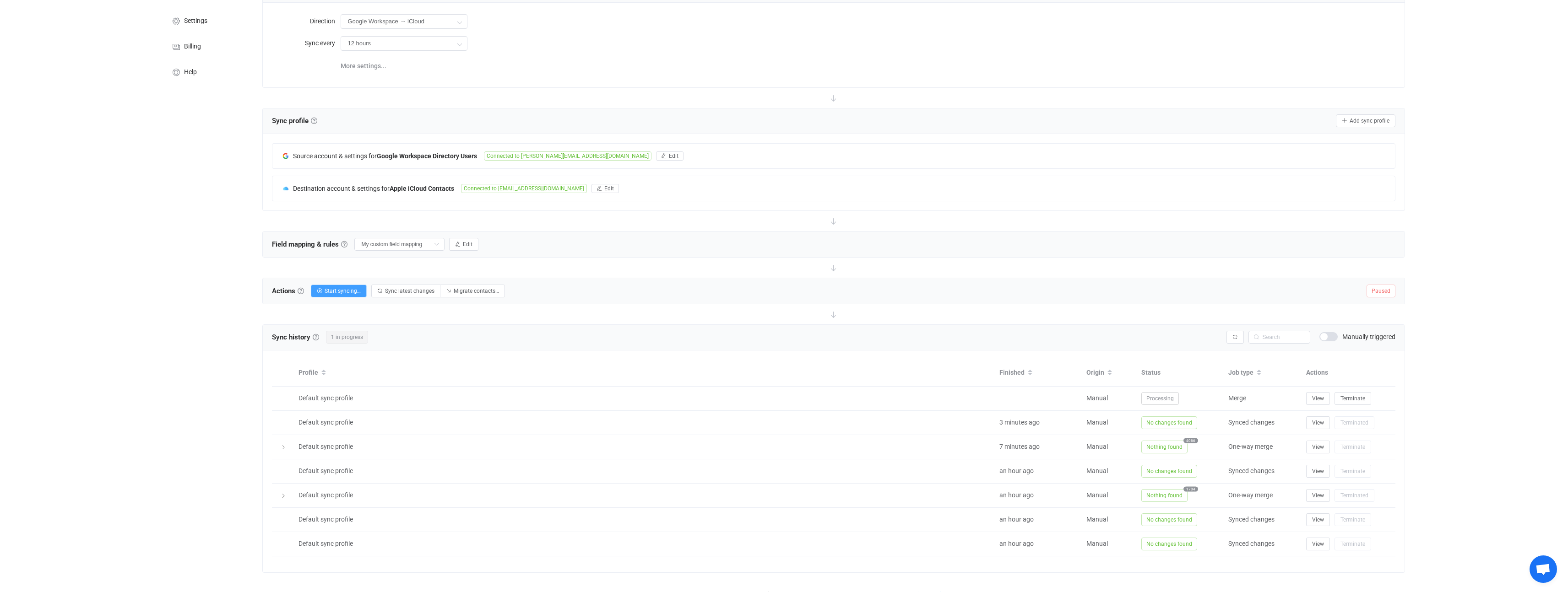
scroll to position [84, 0]
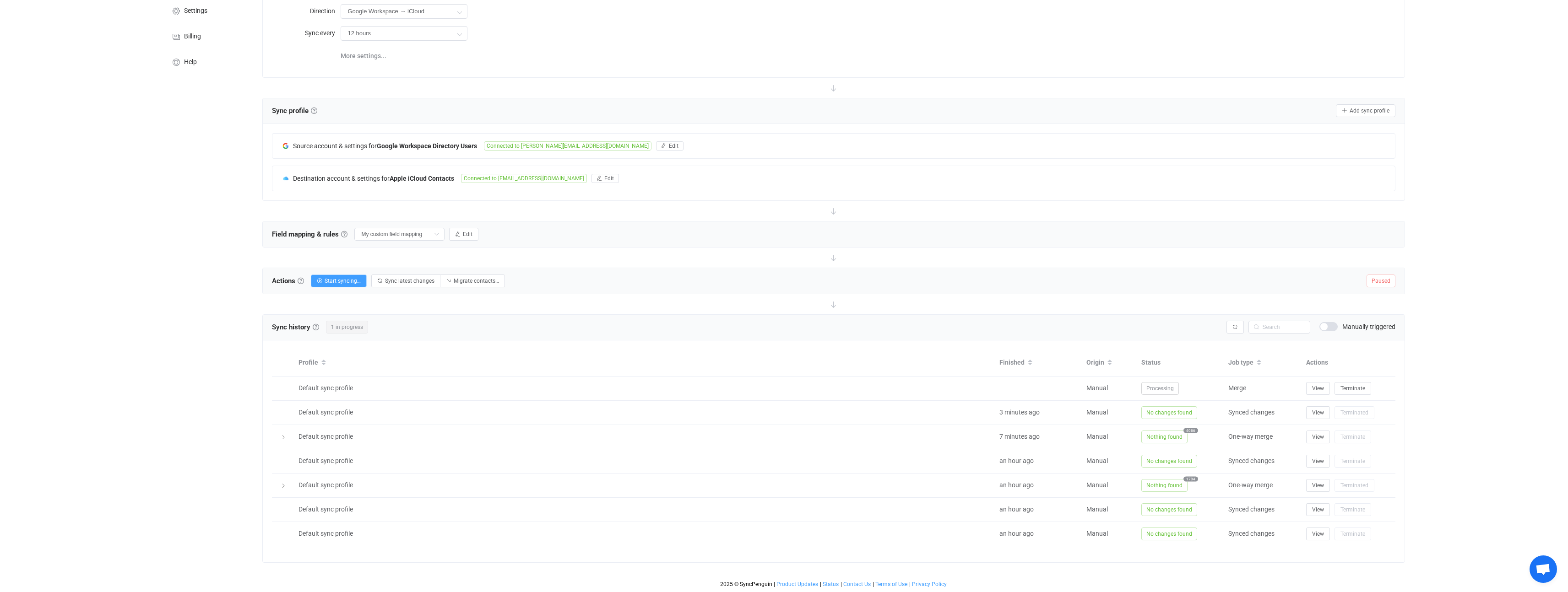
click at [1326, 328] on span at bounding box center [1328, 327] width 18 height 9
click at [1330, 328] on span at bounding box center [1328, 327] width 18 height 9
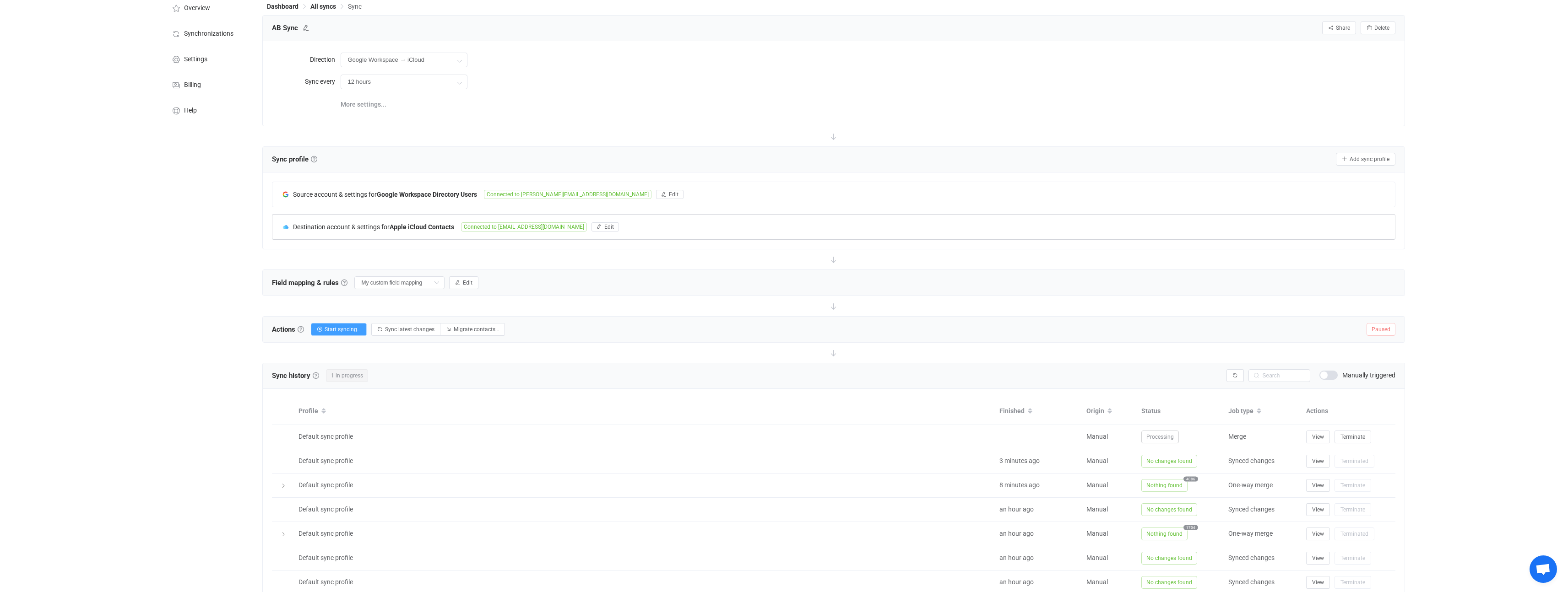
scroll to position [16, 0]
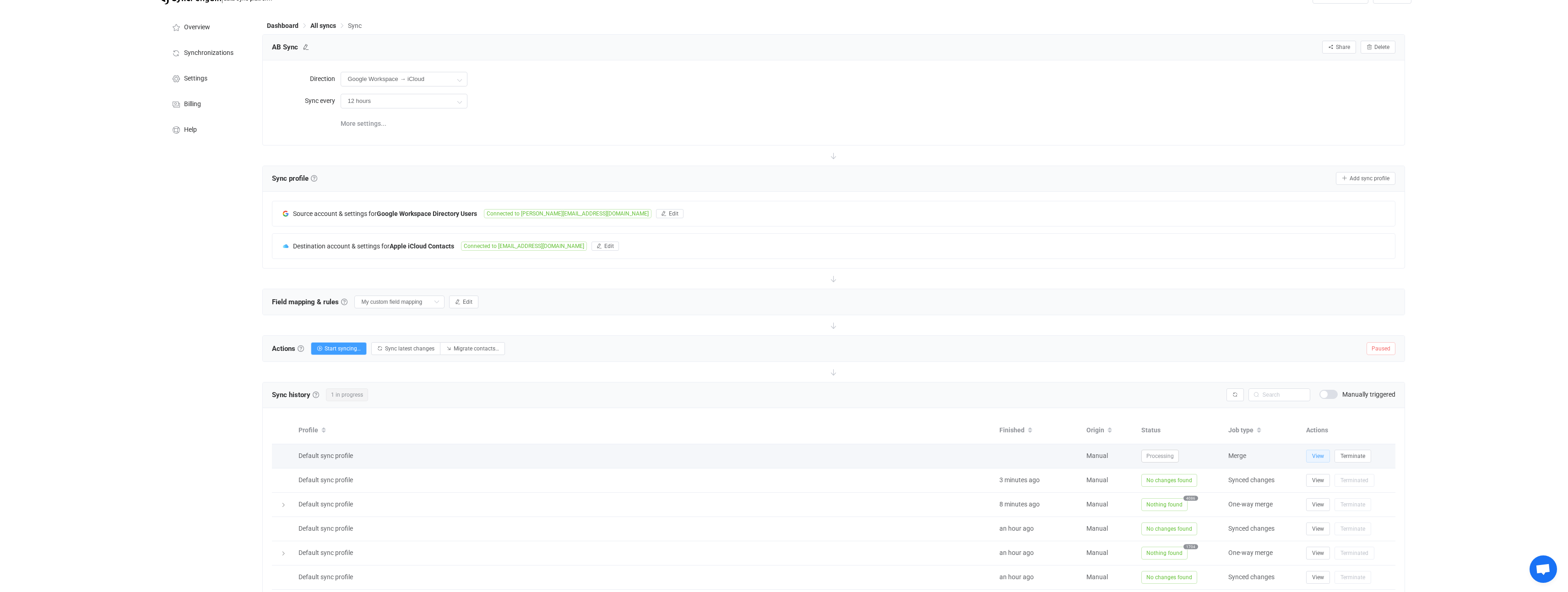
click at [1318, 459] on button "View" at bounding box center [1318, 456] width 24 height 12
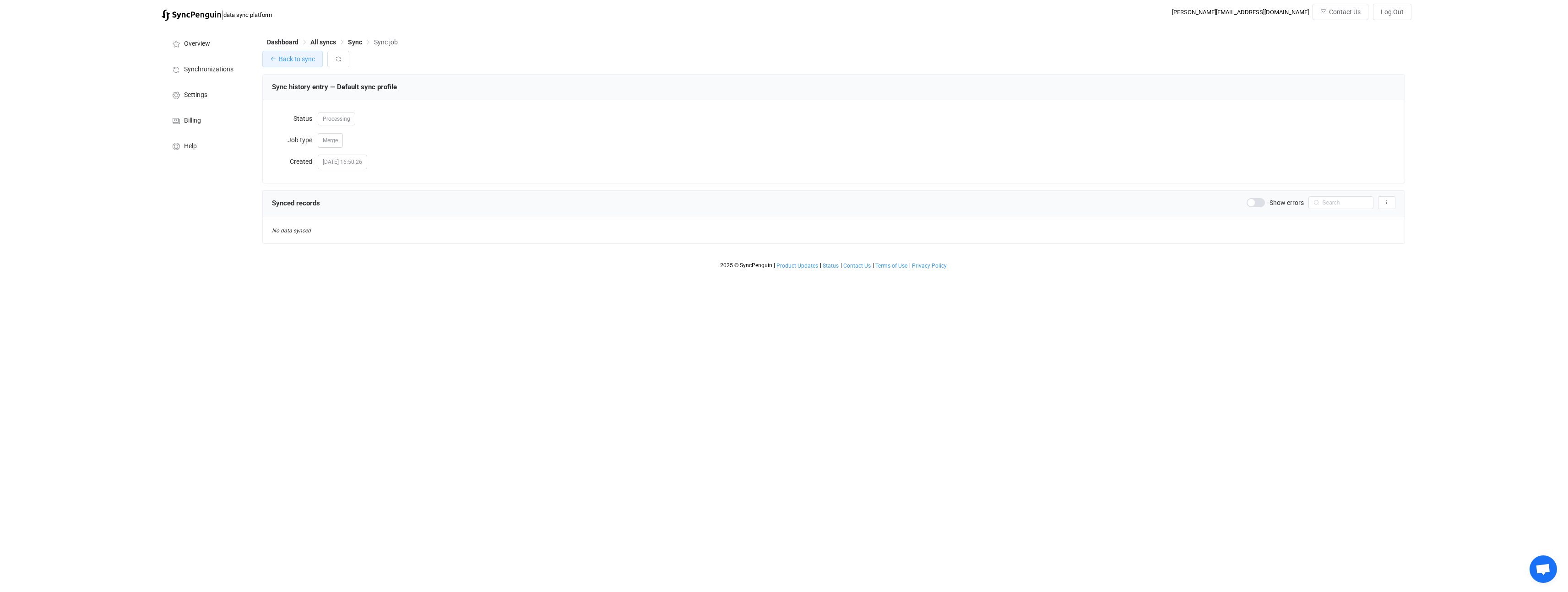
click at [293, 62] on button "Back to sync" at bounding box center [292, 58] width 60 height 16
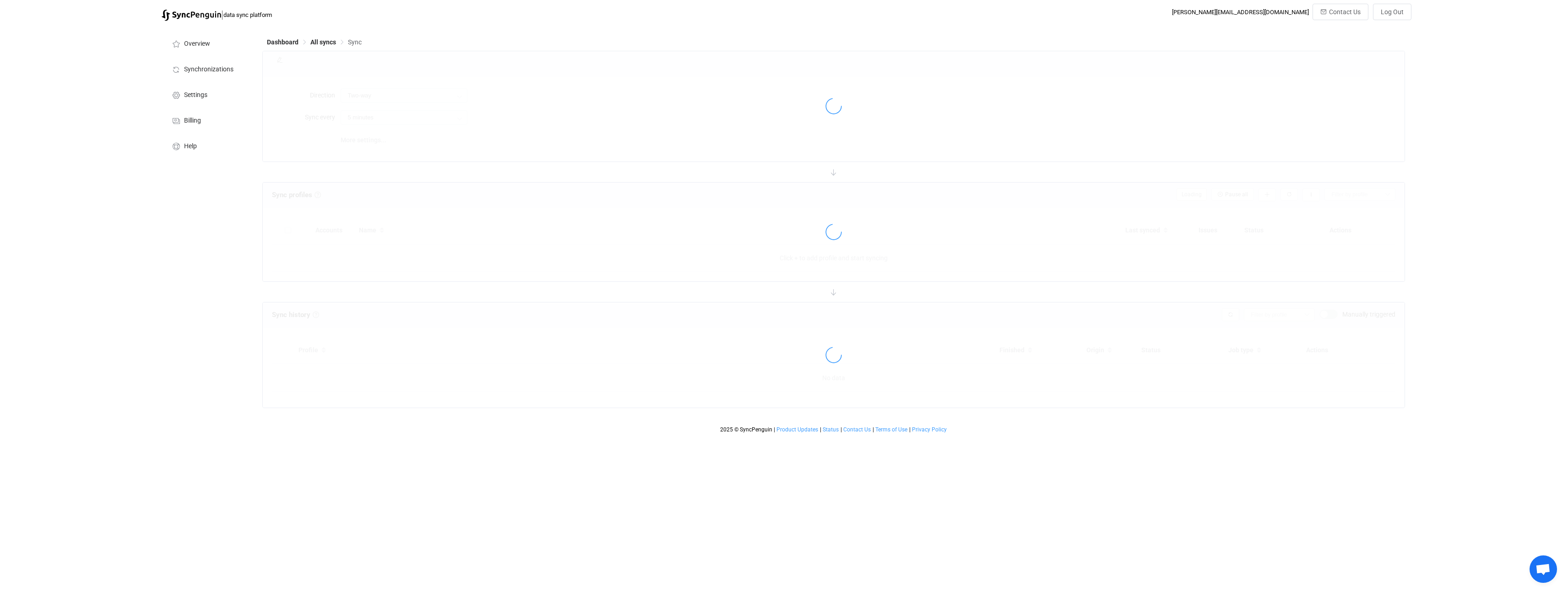
type input "Google Workspace → iCloud"
type input "12 hours"
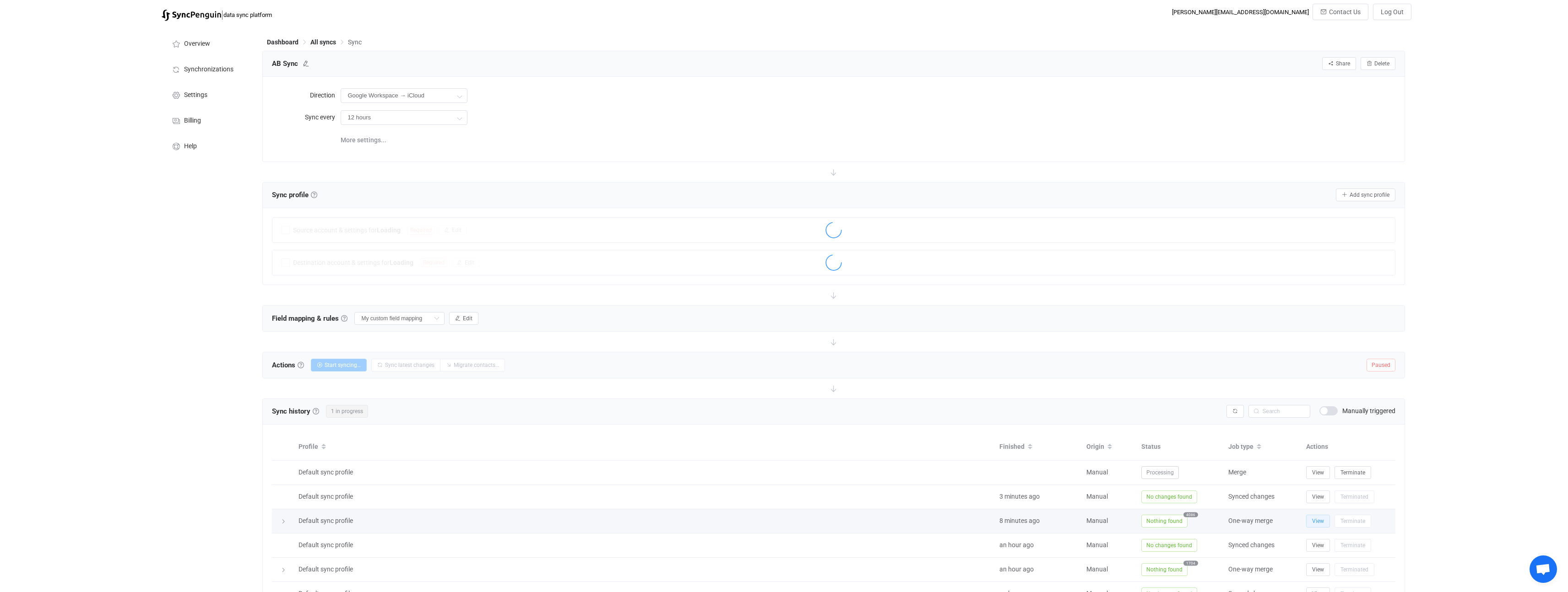
click at [1317, 523] on span "View" at bounding box center [1318, 521] width 12 height 6
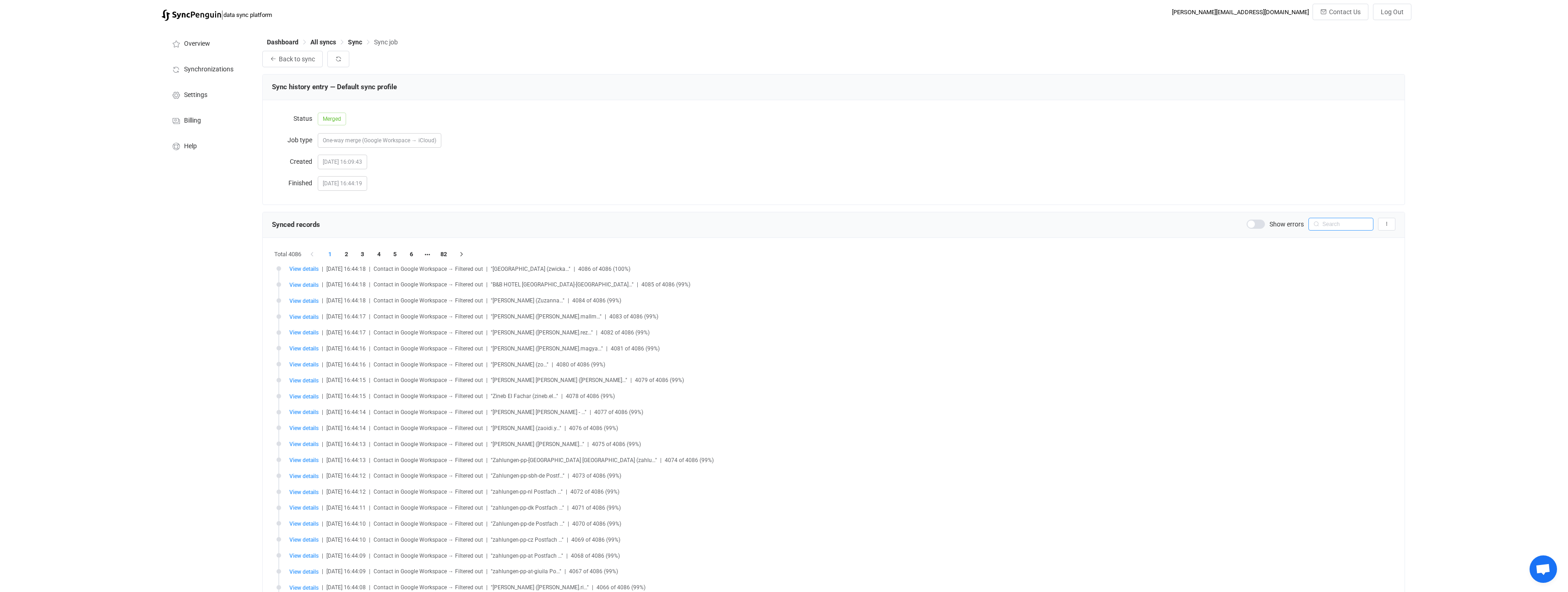
click at [1345, 227] on input "text" at bounding box center [1340, 224] width 65 height 12
type input "tremm"
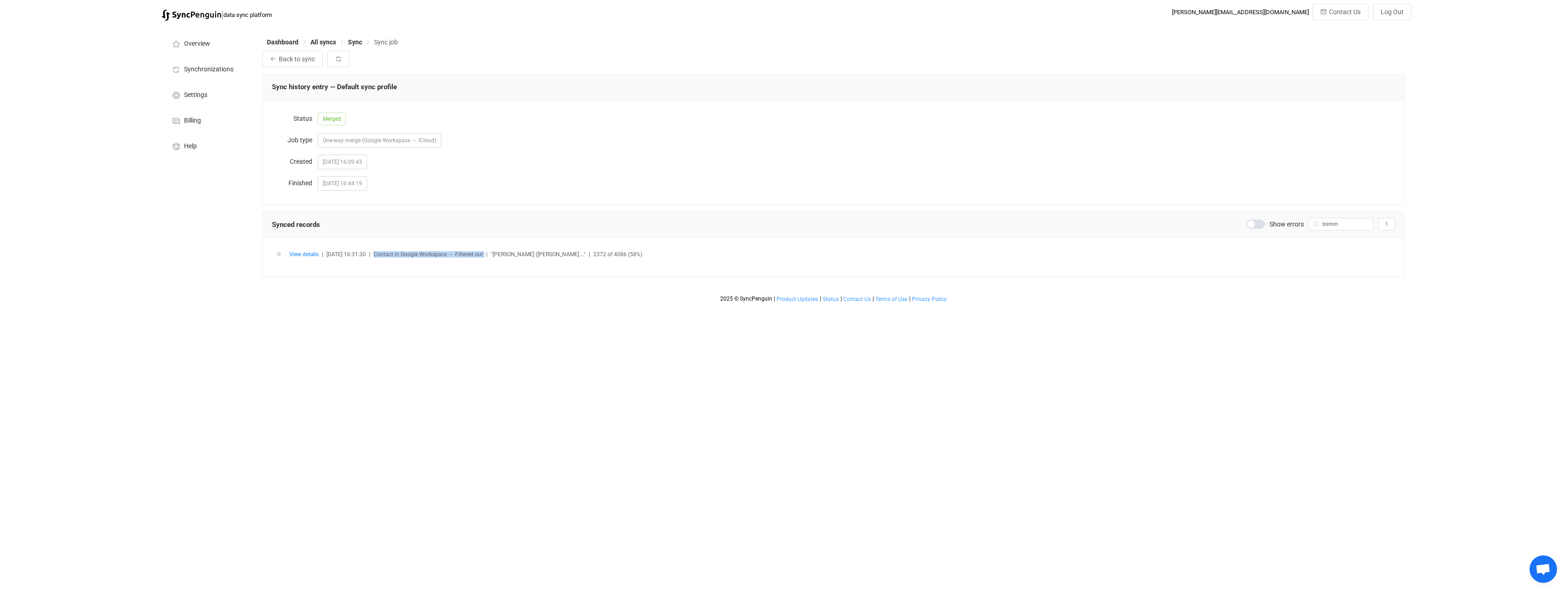
drag, startPoint x: 385, startPoint y: 254, endPoint x: 495, endPoint y: 255, distance: 110.0
click at [495, 255] on div "View details | 2025-09-30 16:31:30 | Contact in Google Workspace → Filtered out…" at bounding box center [843, 254] width 1106 height 7
copy span "Contact in Google Workspace → Filtered out"
click at [293, 60] on span "Back to sync" at bounding box center [296, 58] width 36 height 7
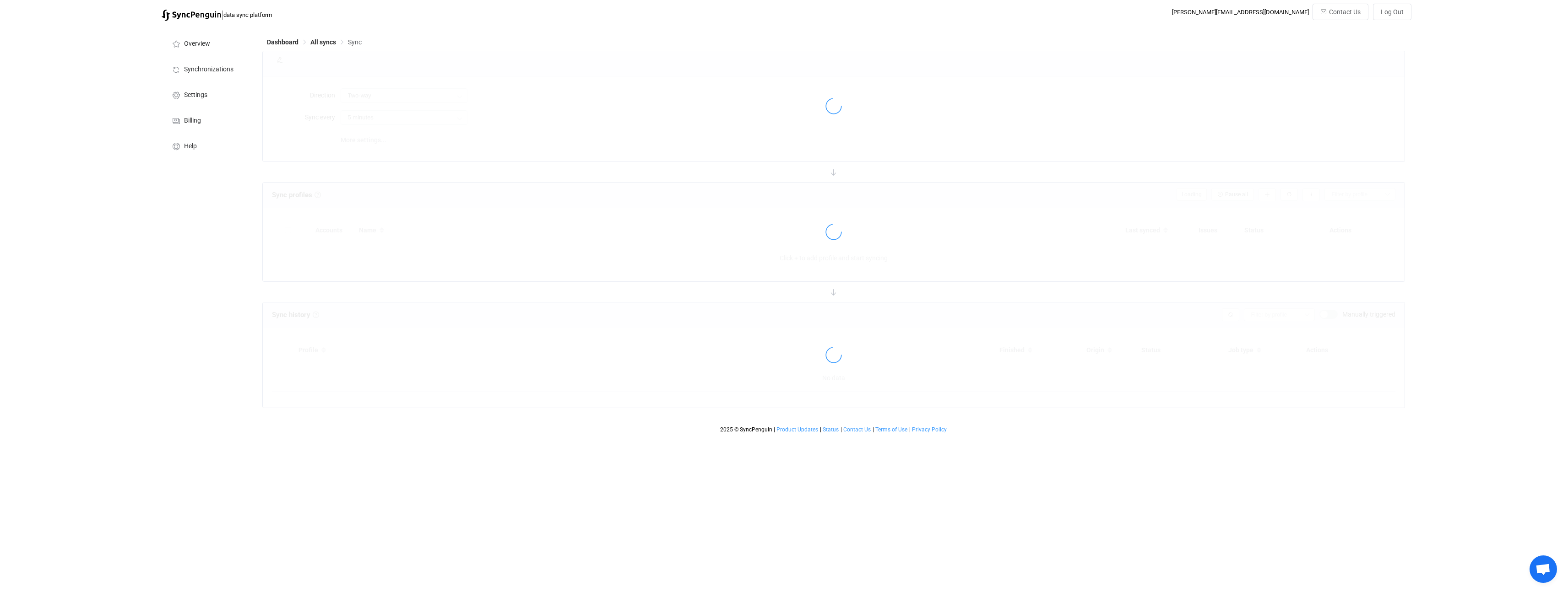
type input "Google Workspace → iCloud"
type input "12 hours"
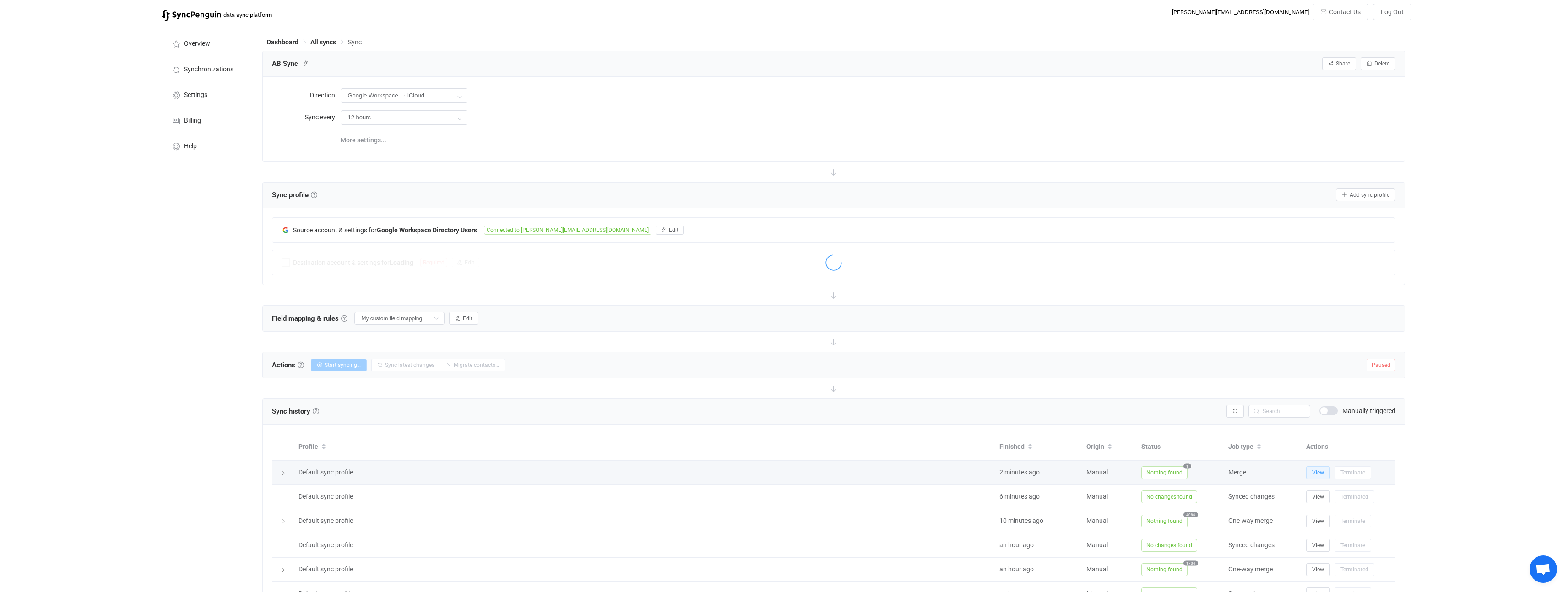
click at [1312, 474] on span "View" at bounding box center [1318, 473] width 12 height 6
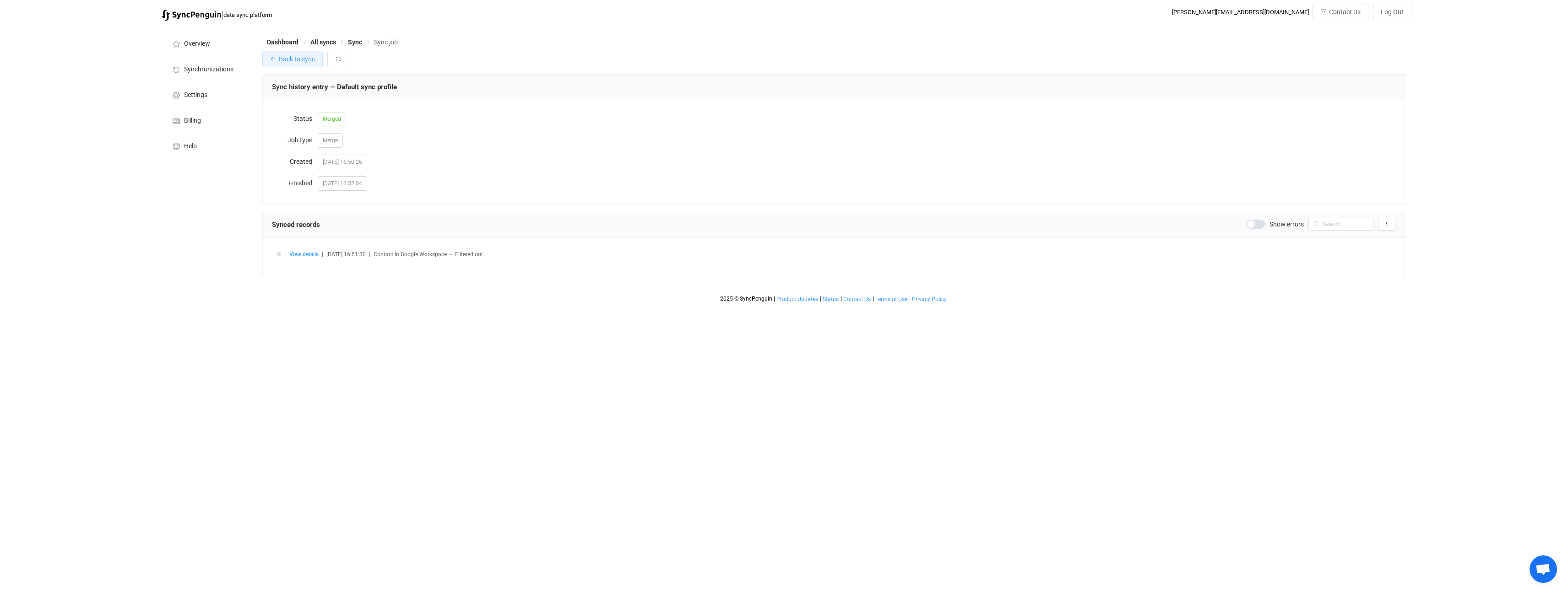
click at [298, 58] on span "Back to sync" at bounding box center [296, 58] width 36 height 7
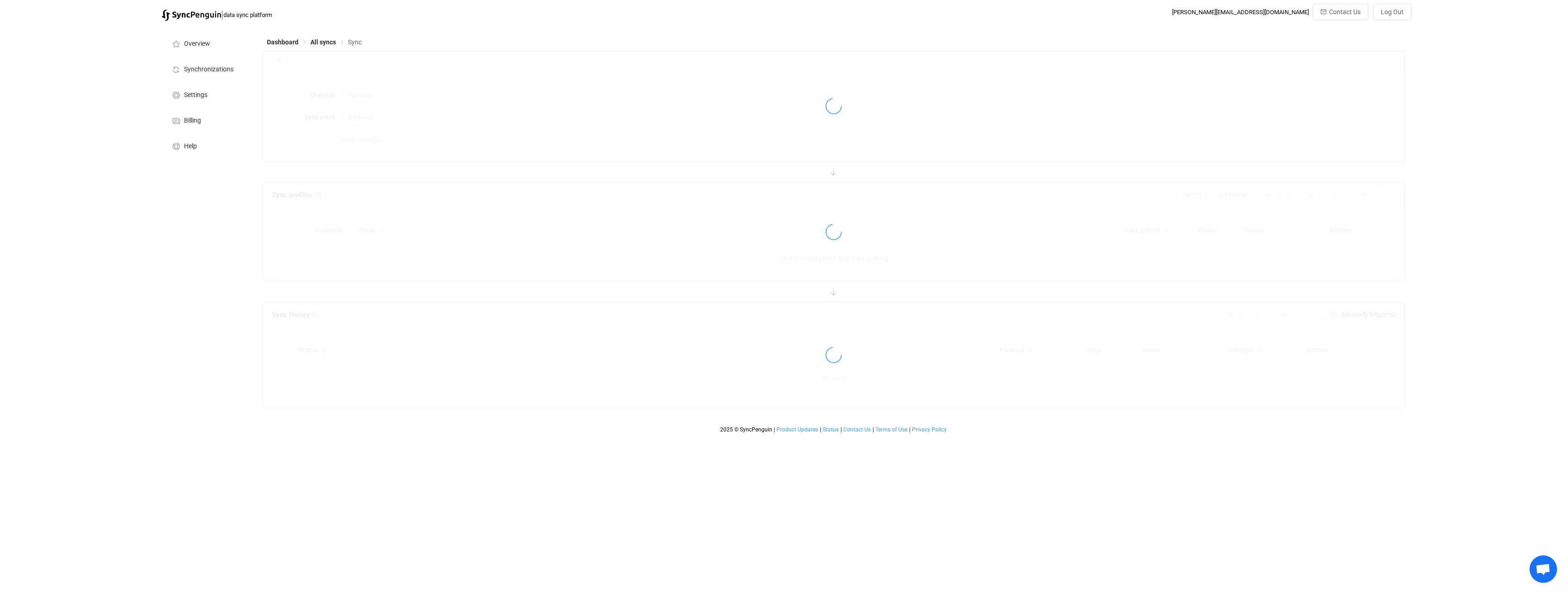
type input "Google Workspace → iCloud"
type input "12 hours"
